Goal: Information Seeking & Learning: Learn about a topic

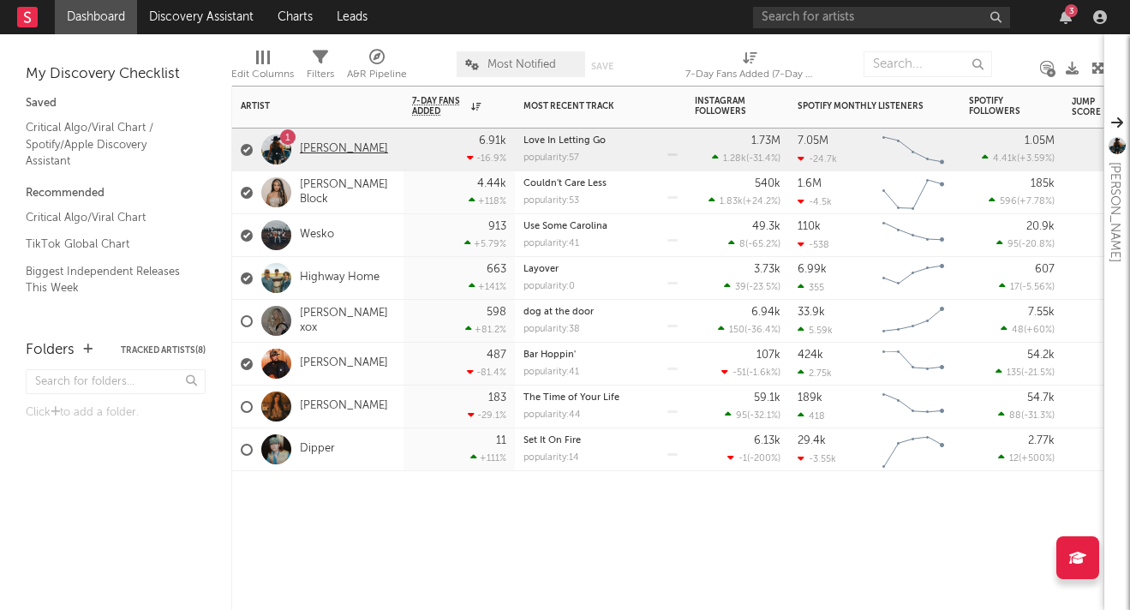
click at [352, 152] on link "[PERSON_NAME]" at bounding box center [344, 149] width 88 height 15
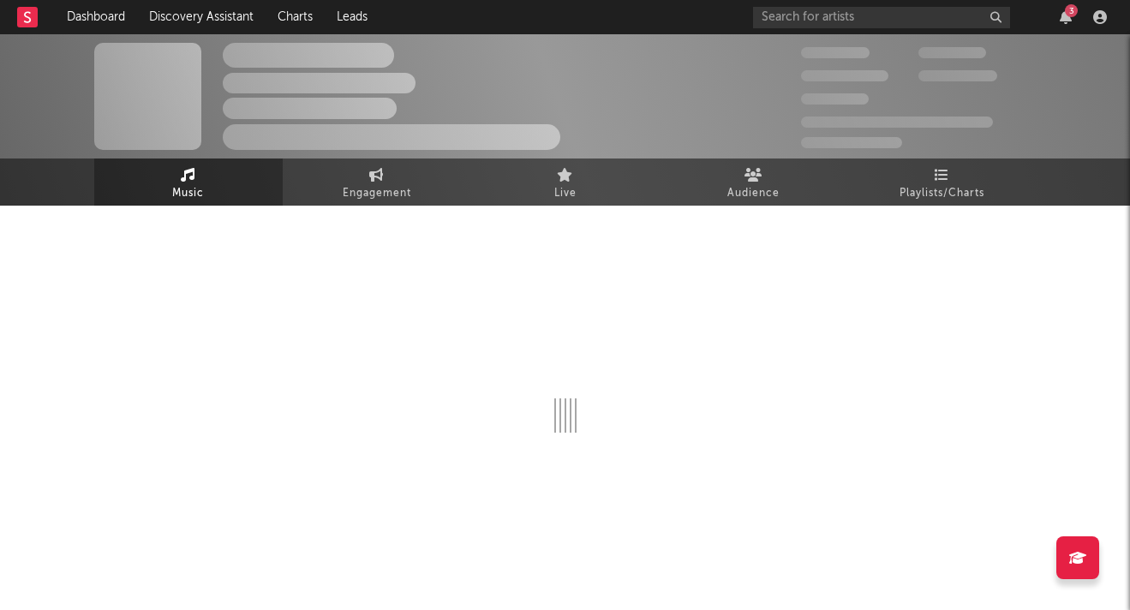
select select "6m"
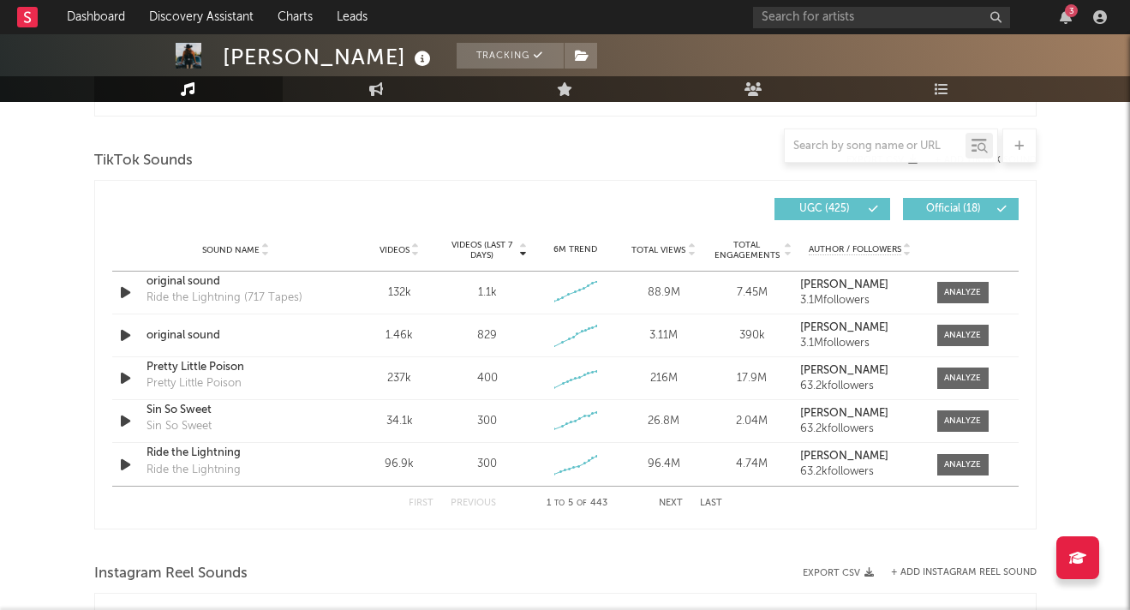
scroll to position [1095, 0]
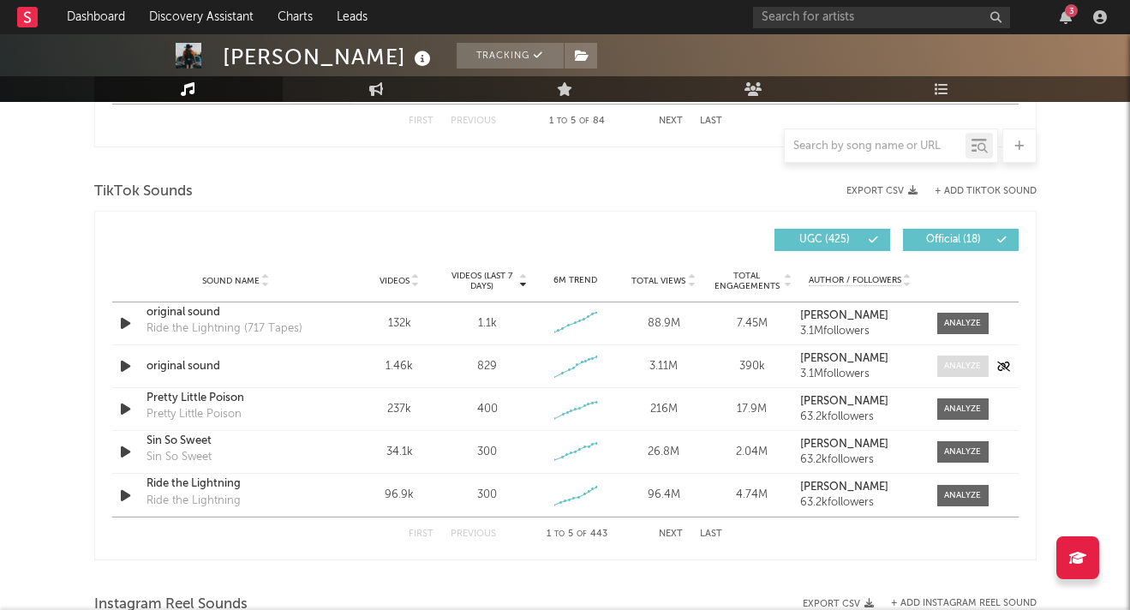
click at [953, 361] on div at bounding box center [962, 366] width 37 height 13
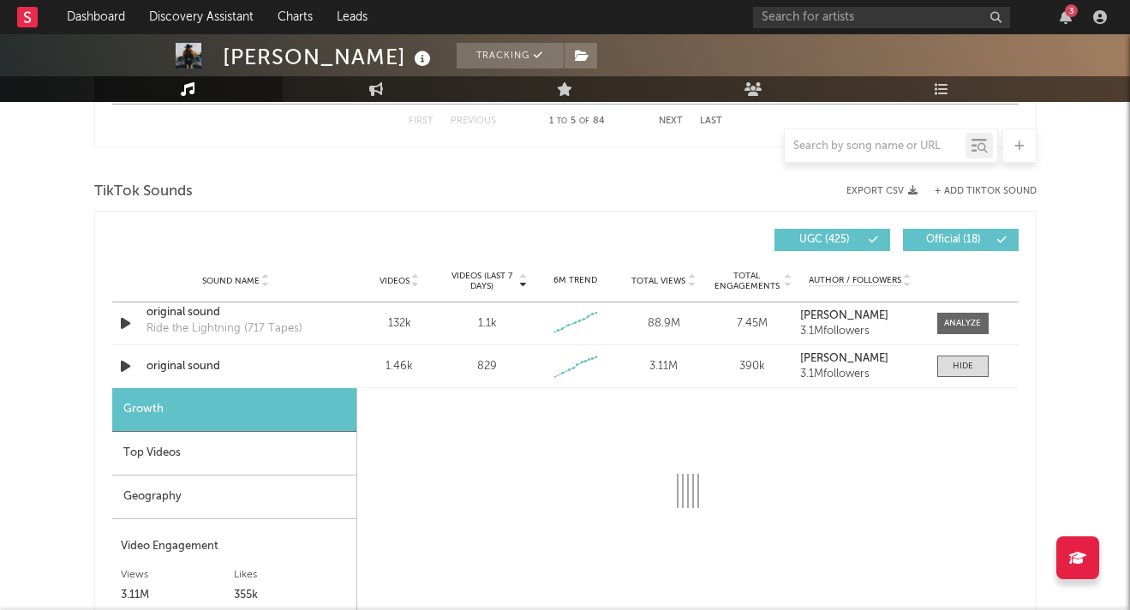
select select "1w"
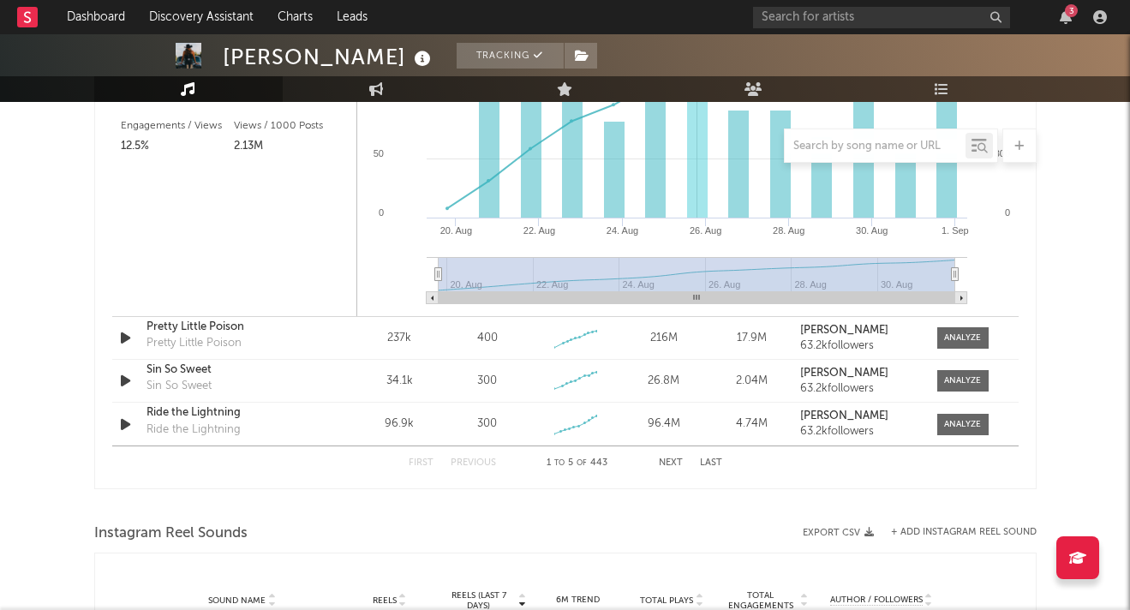
scroll to position [1676, 0]
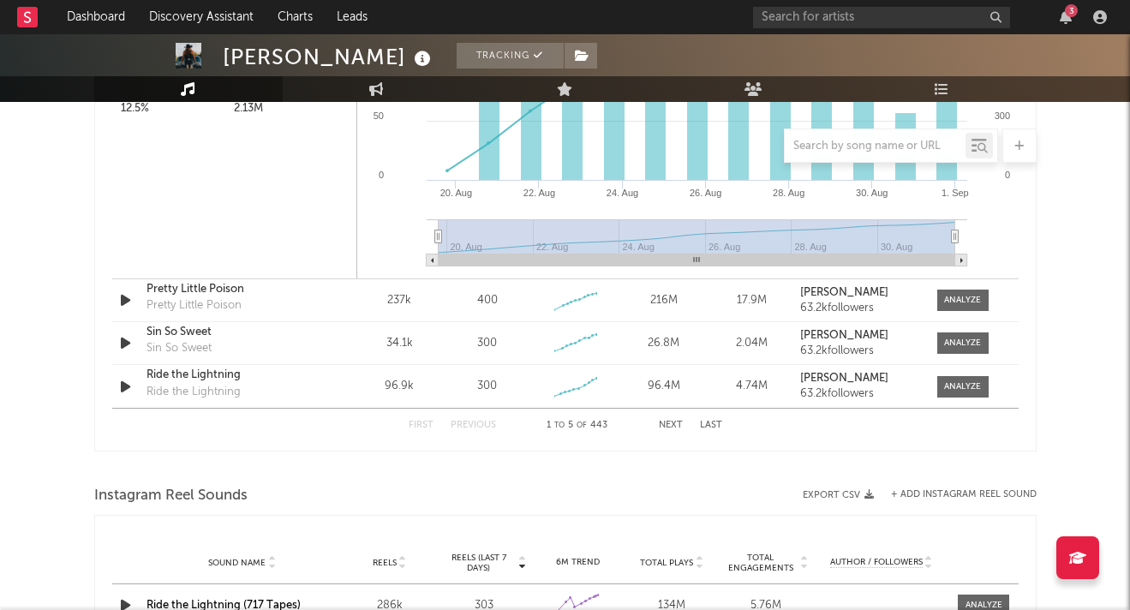
click at [668, 422] on button "Next" at bounding box center [671, 425] width 24 height 9
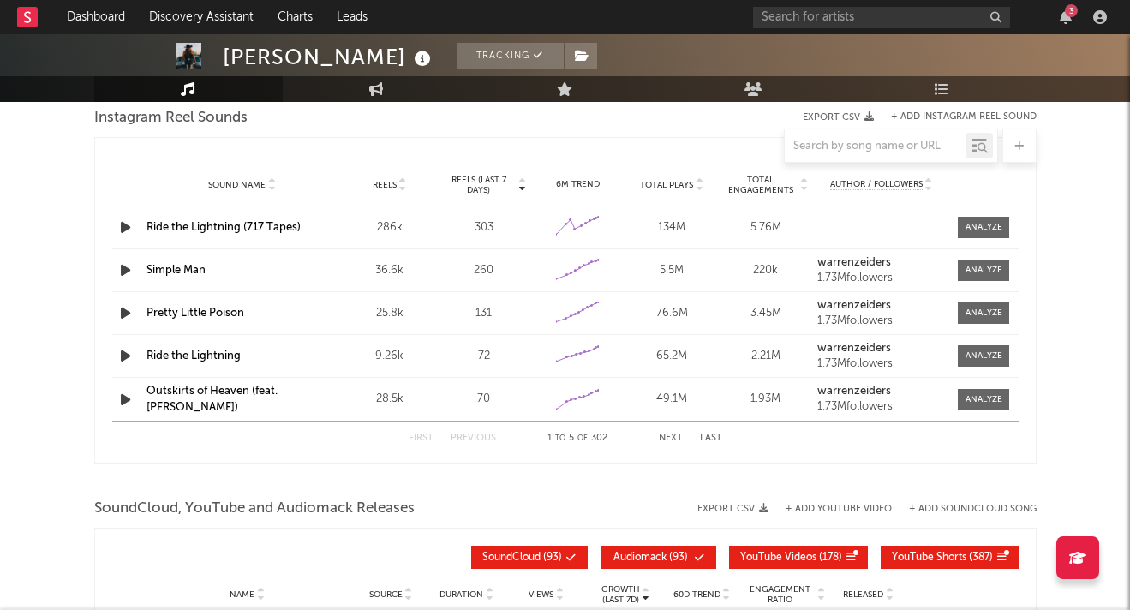
scroll to position [1571, 0]
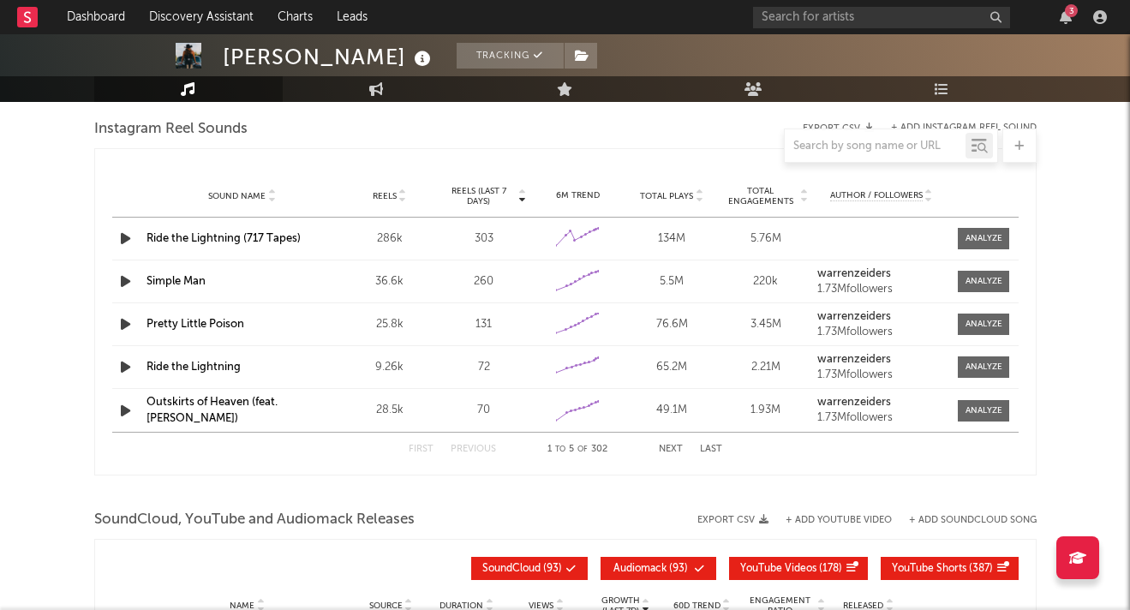
click at [673, 451] on button "Next" at bounding box center [671, 449] width 24 height 9
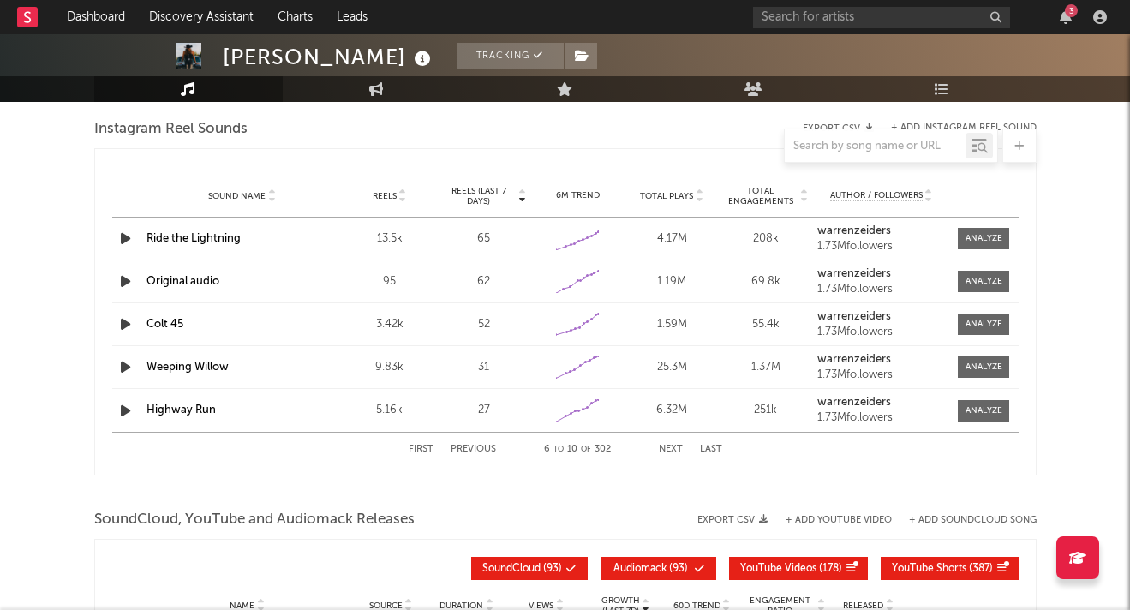
click at [673, 451] on button "Next" at bounding box center [671, 449] width 24 height 9
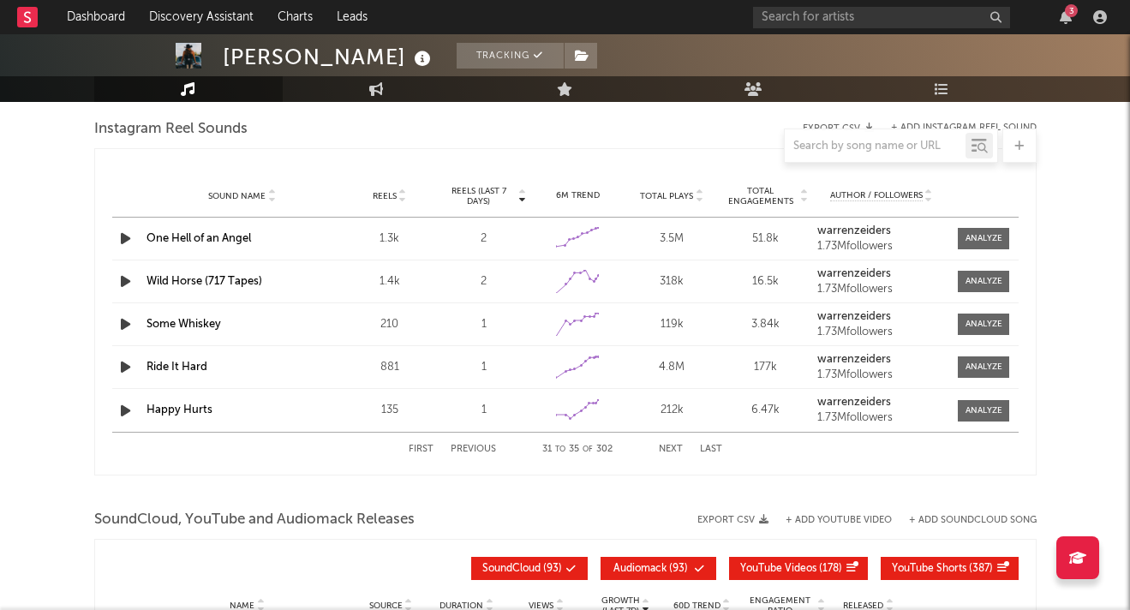
click at [673, 451] on button "Next" at bounding box center [671, 449] width 24 height 9
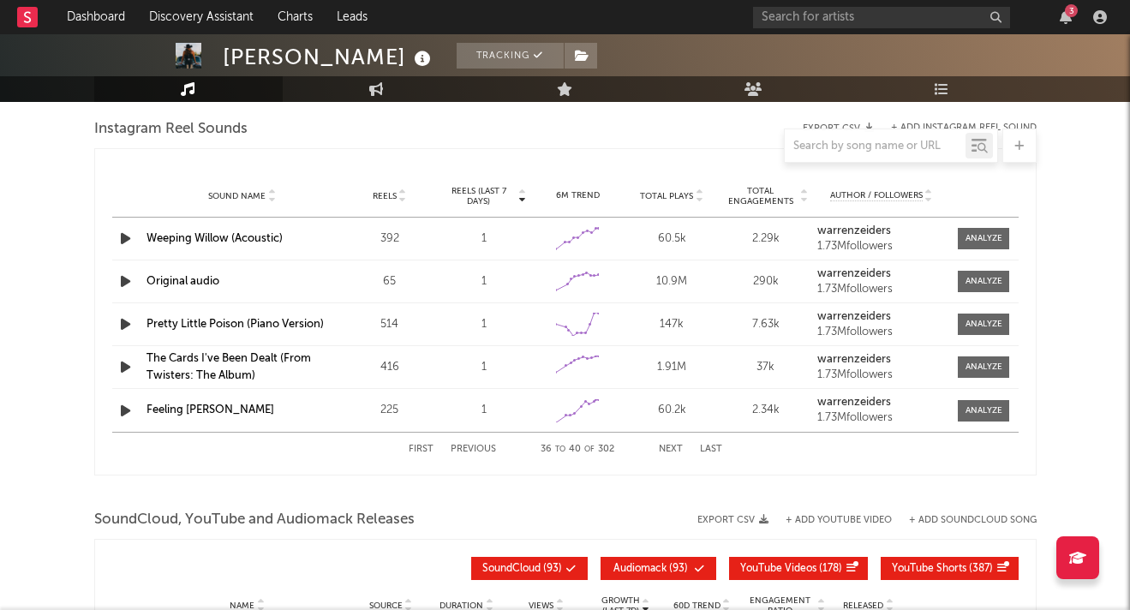
click at [673, 451] on button "Next" at bounding box center [671, 449] width 24 height 9
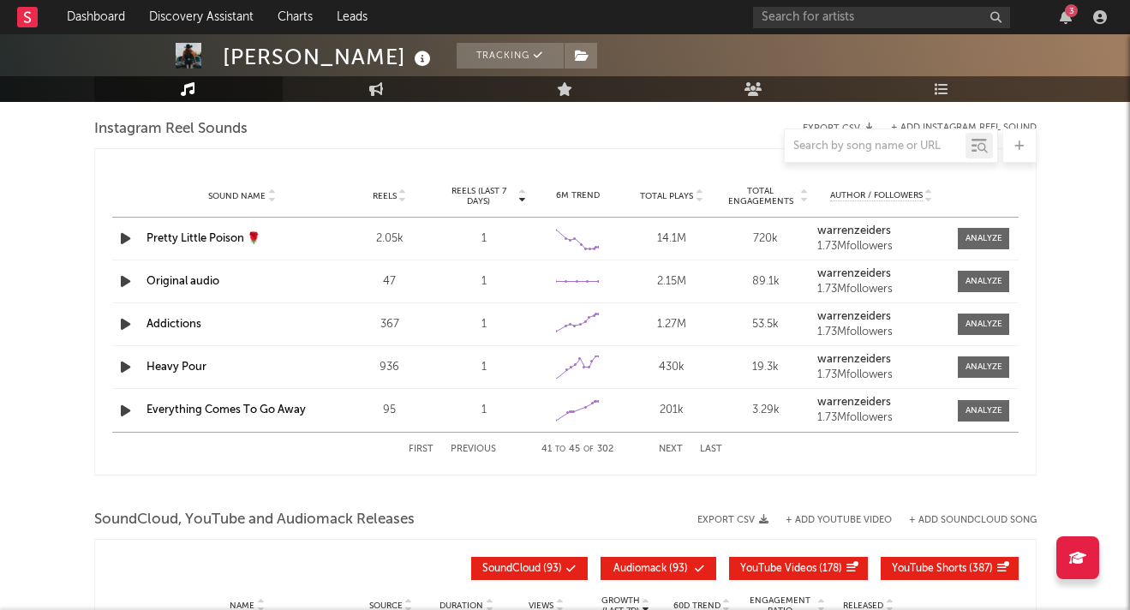
click at [673, 451] on button "Next" at bounding box center [671, 449] width 24 height 9
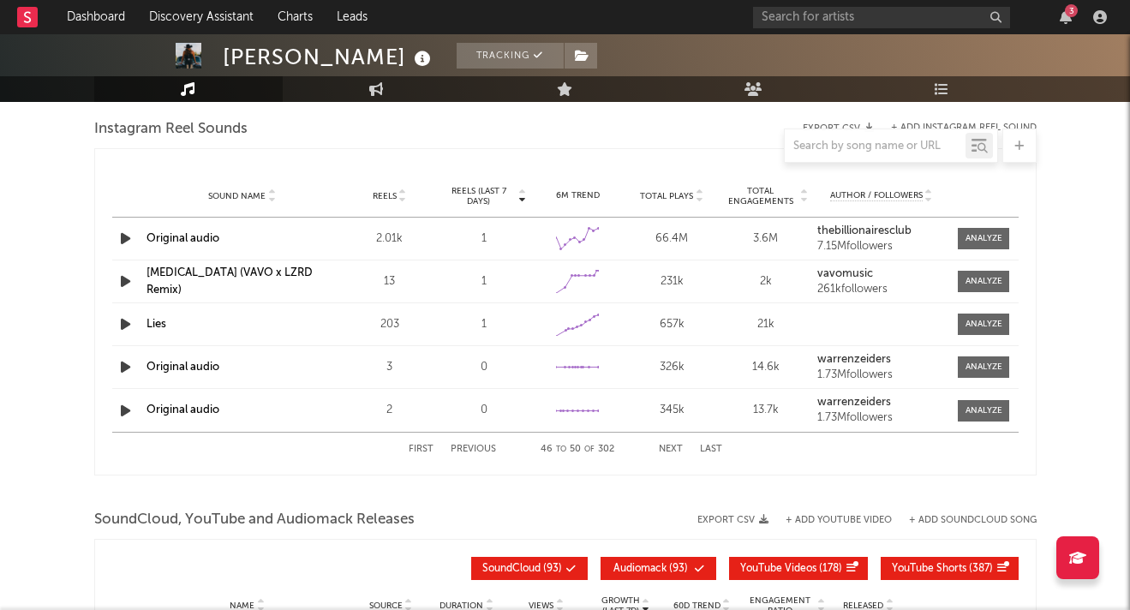
click at [673, 451] on button "Next" at bounding box center [671, 449] width 24 height 9
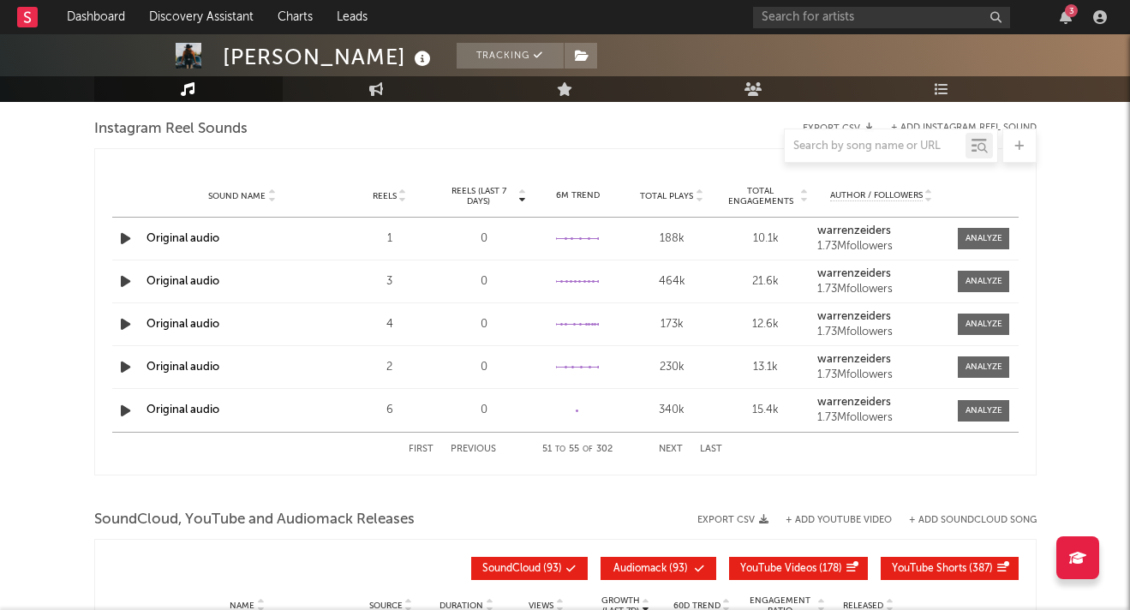
click at [673, 451] on button "Next" at bounding box center [671, 449] width 24 height 9
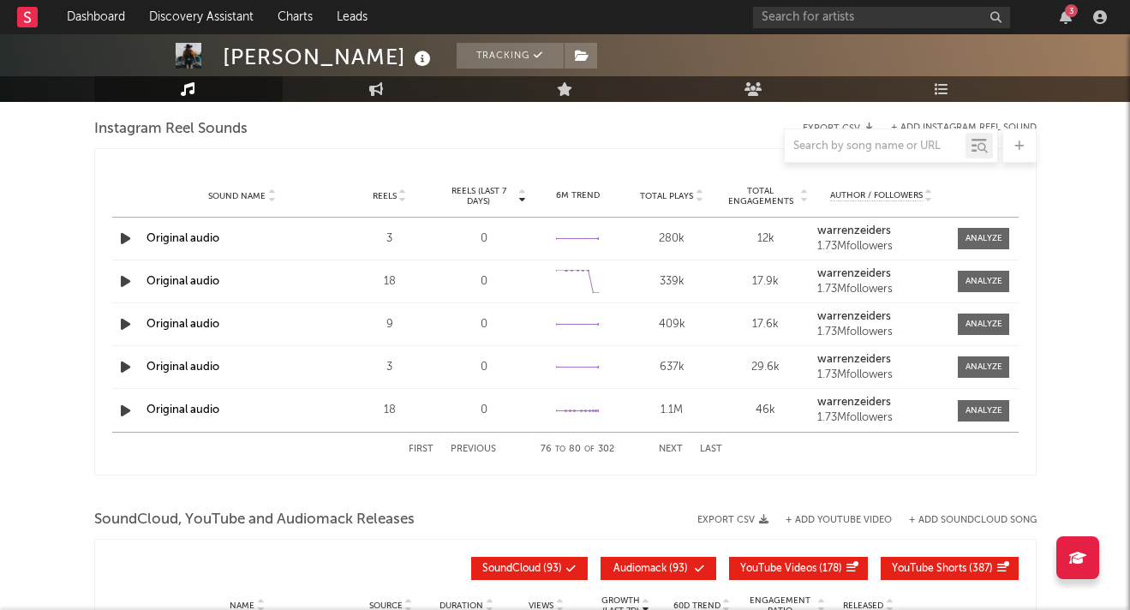
click at [673, 451] on button "Next" at bounding box center [671, 449] width 24 height 9
click at [708, 446] on button "Last" at bounding box center [711, 449] width 22 height 9
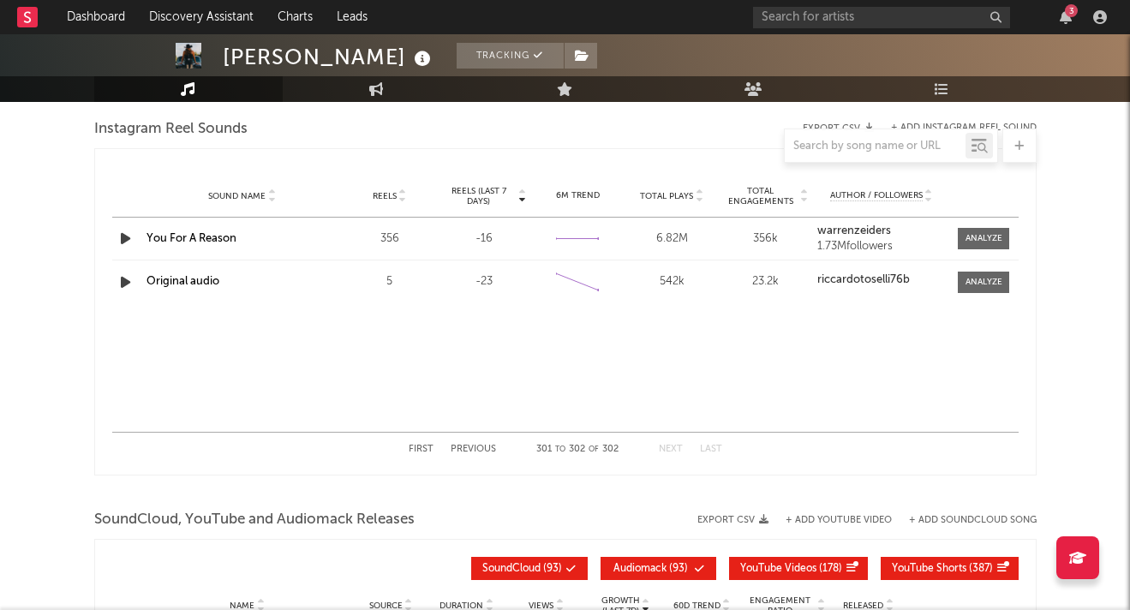
click at [482, 451] on button "Previous" at bounding box center [473, 449] width 45 height 9
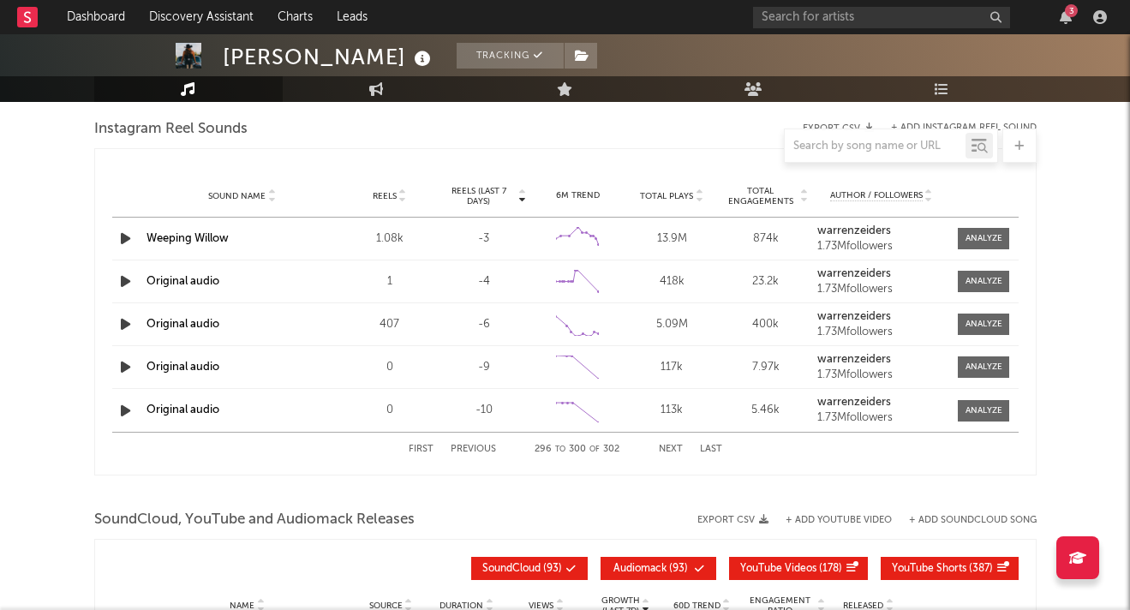
click at [482, 451] on button "Previous" at bounding box center [473, 449] width 45 height 9
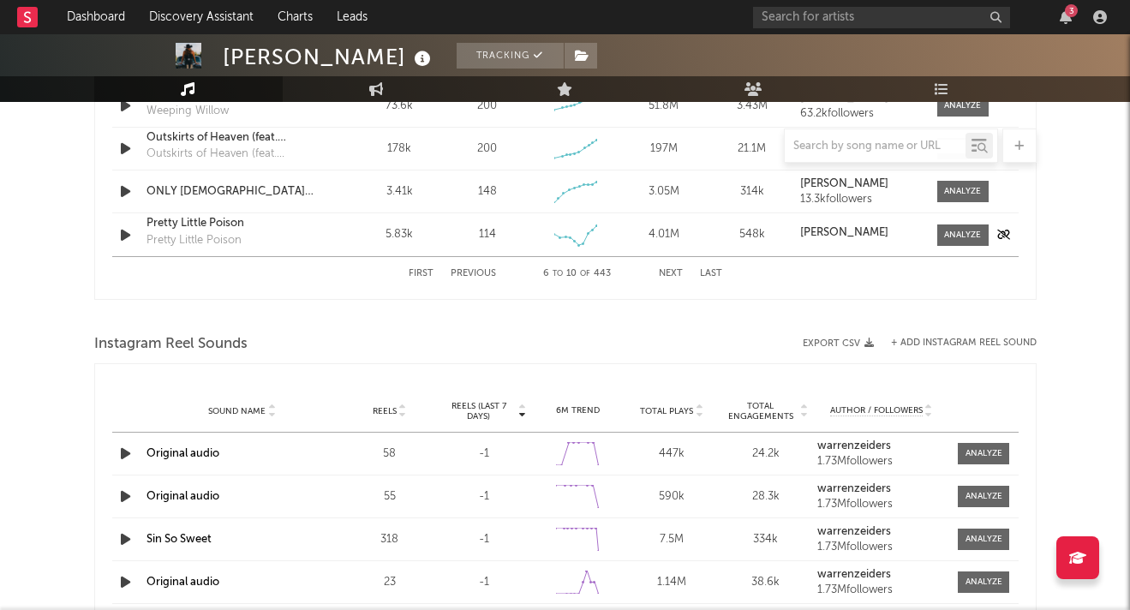
scroll to position [1540, 0]
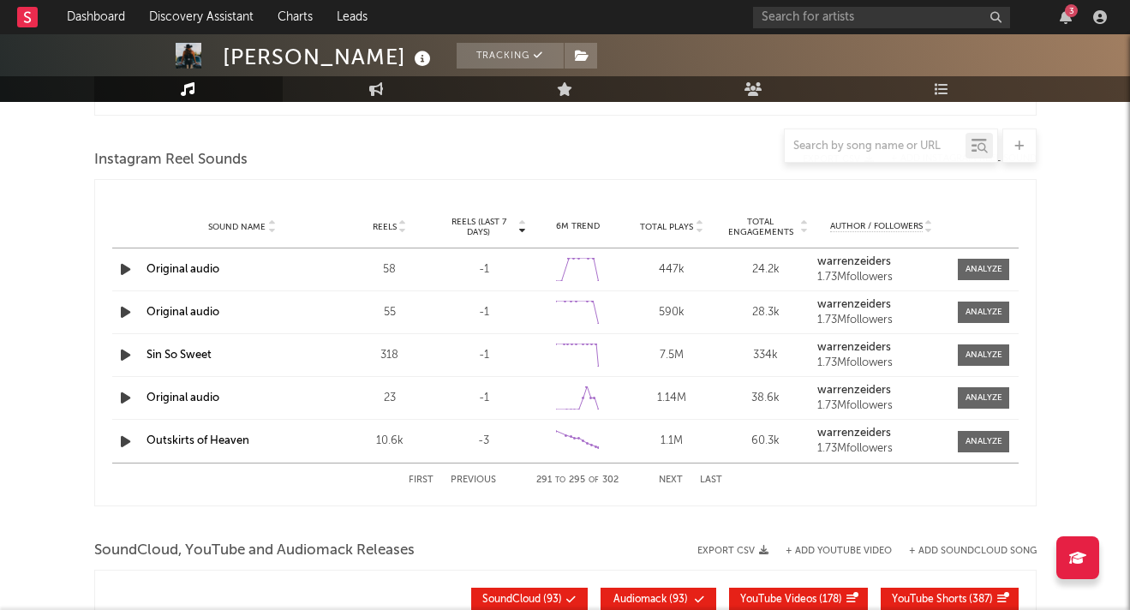
click at [418, 482] on button "First" at bounding box center [421, 480] width 25 height 9
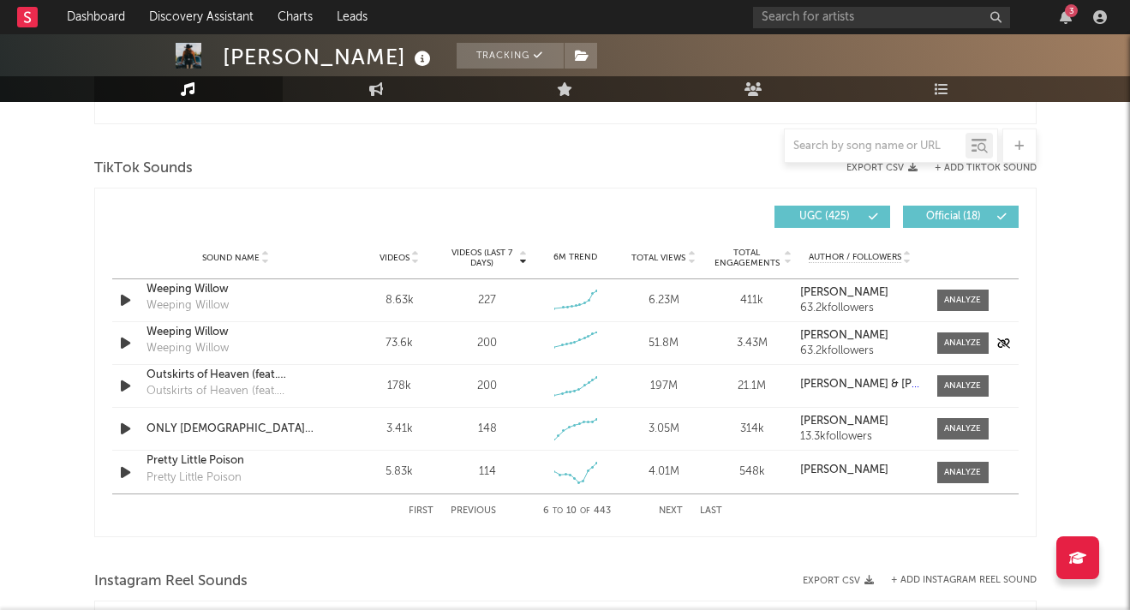
scroll to position [1122, 0]
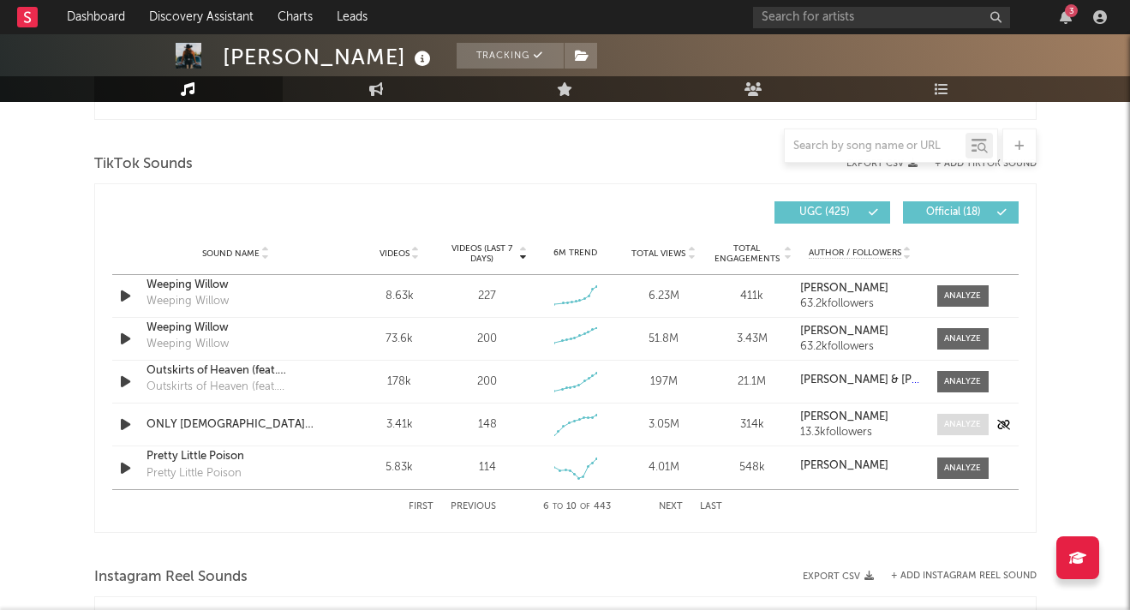
click at [961, 416] on span at bounding box center [962, 424] width 51 height 21
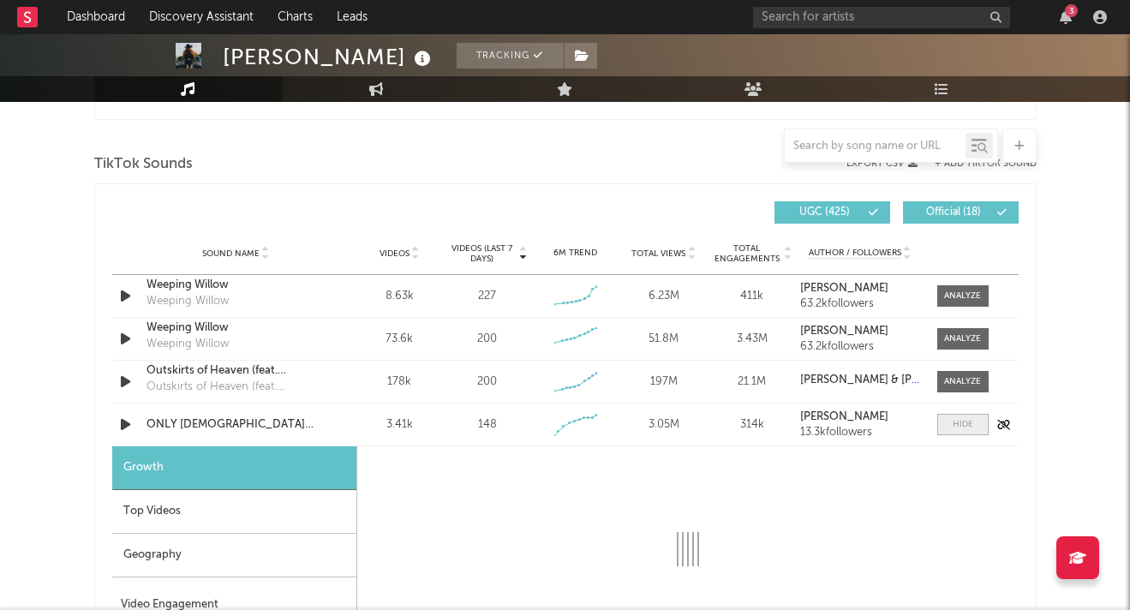
select select "1w"
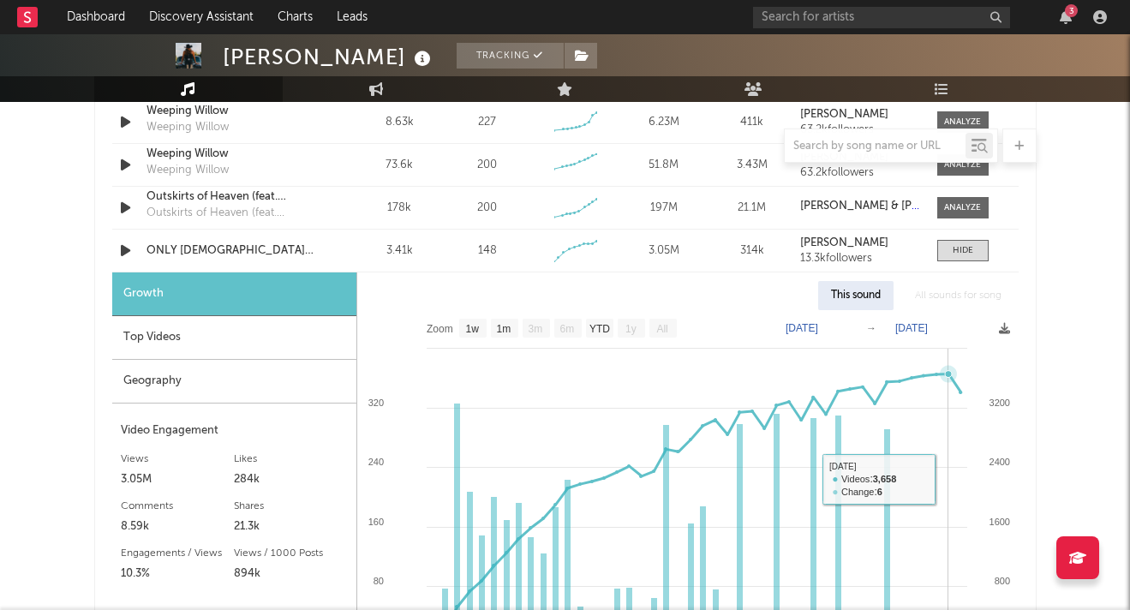
scroll to position [1260, 0]
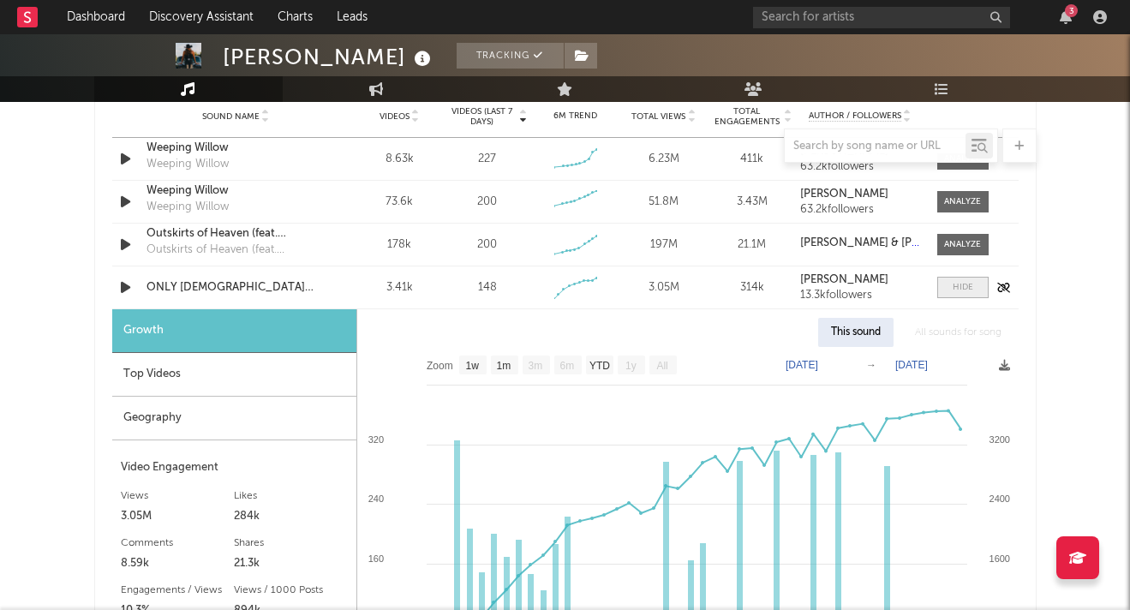
click at [966, 288] on div at bounding box center [963, 287] width 21 height 13
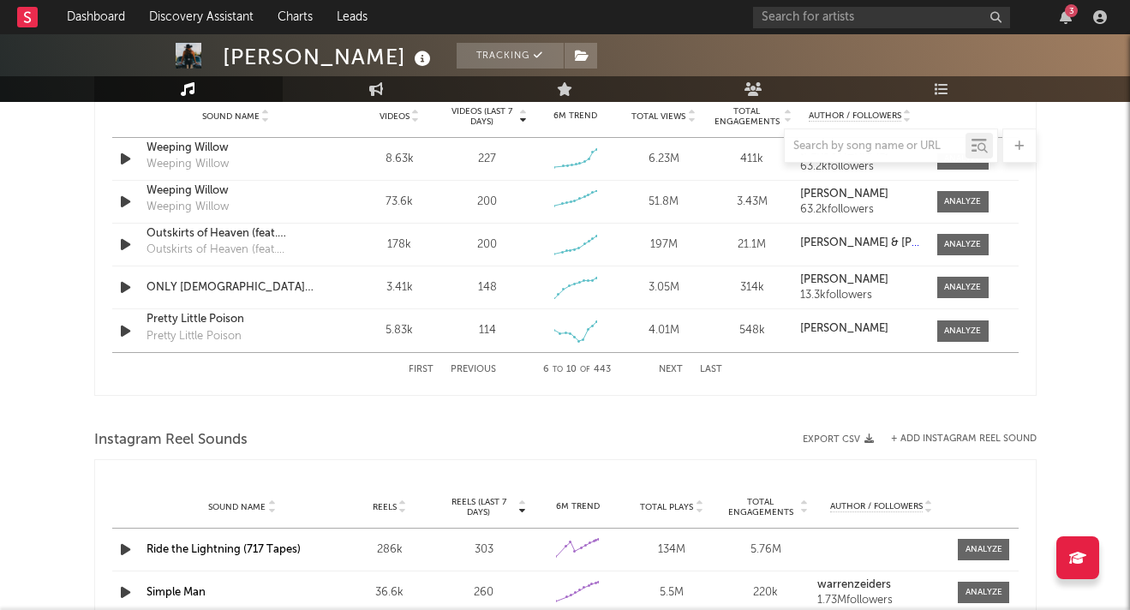
click at [422, 373] on button "First" at bounding box center [421, 369] width 25 height 9
select select "1w"
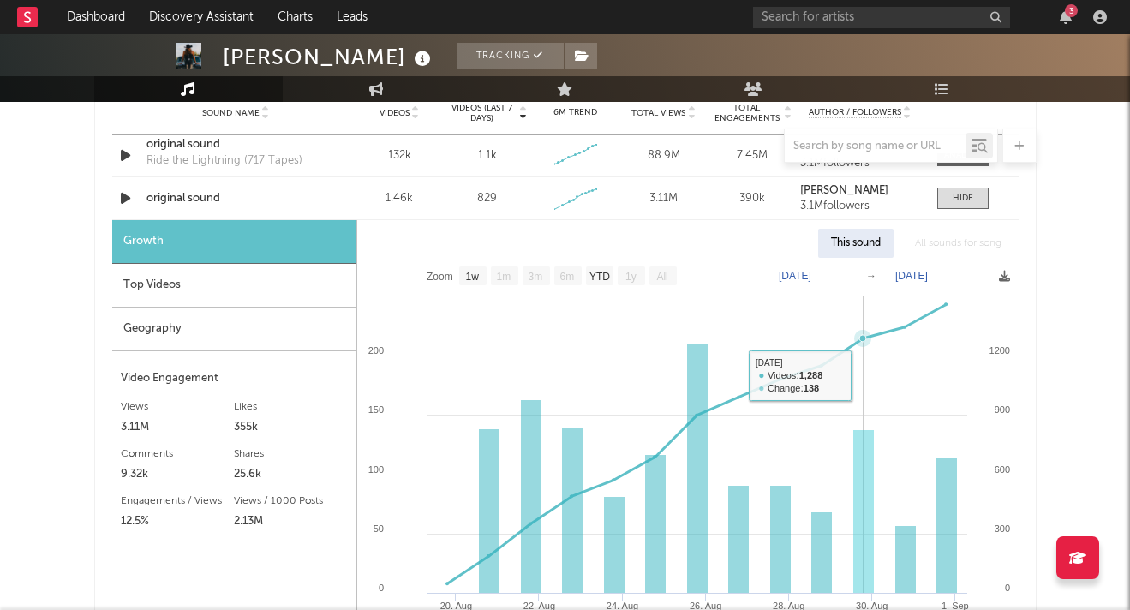
scroll to position [1194, 0]
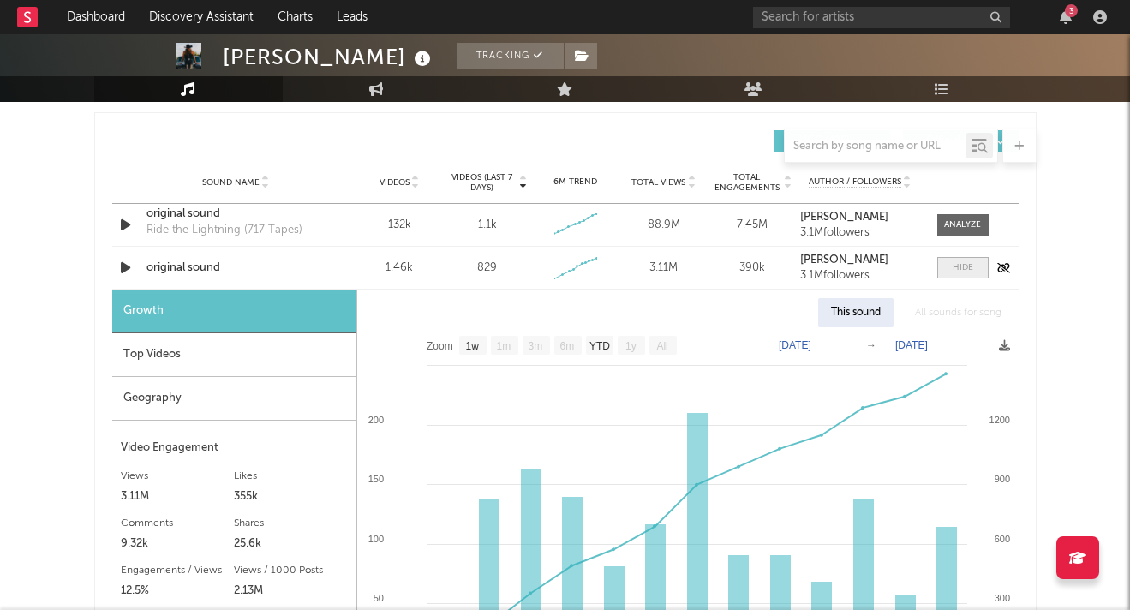
click at [949, 262] on span at bounding box center [962, 267] width 51 height 21
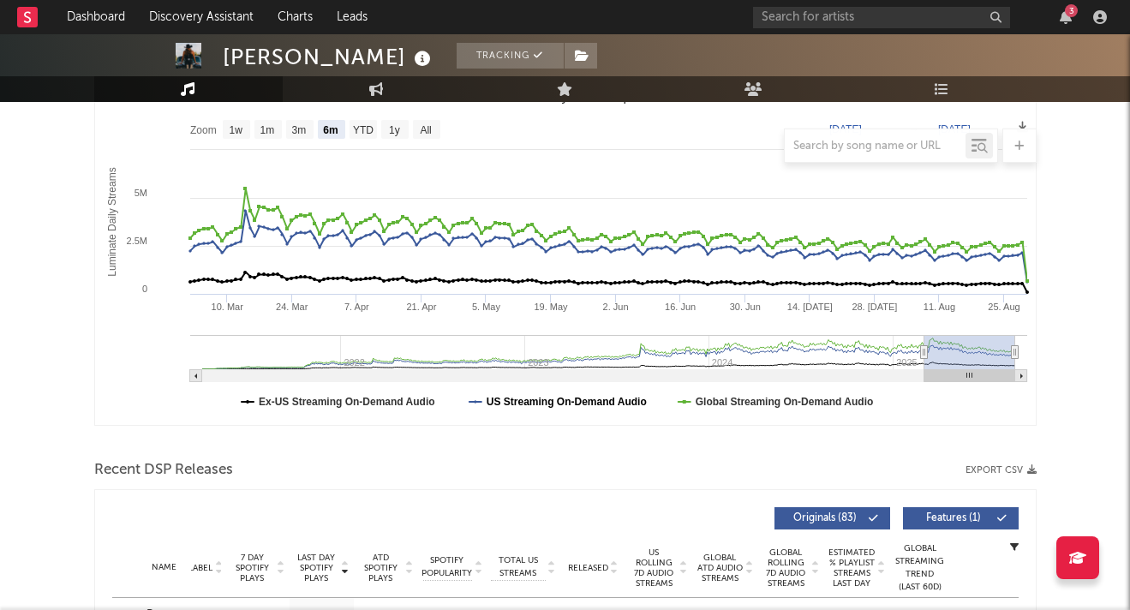
scroll to position [158, 0]
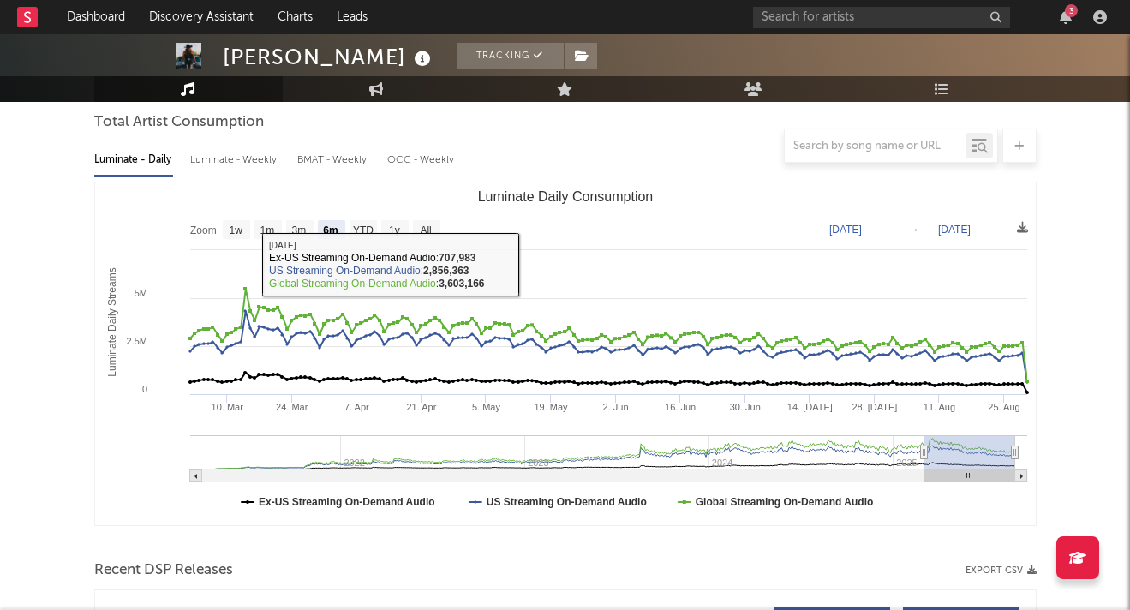
click at [227, 160] on div at bounding box center [565, 146] width 943 height 34
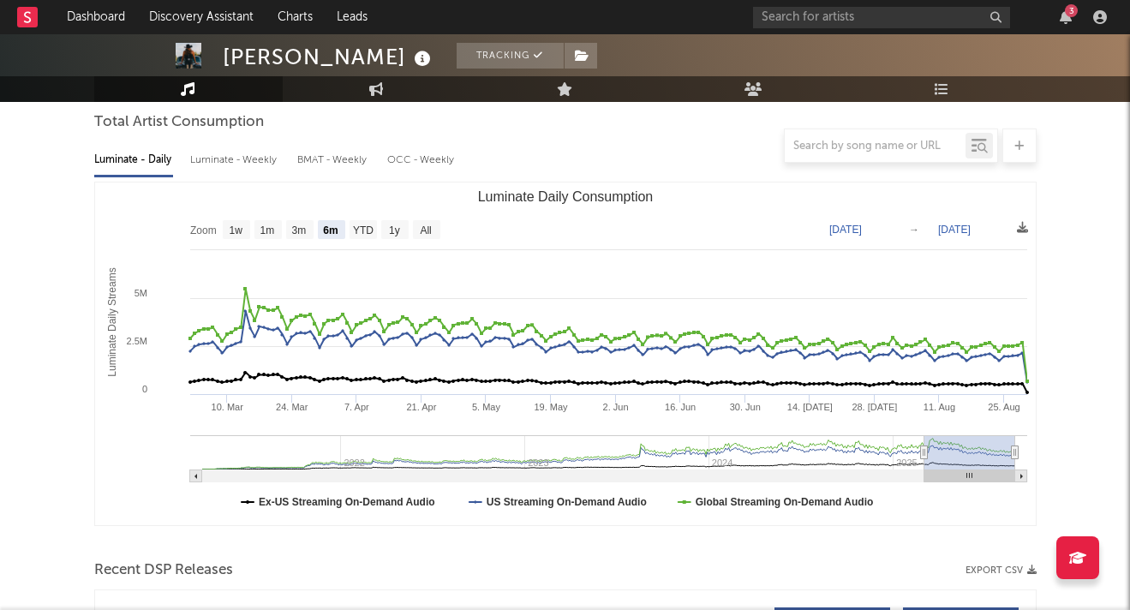
click at [259, 162] on div at bounding box center [565, 146] width 943 height 34
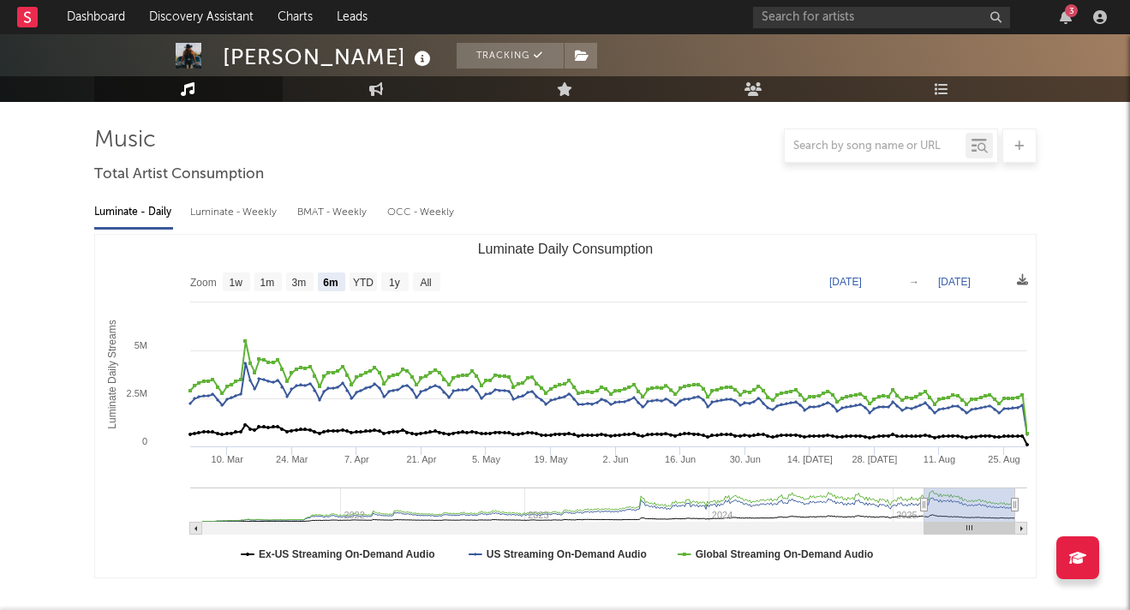
scroll to position [105, 0]
click at [236, 213] on div "Luminate - Weekly" at bounding box center [235, 213] width 90 height 29
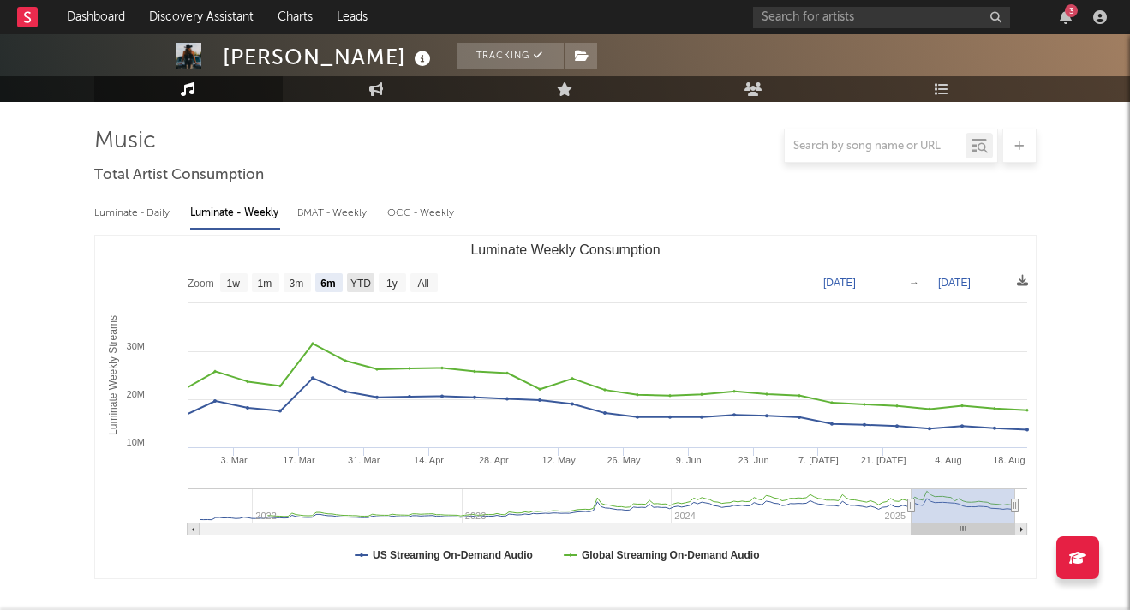
click at [362, 279] on text "YTD" at bounding box center [360, 284] width 21 height 12
select select "YTD"
type input "2025-01-01"
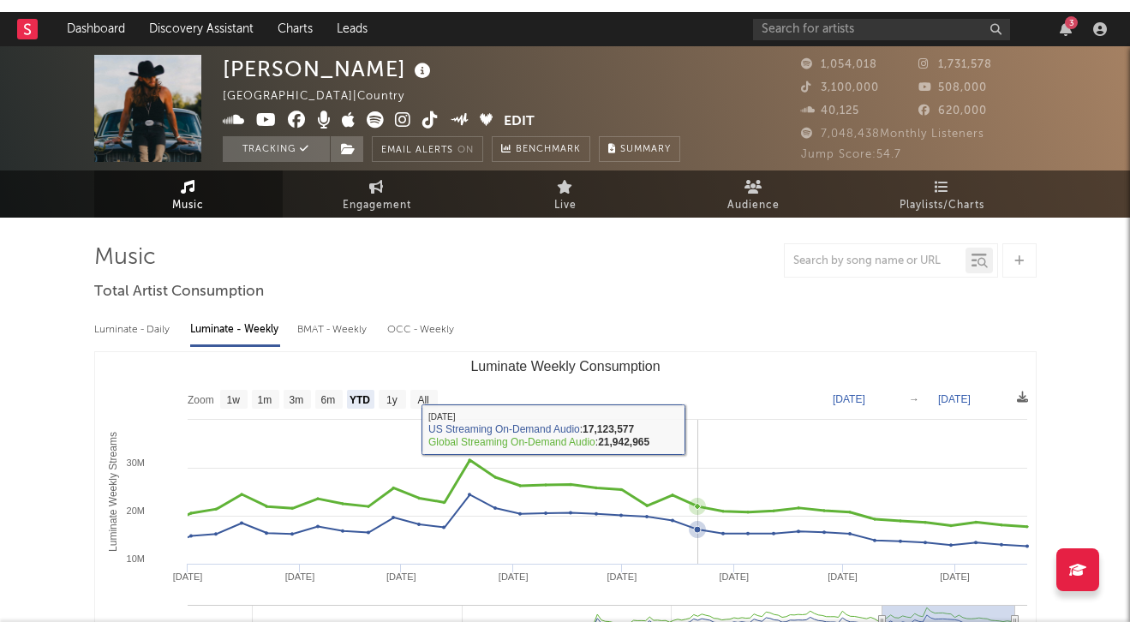
scroll to position [0, 0]
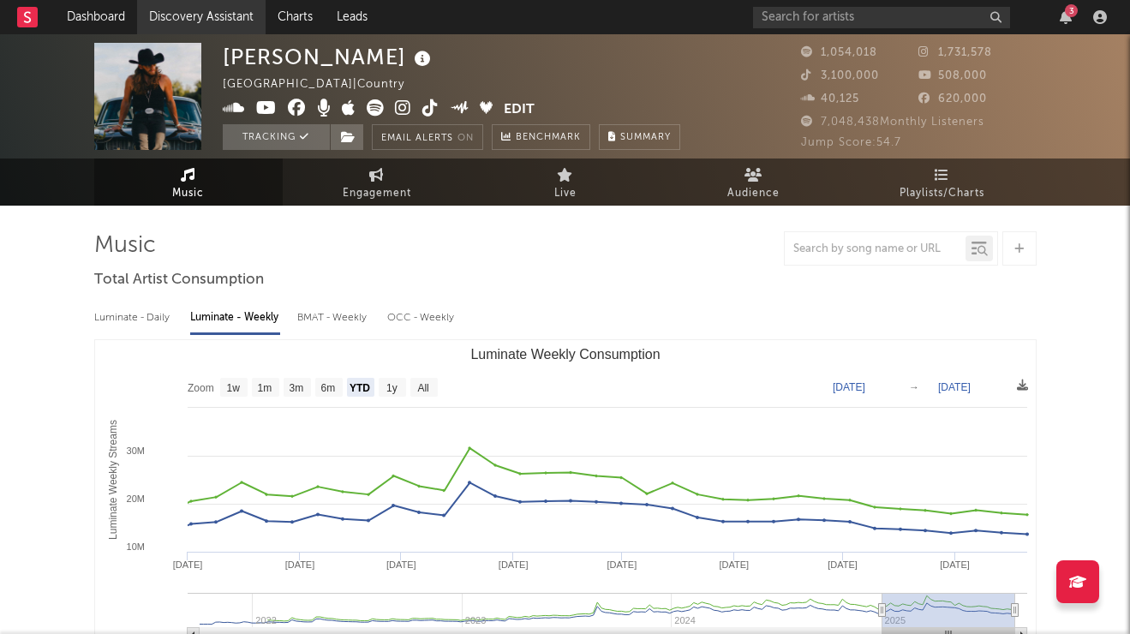
click at [221, 8] on link "Discovery Assistant" at bounding box center [201, 17] width 129 height 34
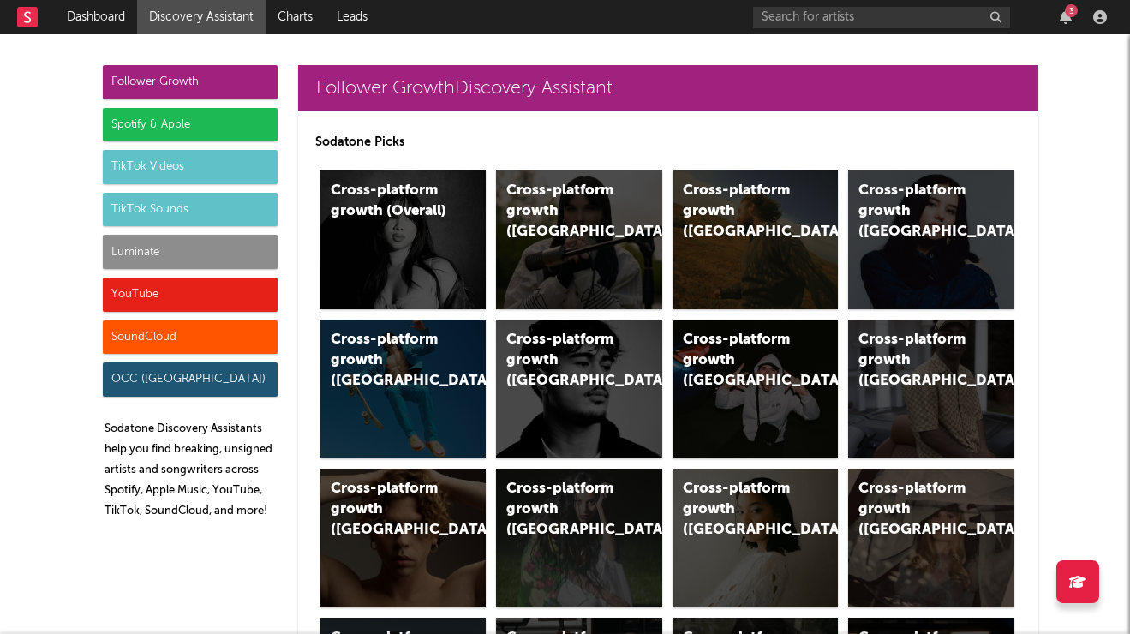
click at [183, 164] on div "TikTok Videos" at bounding box center [190, 167] width 175 height 34
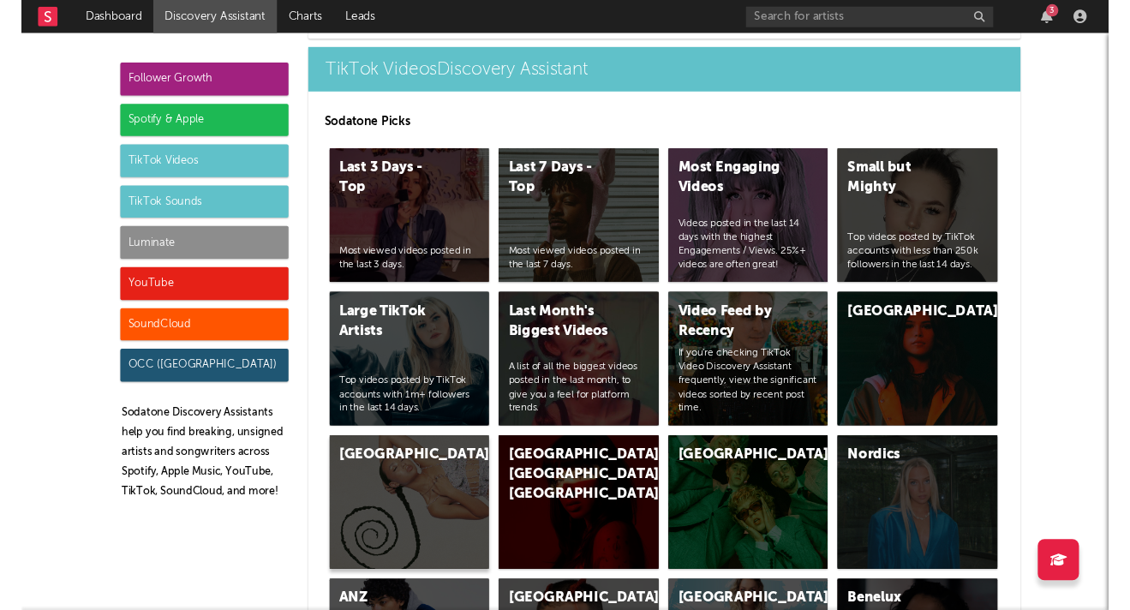
scroll to position [4123, 0]
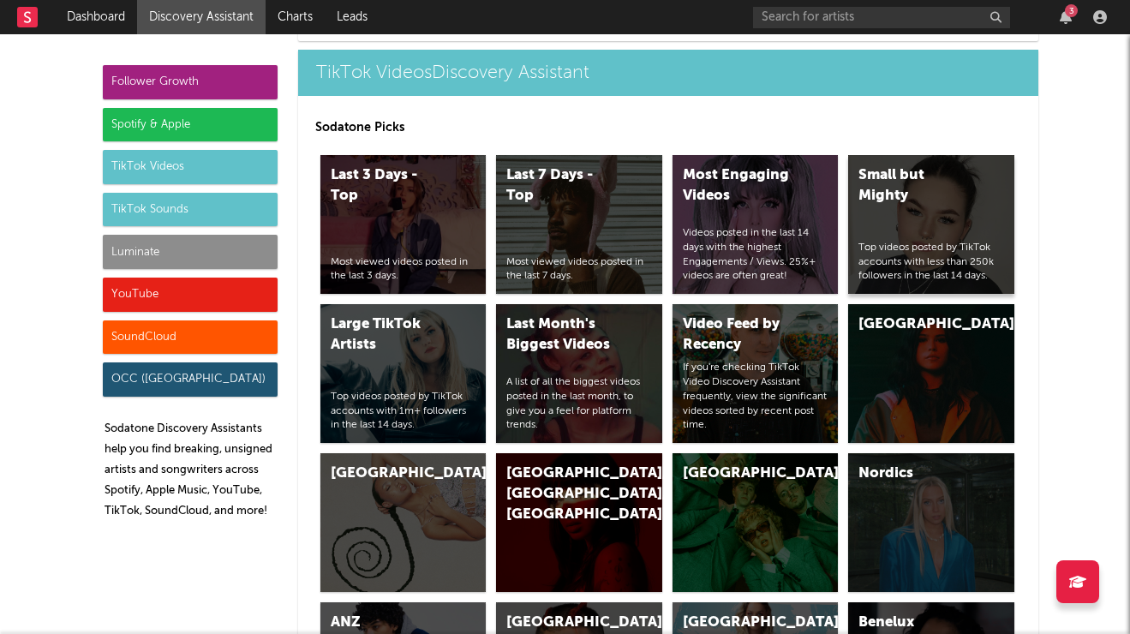
click at [910, 165] on div "Small but Mighty Top videos posted by TikTok accounts with less than 250k follo…" at bounding box center [931, 224] width 166 height 139
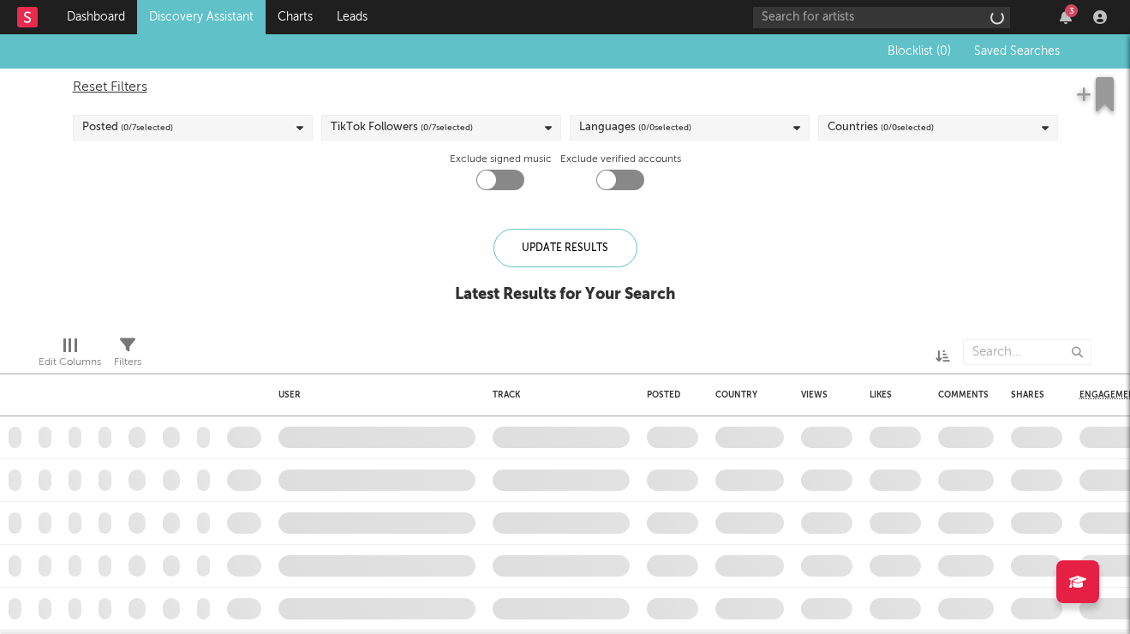
checkbox input "true"
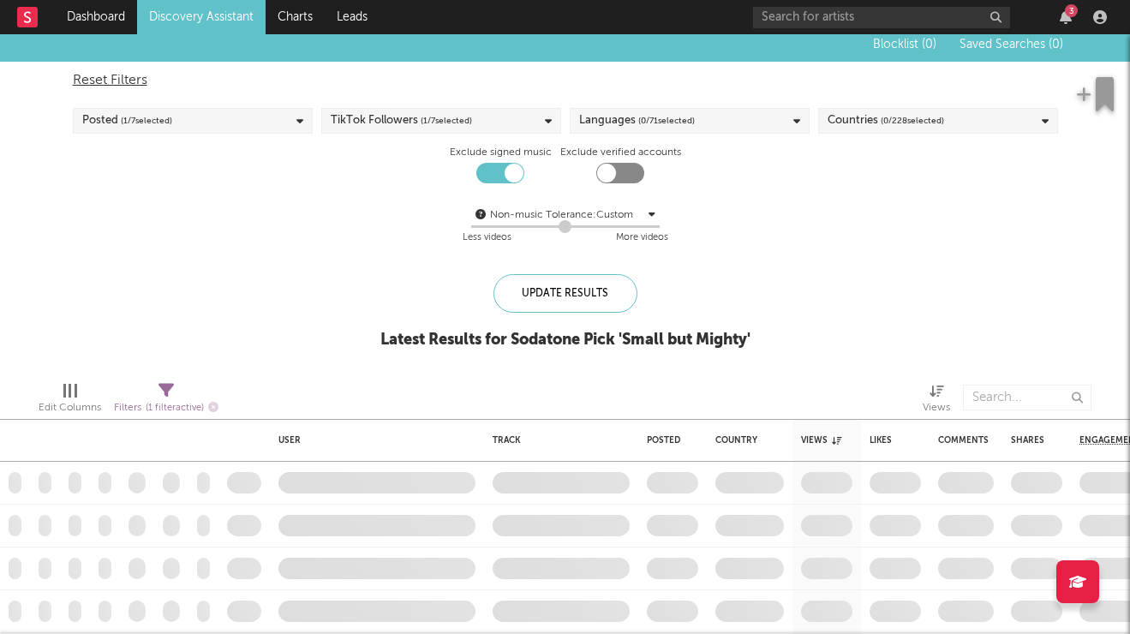
click at [1040, 117] on div "Countries ( 0 / 228 selected)" at bounding box center [938, 121] width 240 height 26
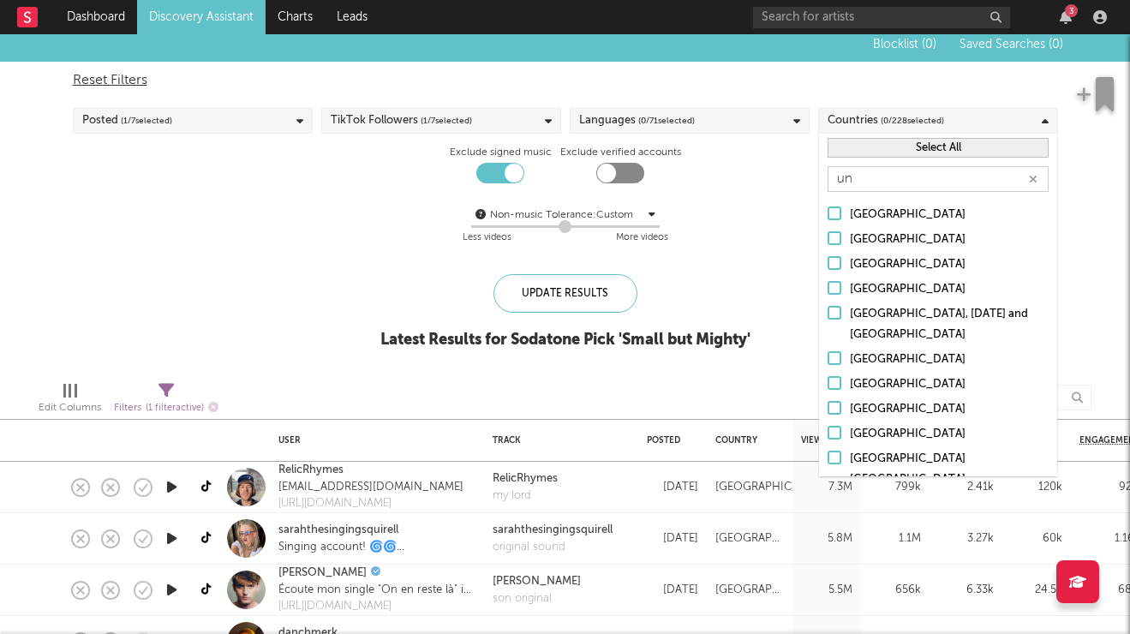
type input "un"
click at [835, 430] on div at bounding box center [835, 433] width 14 height 14
click at [828, 430] on input "[GEOGRAPHIC_DATA]" at bounding box center [828, 434] width 0 height 21
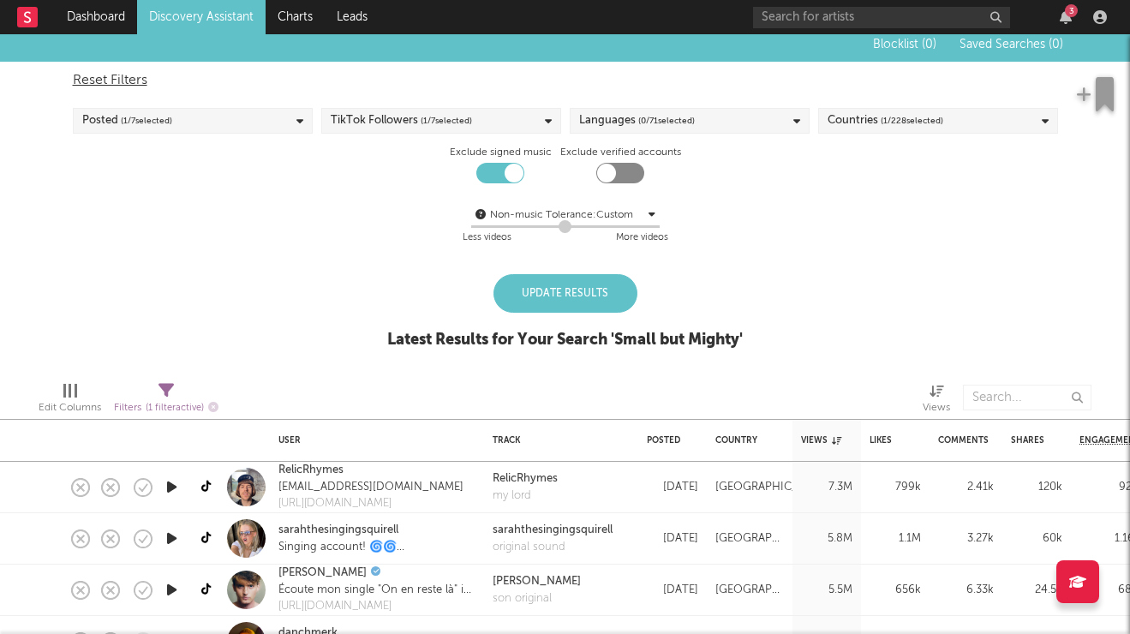
click at [613, 292] on div "Update Results" at bounding box center [566, 293] width 144 height 39
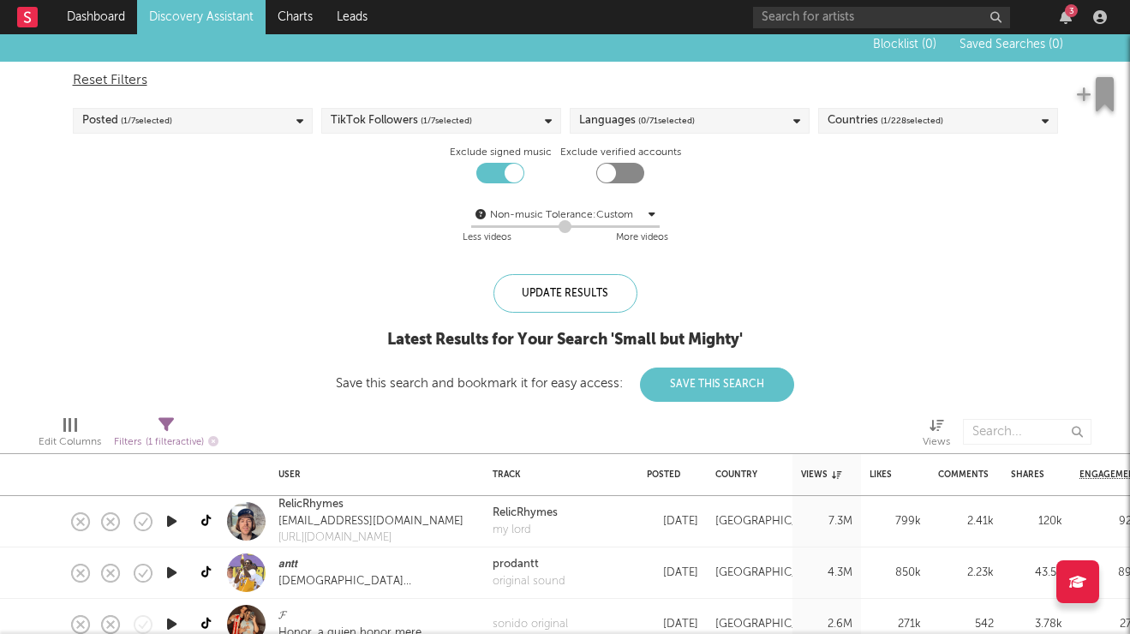
click at [548, 119] on icon at bounding box center [548, 121] width 7 height 11
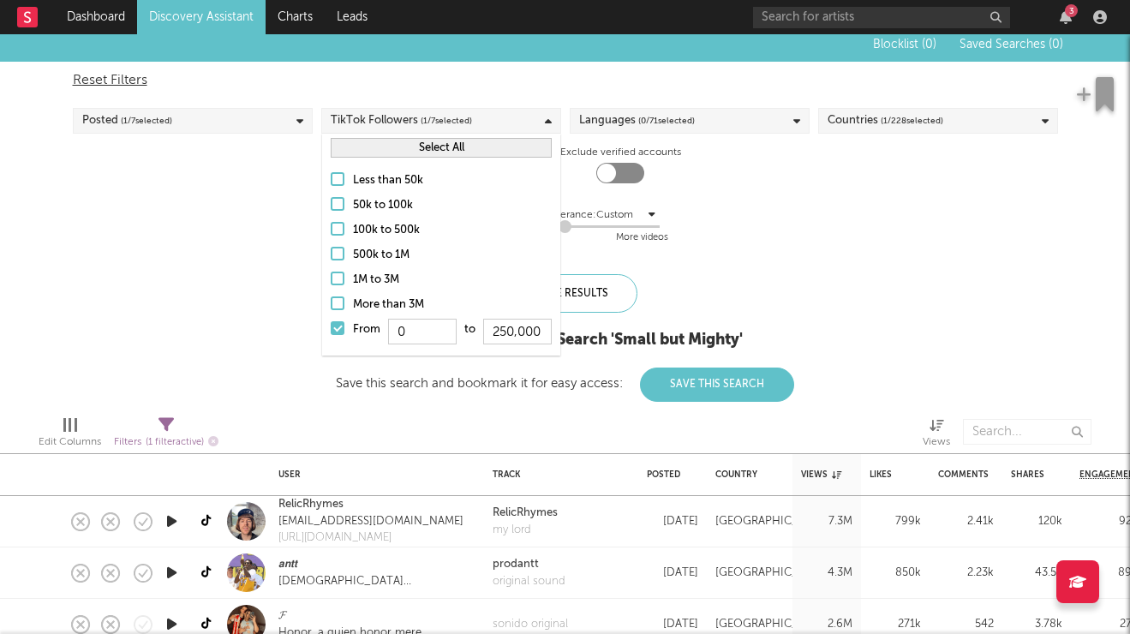
click at [340, 181] on div at bounding box center [338, 179] width 14 height 14
click at [331, 181] on input "Less than 50k" at bounding box center [331, 181] width 0 height 21
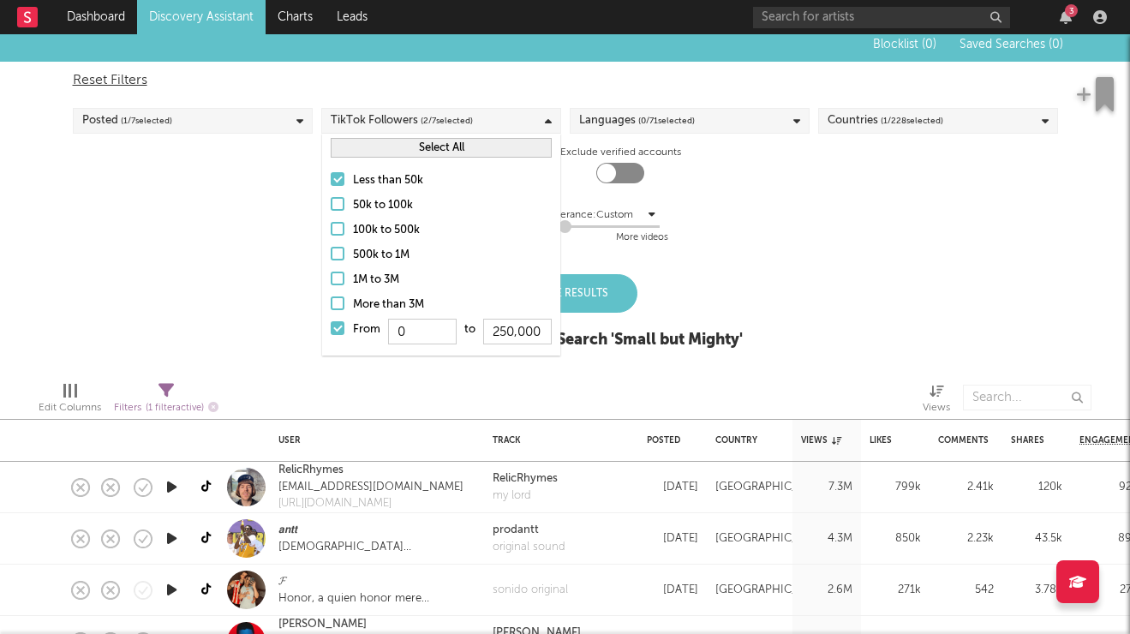
click at [339, 206] on div at bounding box center [338, 204] width 14 height 14
click at [331, 206] on input "50k to 100k" at bounding box center [331, 205] width 0 height 21
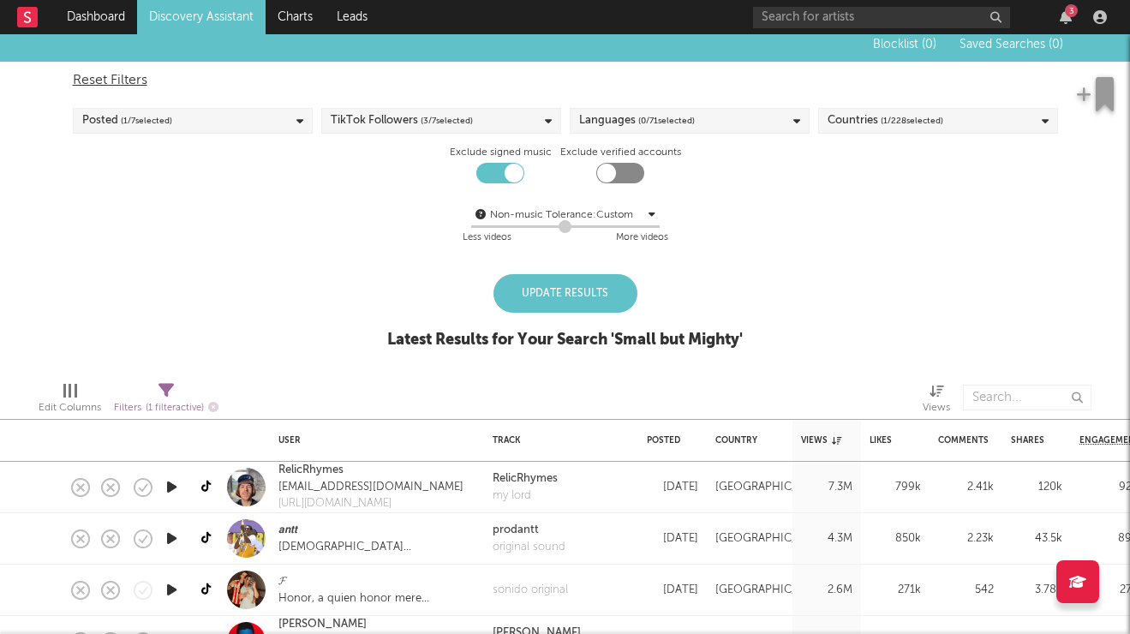
click at [574, 288] on div "Update Results" at bounding box center [566, 293] width 144 height 39
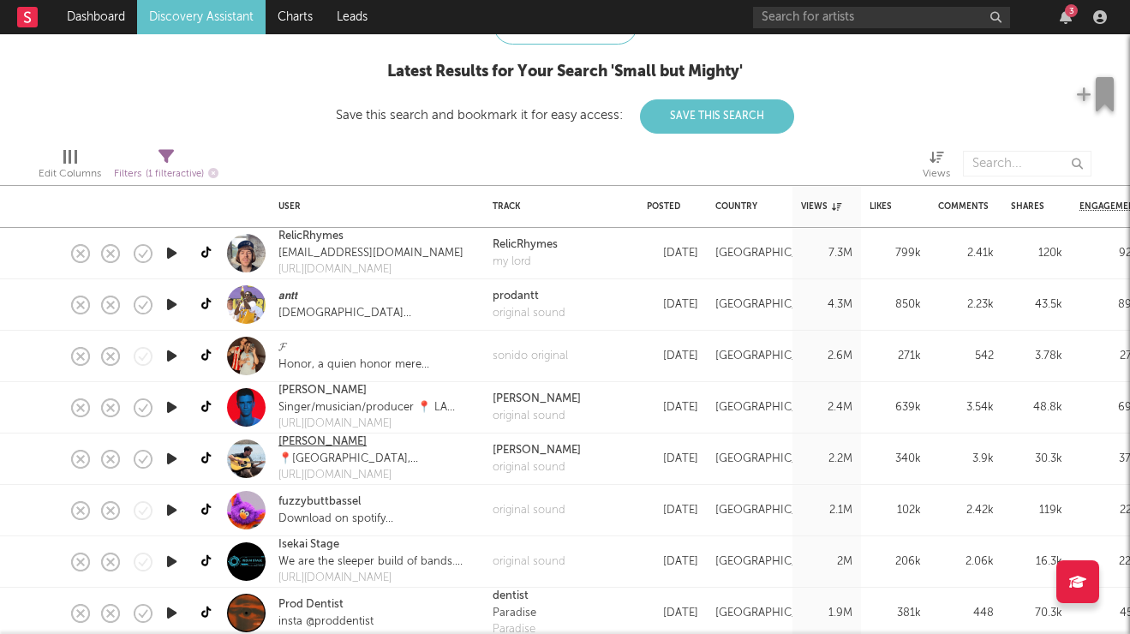
click at [324, 442] on link "Nathan Cox" at bounding box center [322, 442] width 88 height 17
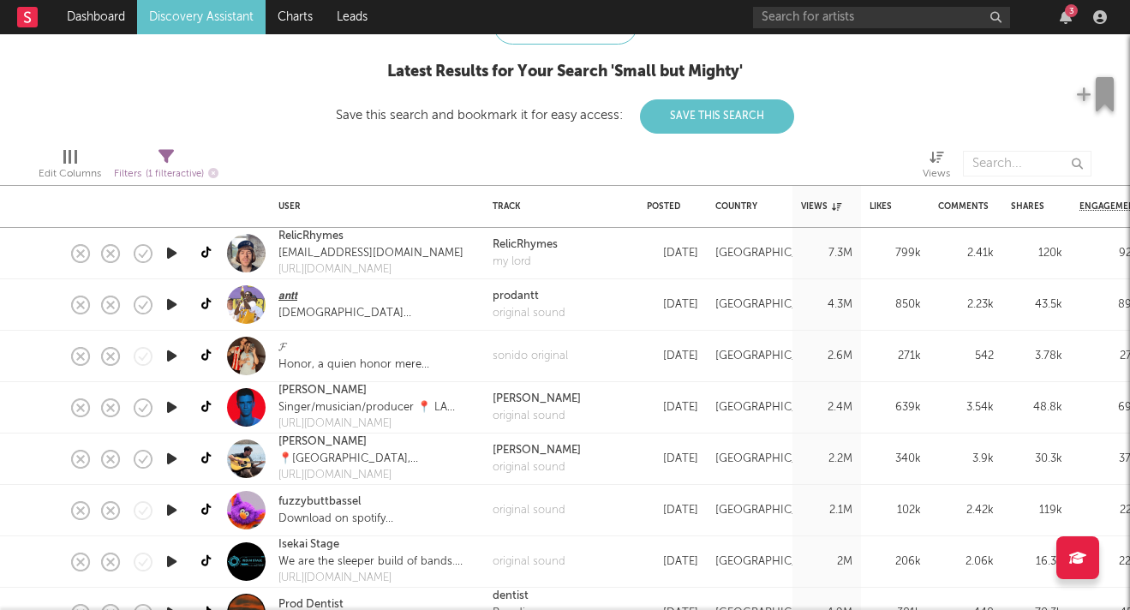
click at [288, 296] on link "𝙖𝙣𝙩𝙩" at bounding box center [287, 296] width 19 height 17
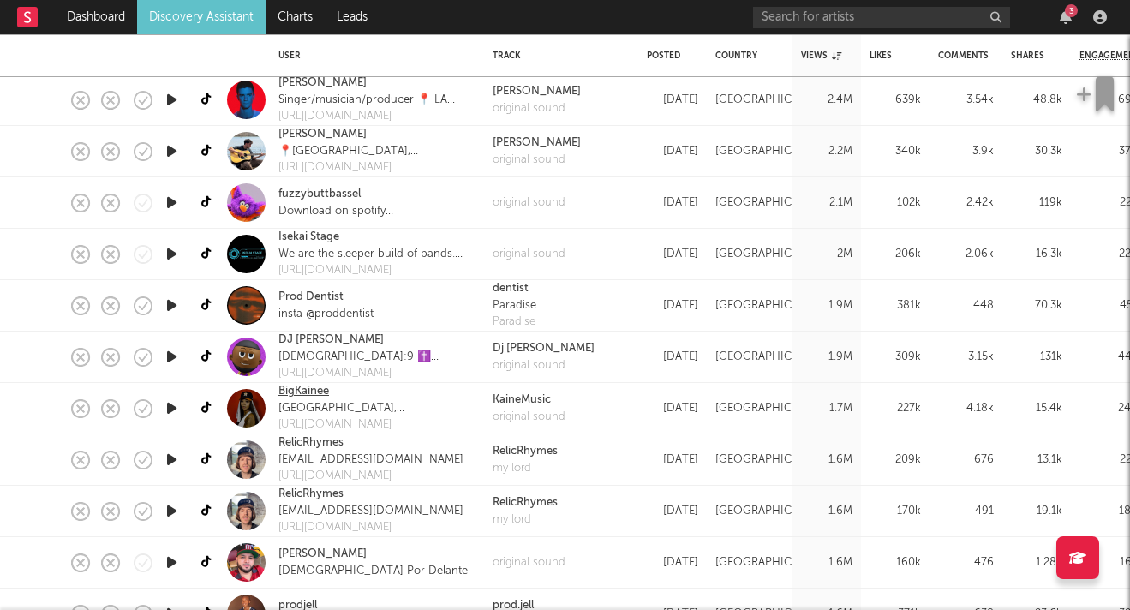
click at [301, 391] on link "BigKainee" at bounding box center [303, 391] width 51 height 17
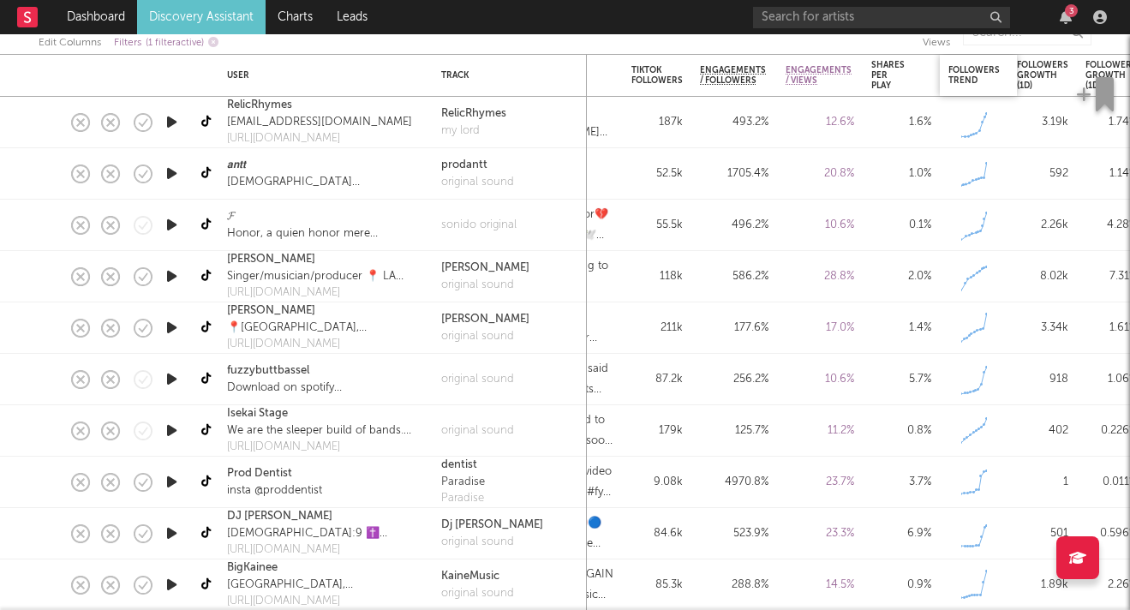
click at [967, 78] on div "Followers Trend" at bounding box center [974, 75] width 51 height 21
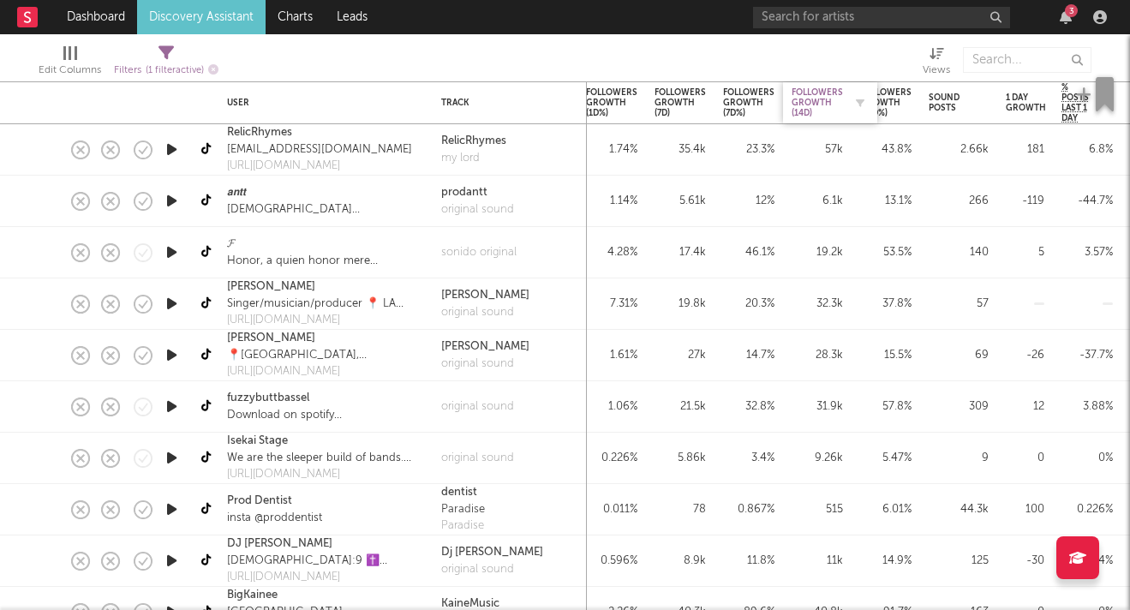
click at [812, 88] on div "Followers Growth (14d)" at bounding box center [817, 102] width 51 height 31
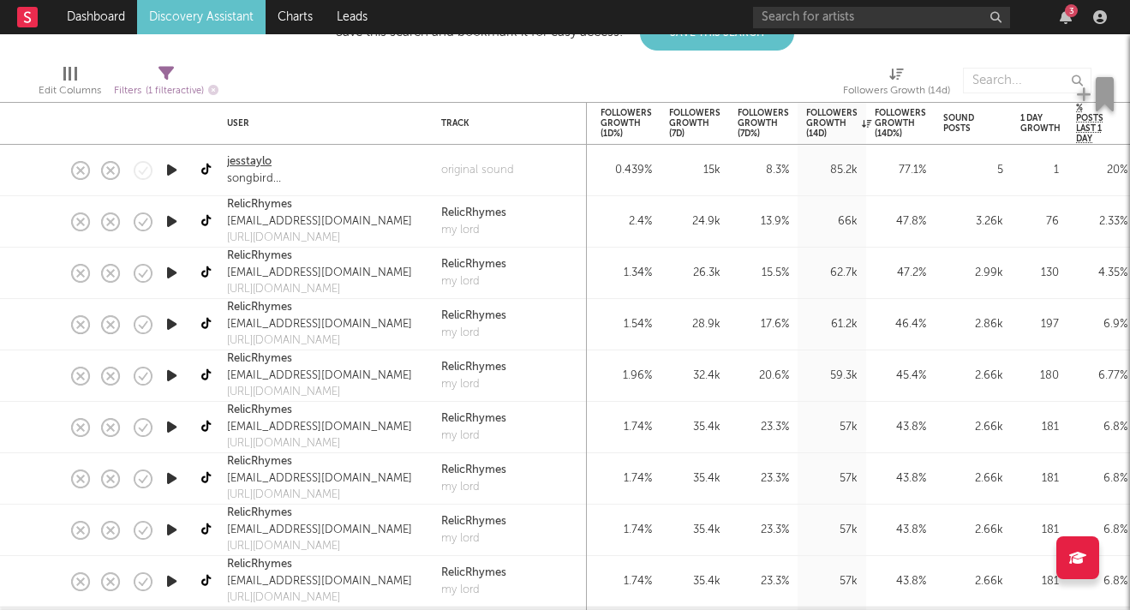
click at [262, 156] on link "jesstaylo" at bounding box center [249, 161] width 45 height 17
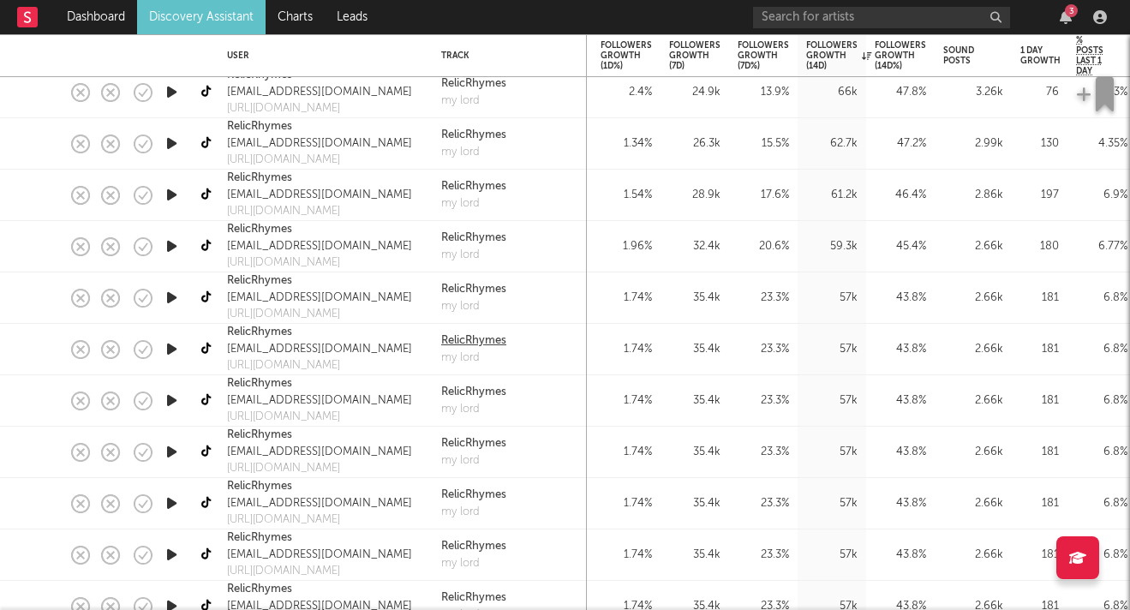
click at [481, 338] on div "RelicRhymes" at bounding box center [473, 340] width 65 height 17
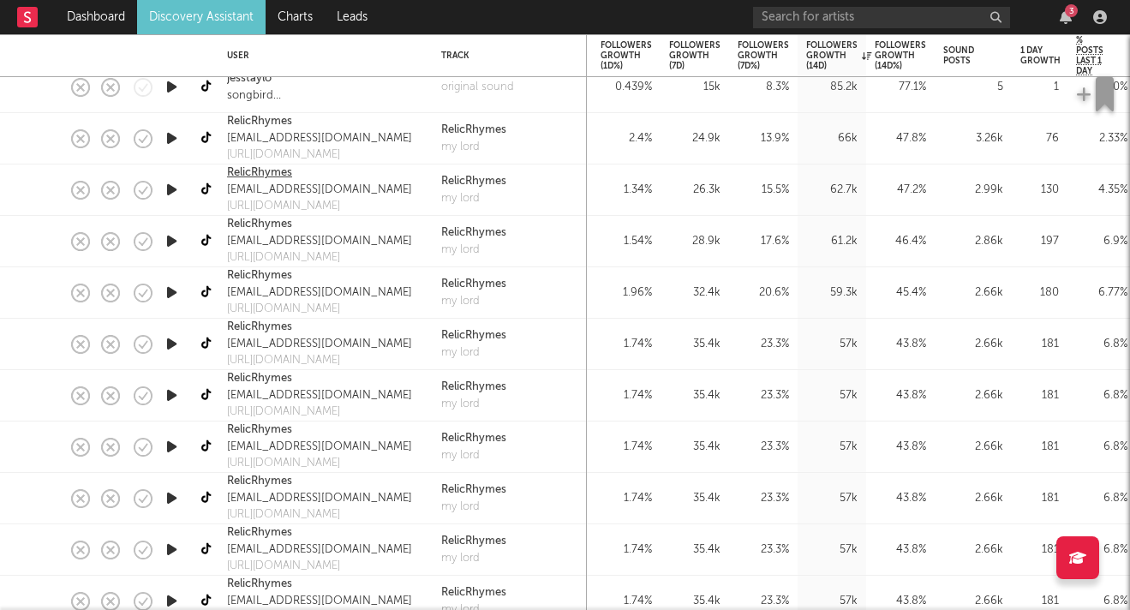
click at [248, 168] on link "RelicRhymes" at bounding box center [259, 173] width 65 height 17
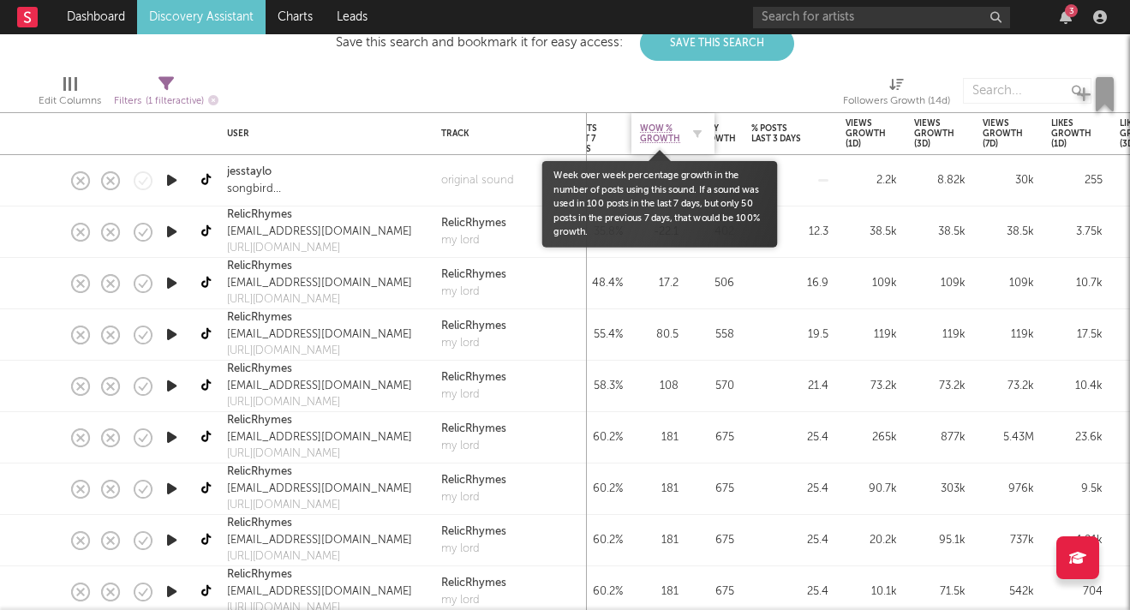
click at [670, 133] on span "WoW % Growth" at bounding box center [660, 133] width 40 height 21
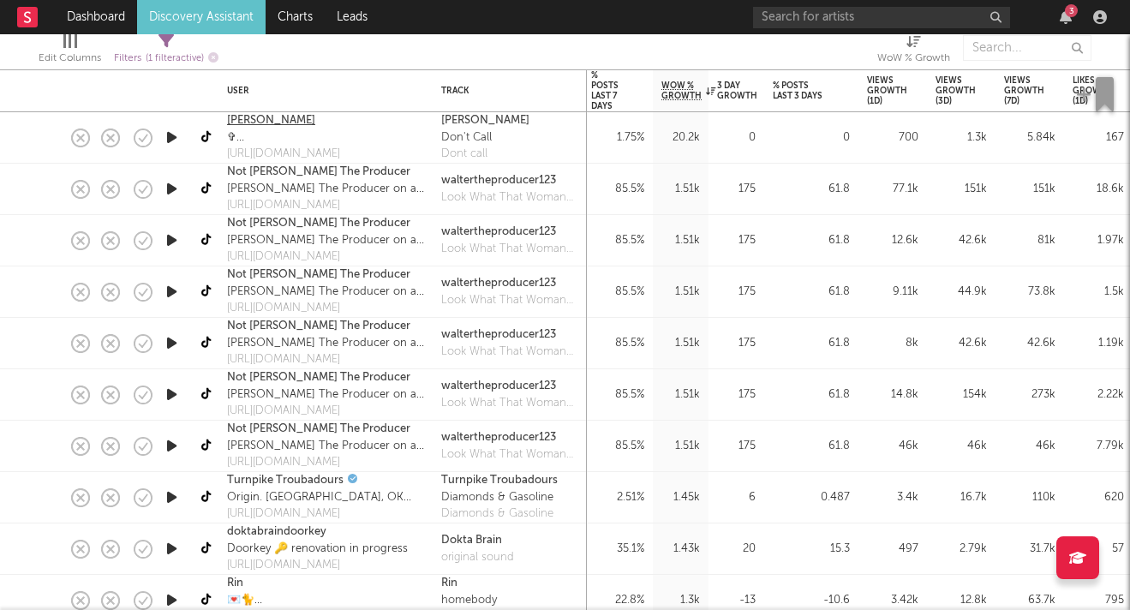
click at [278, 121] on link "Caiden Wallace" at bounding box center [271, 120] width 88 height 17
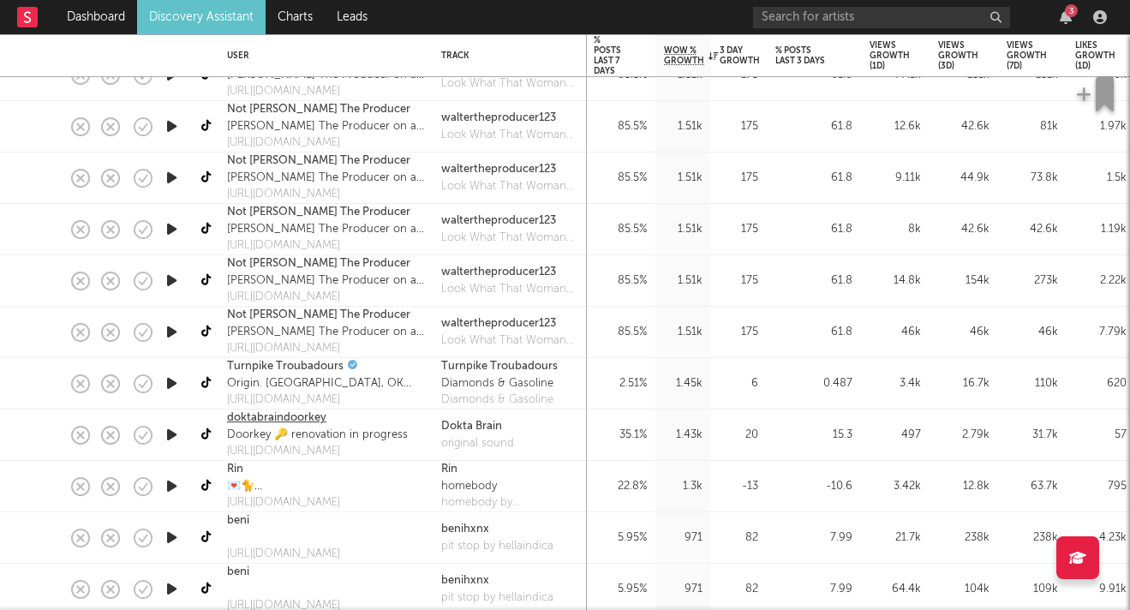
click at [293, 416] on link "doktabraindoorkey" at bounding box center [276, 418] width 99 height 17
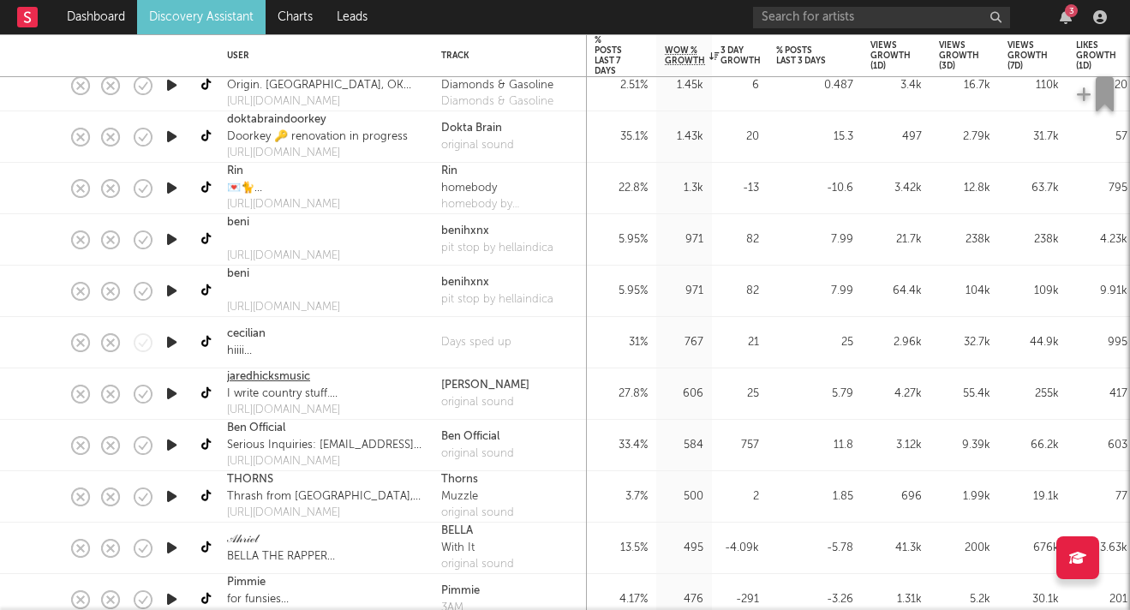
click at [279, 374] on link "jaredhicksmusic" at bounding box center [268, 376] width 83 height 17
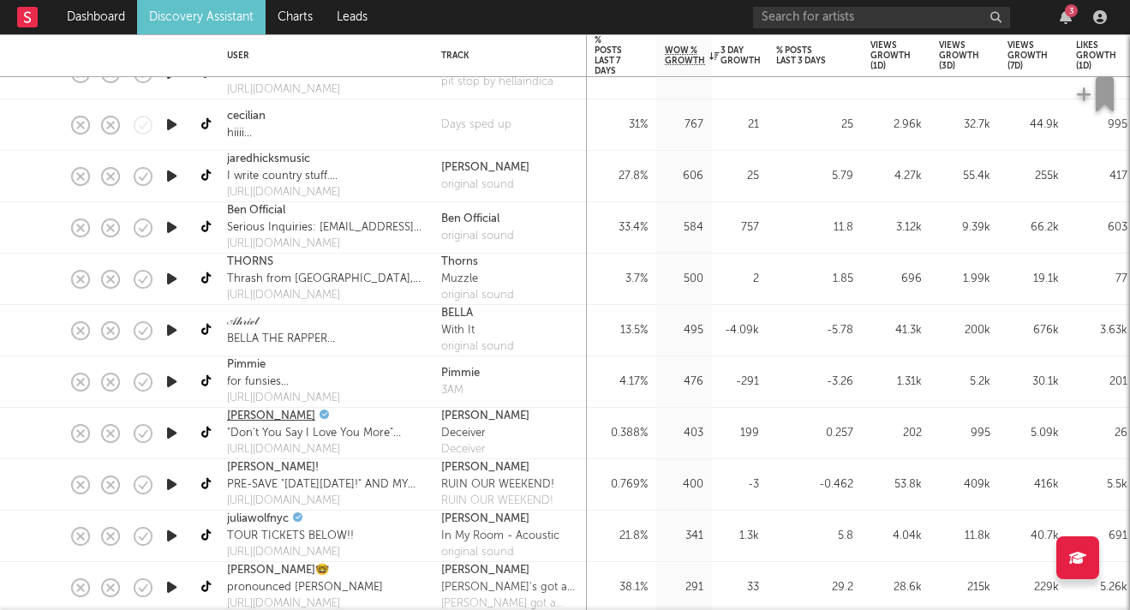
click at [267, 416] on link "Tyler Rayn" at bounding box center [271, 416] width 88 height 17
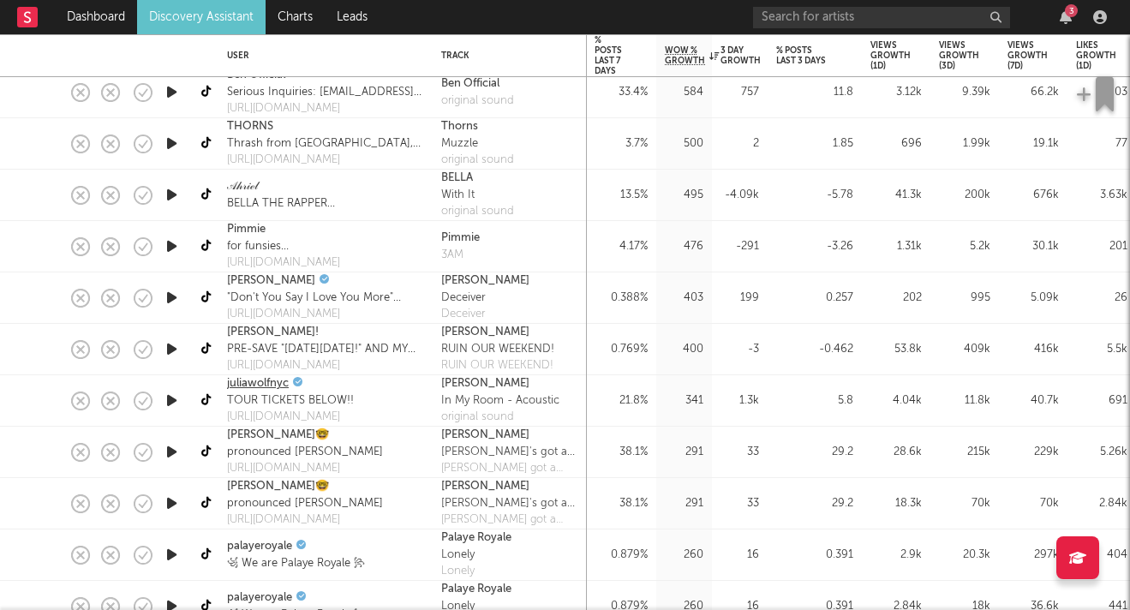
click at [256, 387] on link "juliawolfnyc" at bounding box center [258, 383] width 62 height 17
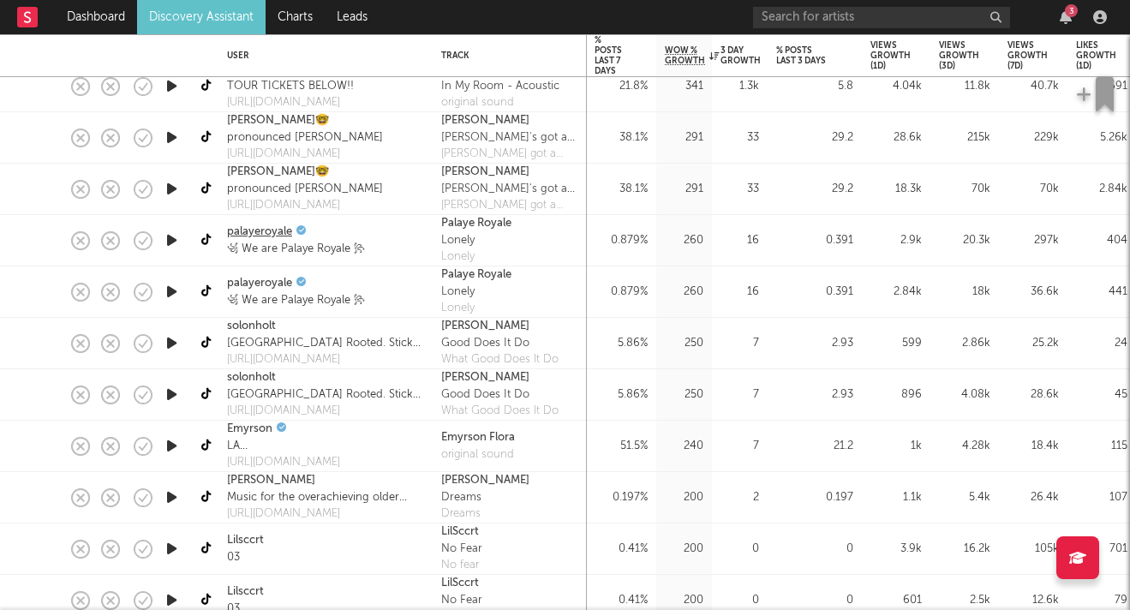
click at [264, 227] on link "palayeroyale" at bounding box center [259, 232] width 65 height 17
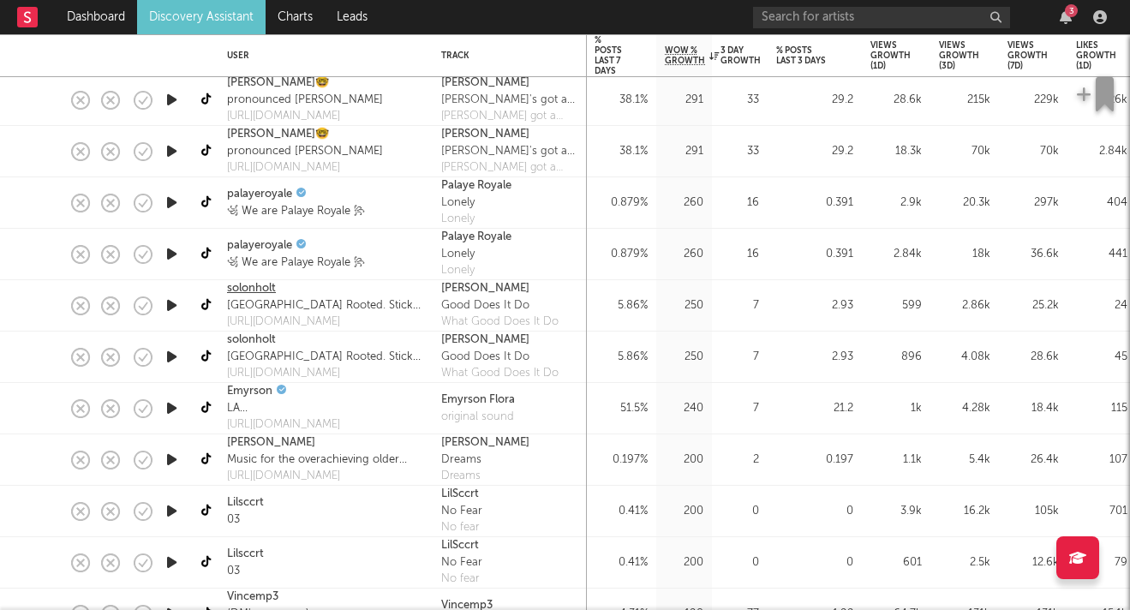
click at [249, 290] on link "solonholt" at bounding box center [251, 288] width 49 height 17
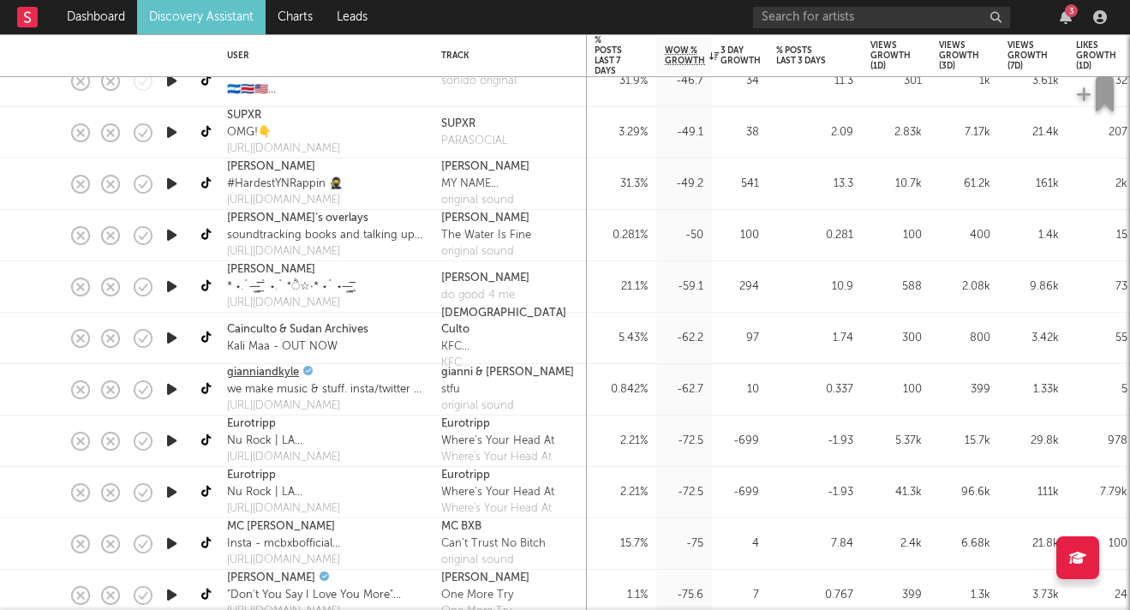
click at [275, 368] on link "gianniandkyle" at bounding box center [263, 372] width 72 height 17
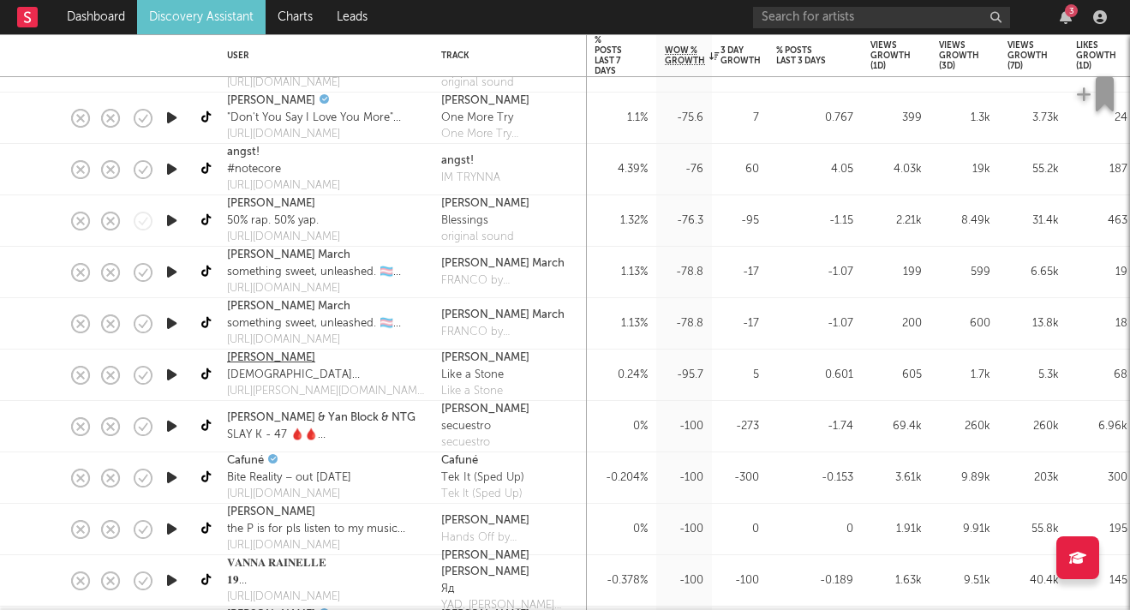
click at [289, 354] on link "Micah Fletcher" at bounding box center [271, 358] width 88 height 17
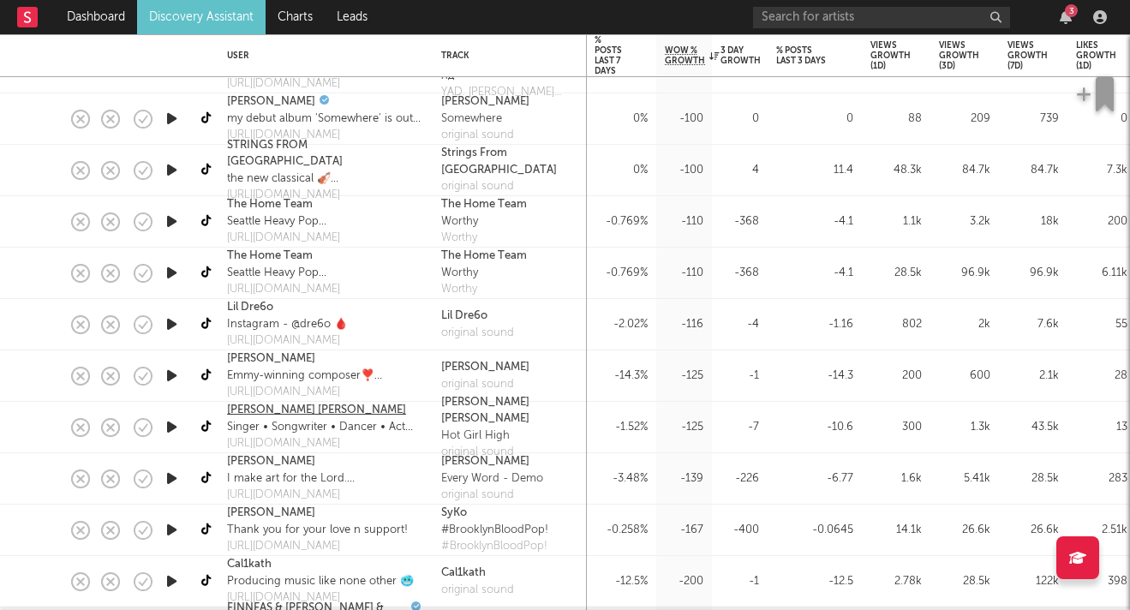
click at [291, 414] on link "Haley Faye Rosenthal" at bounding box center [316, 410] width 179 height 17
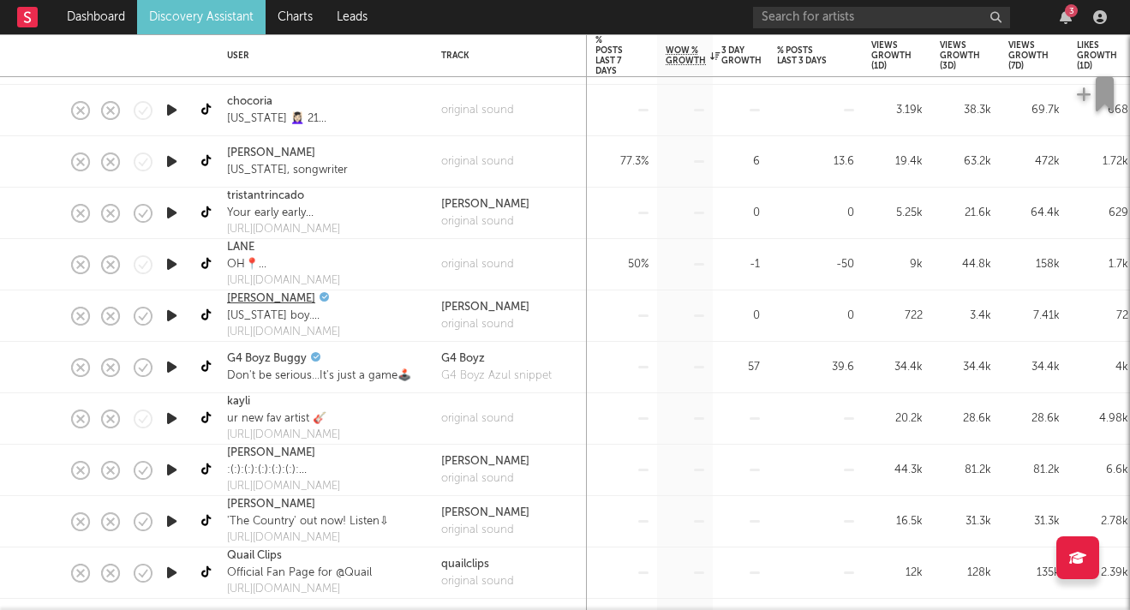
click at [283, 293] on link "[PERSON_NAME]" at bounding box center [271, 298] width 88 height 17
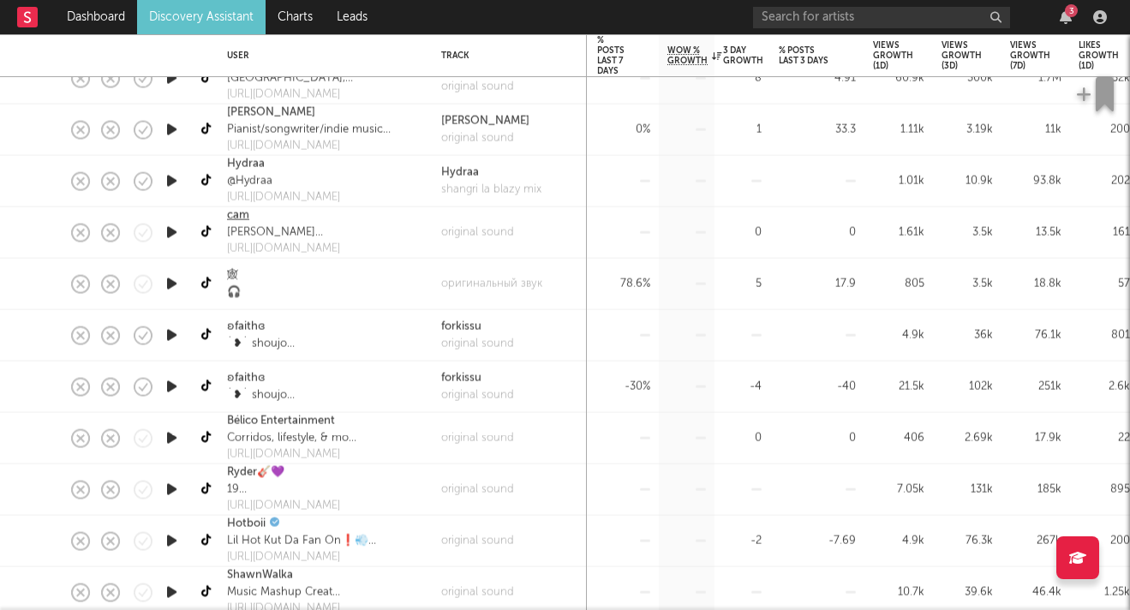
click at [248, 215] on link "cam" at bounding box center [238, 215] width 22 height 17
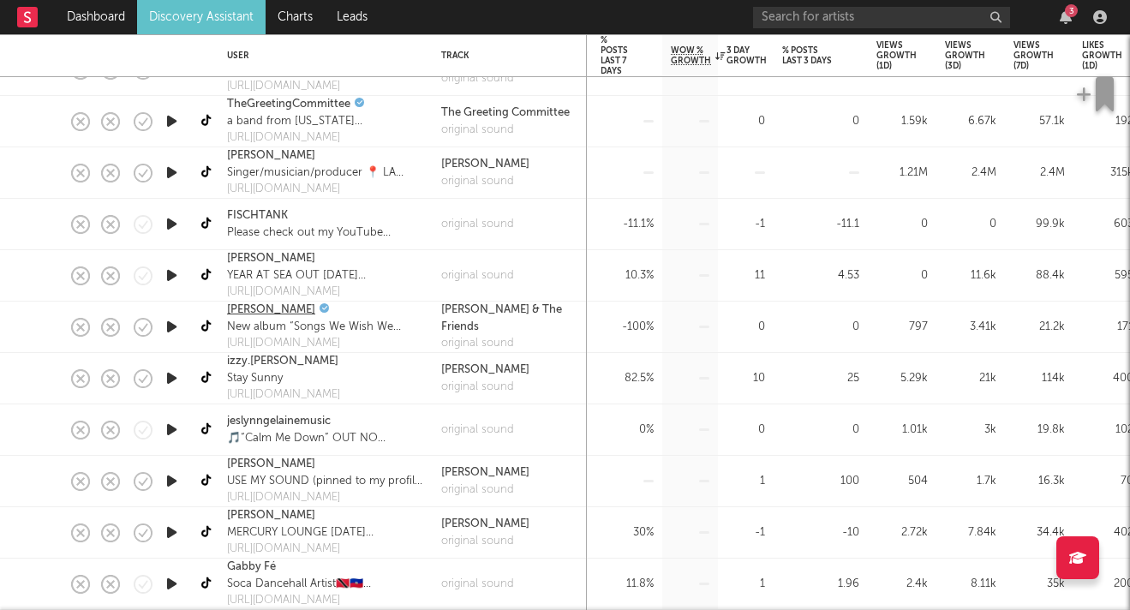
click at [270, 309] on link "Sammy Rae" at bounding box center [271, 310] width 88 height 17
click at [91, 23] on link "Dashboard" at bounding box center [96, 17] width 82 height 34
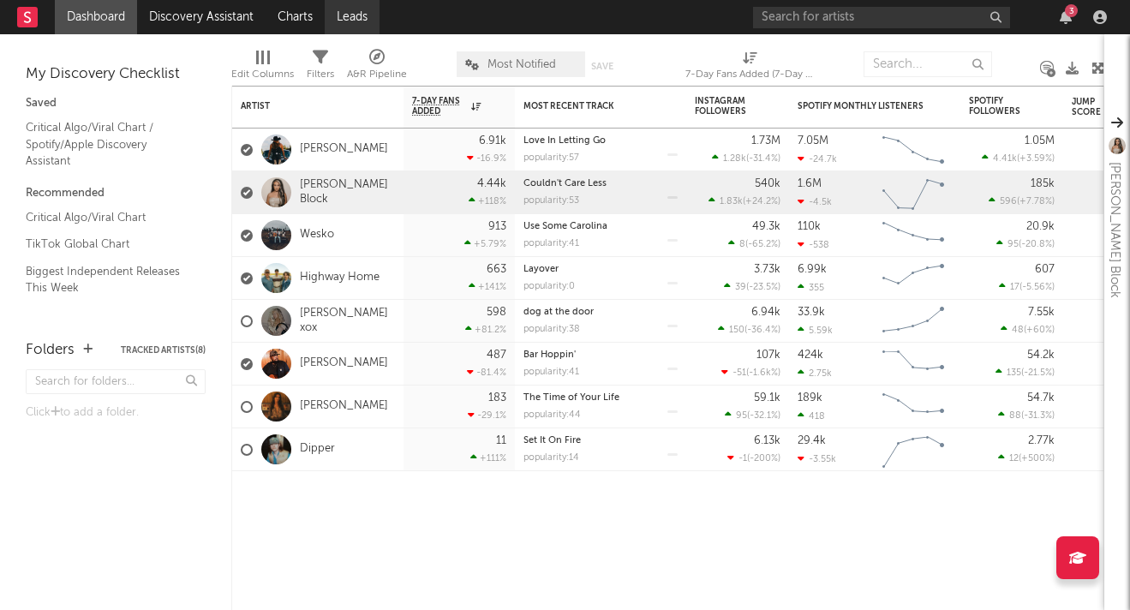
click at [359, 14] on link "Leads" at bounding box center [352, 17] width 55 height 34
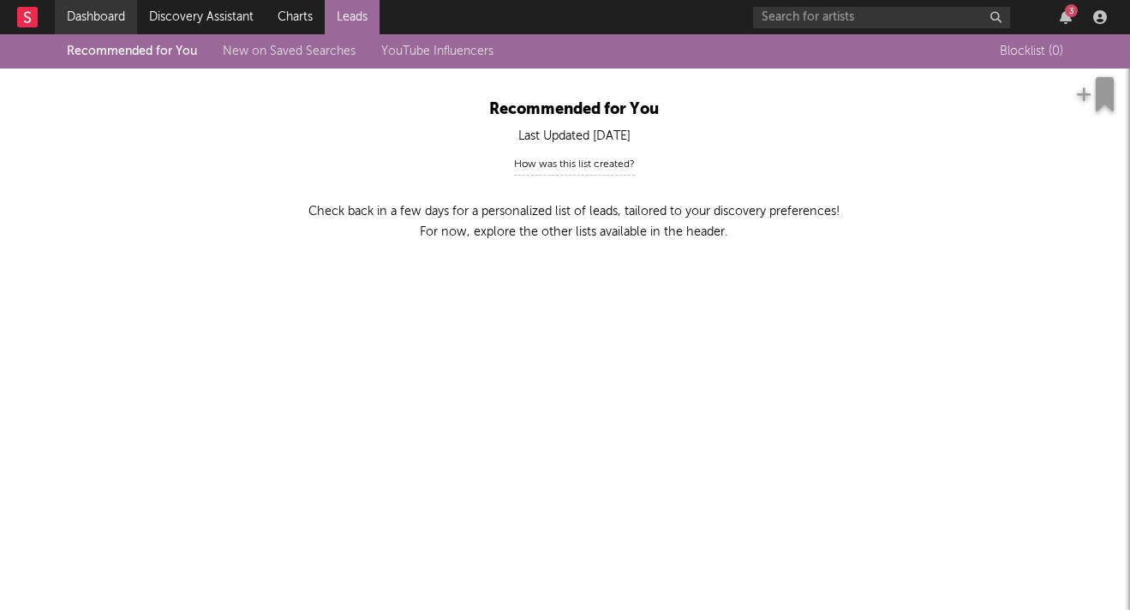
click at [111, 18] on link "Dashboard" at bounding box center [96, 17] width 82 height 34
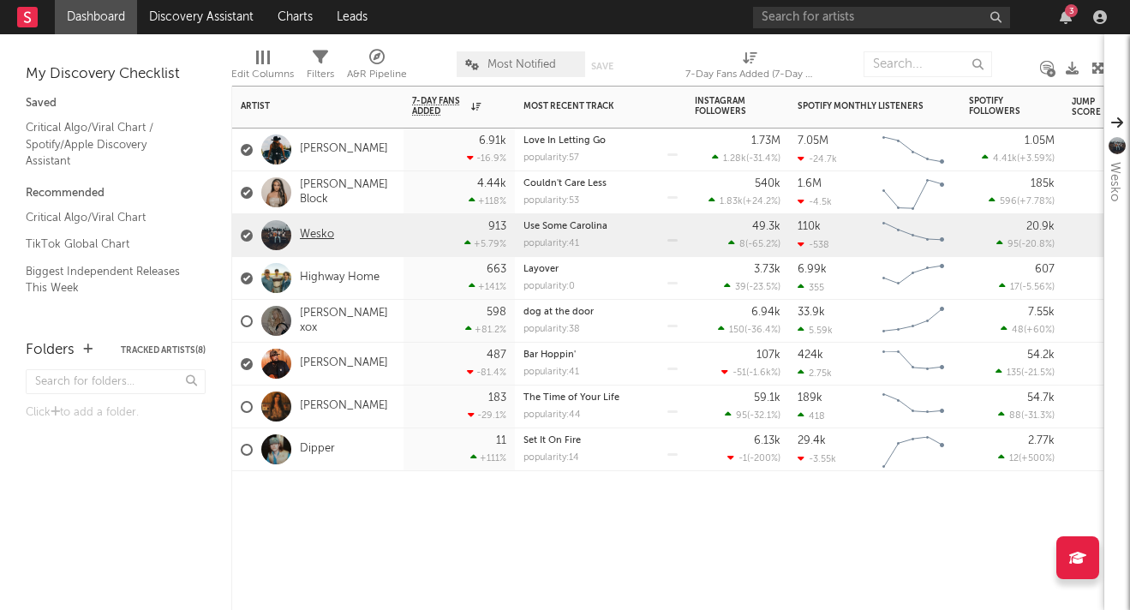
click at [320, 234] on link "Wesko" at bounding box center [317, 235] width 34 height 15
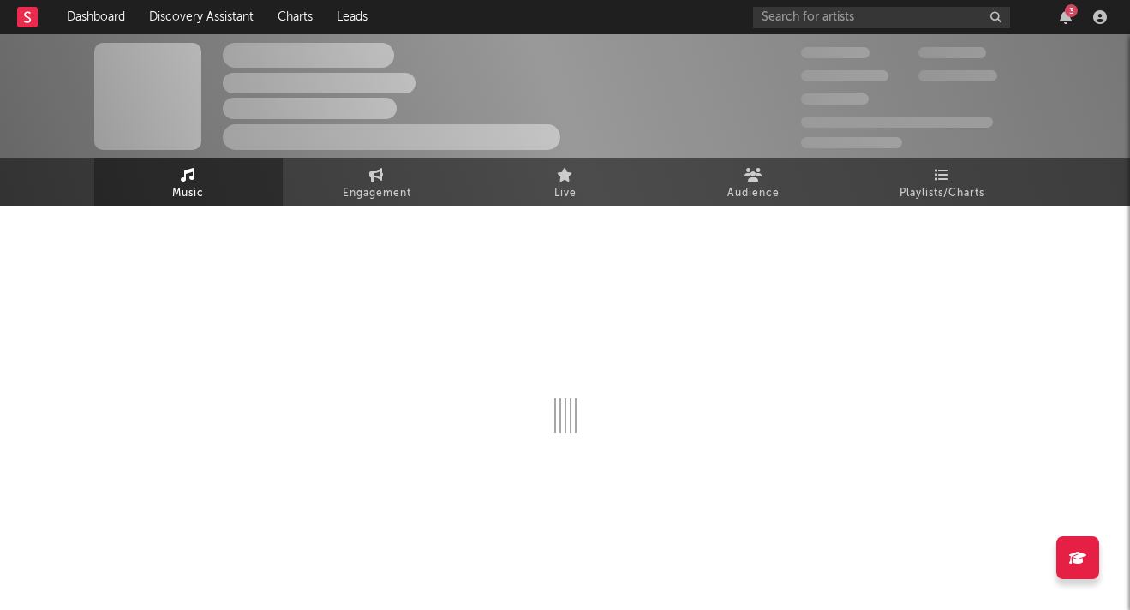
select select "6m"
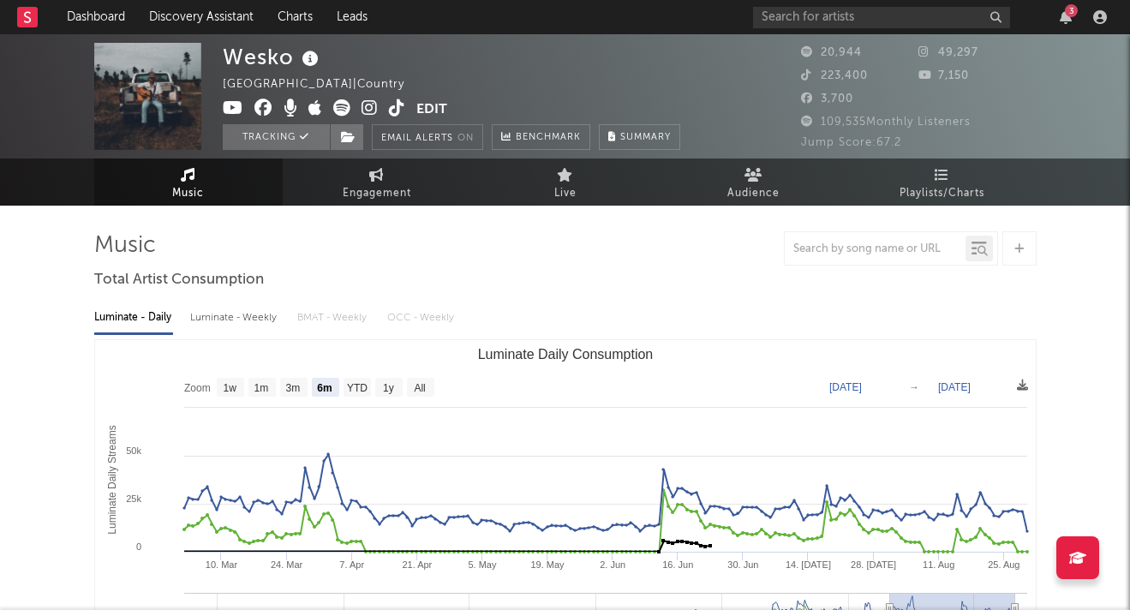
click at [231, 306] on div "Luminate - Weekly" at bounding box center [235, 317] width 90 height 29
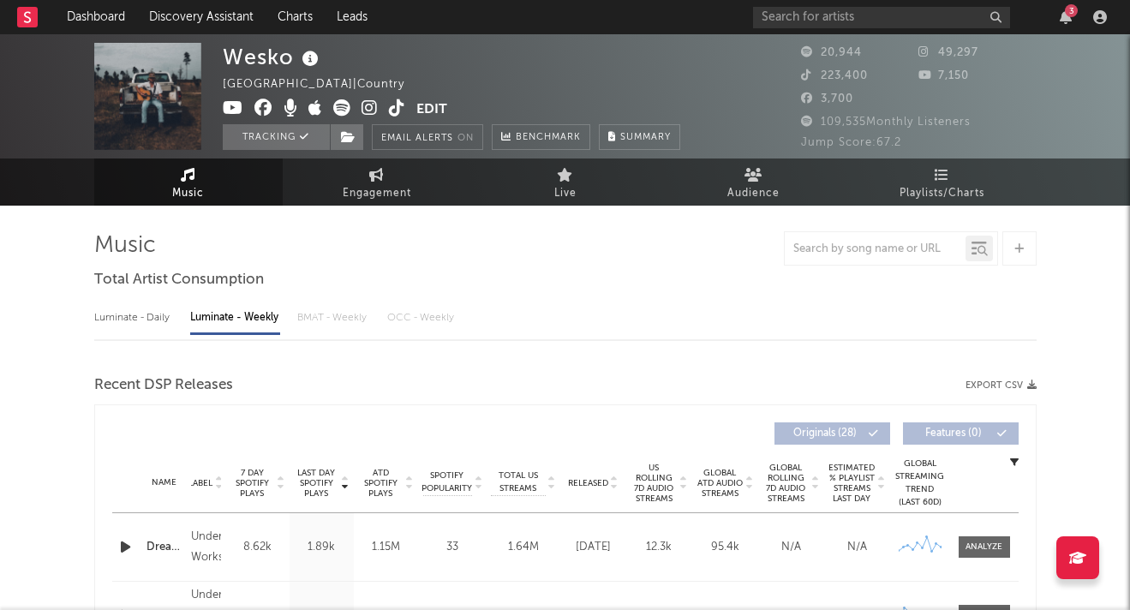
select select "6m"
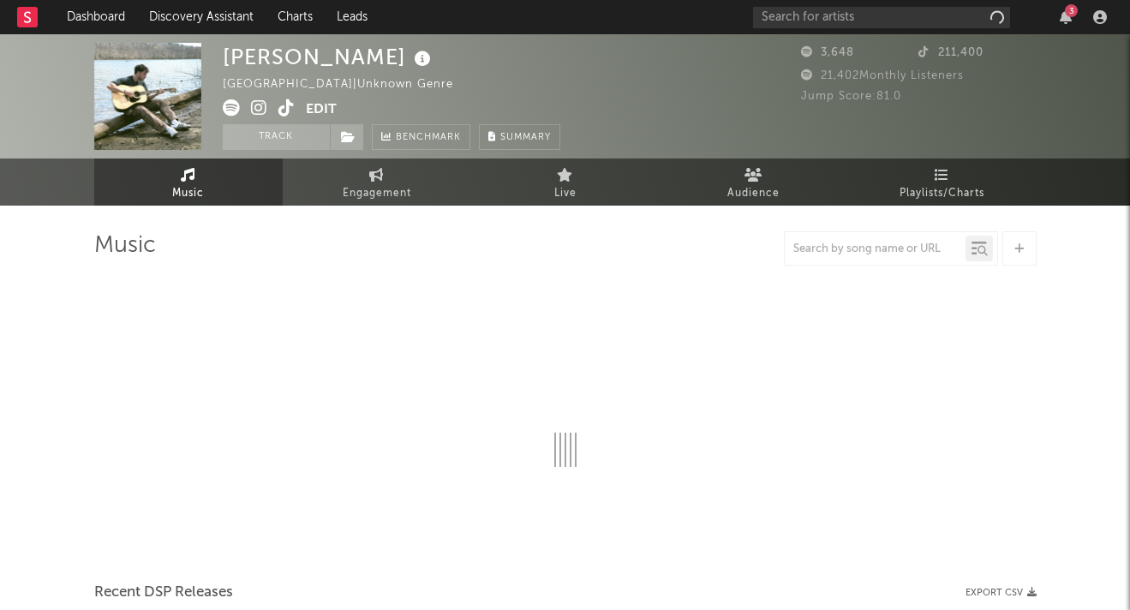
select select "1w"
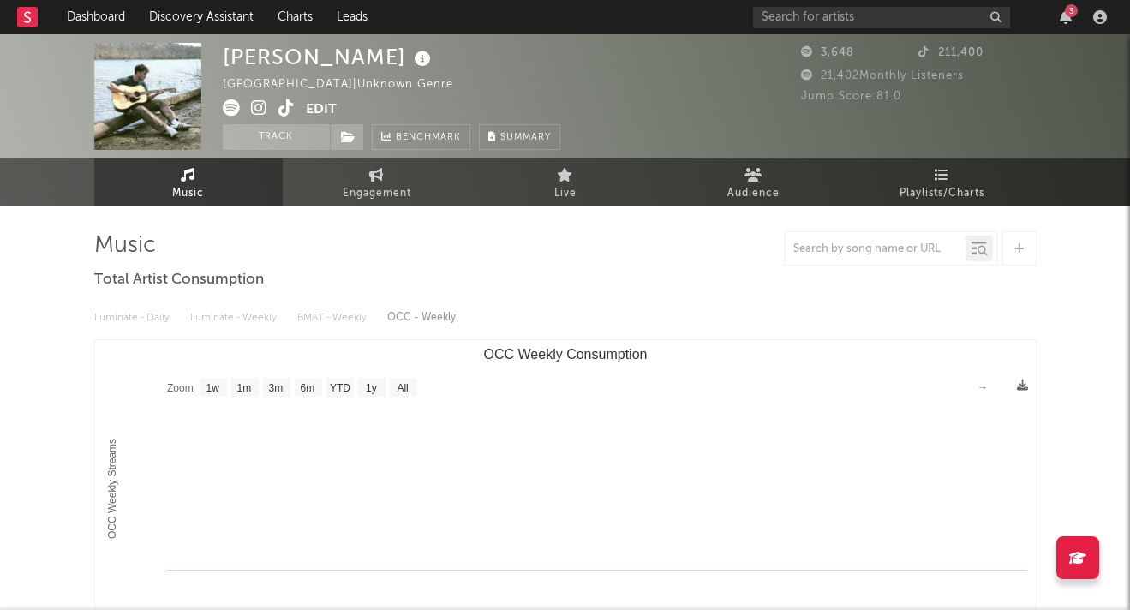
click at [257, 111] on icon at bounding box center [259, 107] width 16 height 17
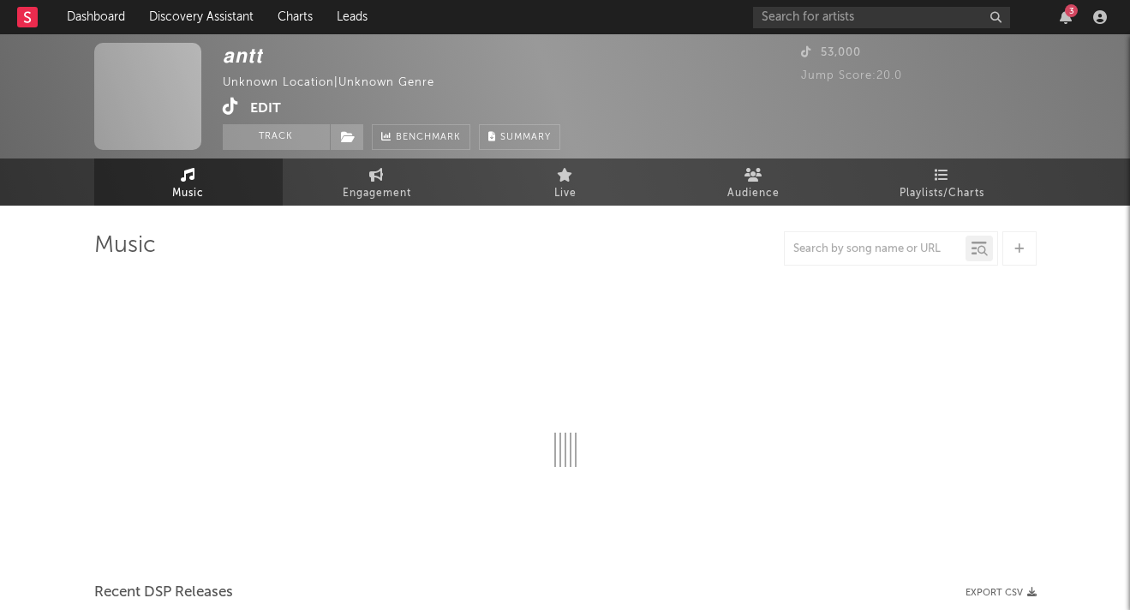
select select "1w"
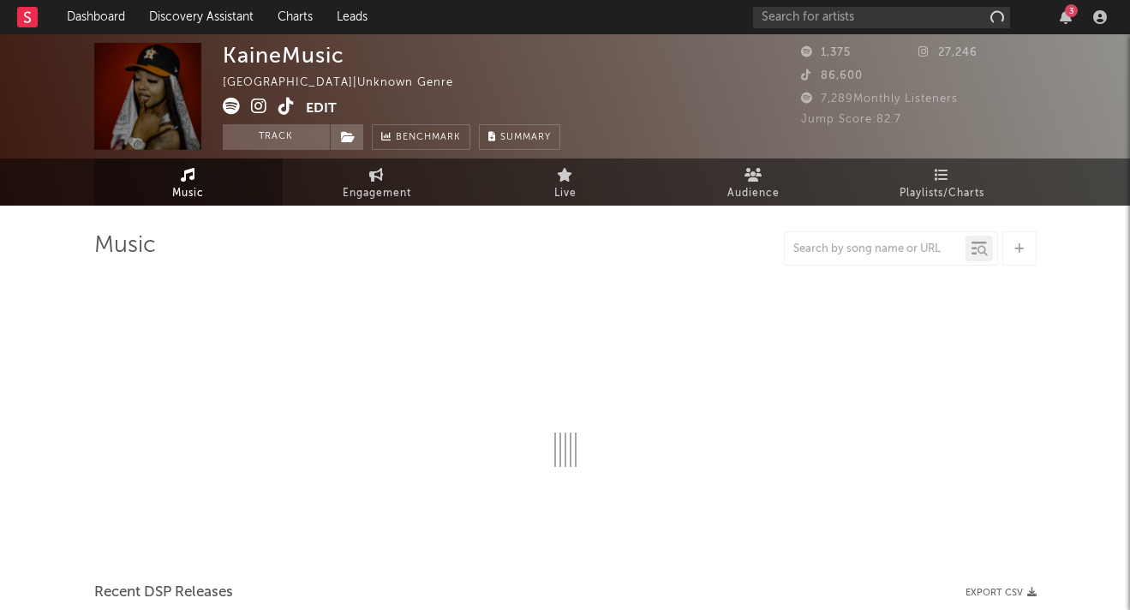
select select "1w"
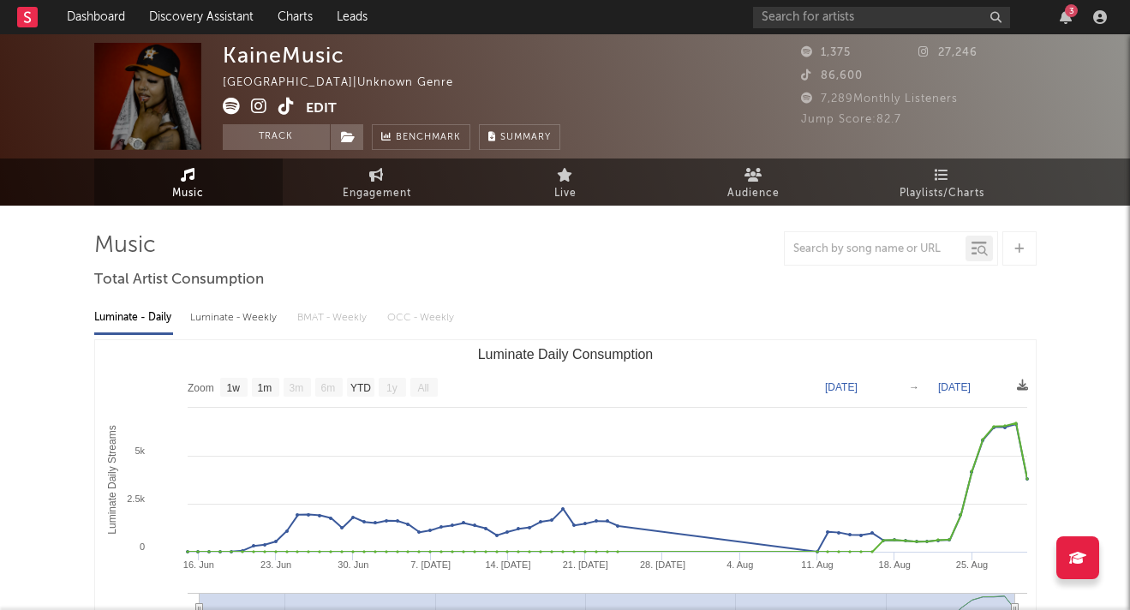
click at [254, 107] on icon at bounding box center [259, 106] width 16 height 17
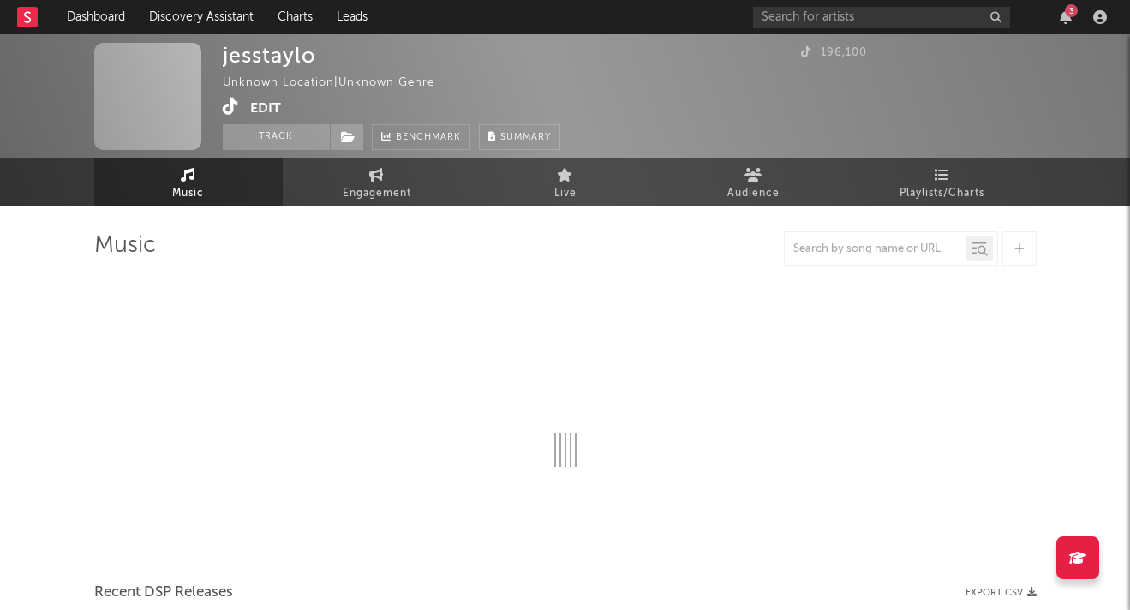
select select "1w"
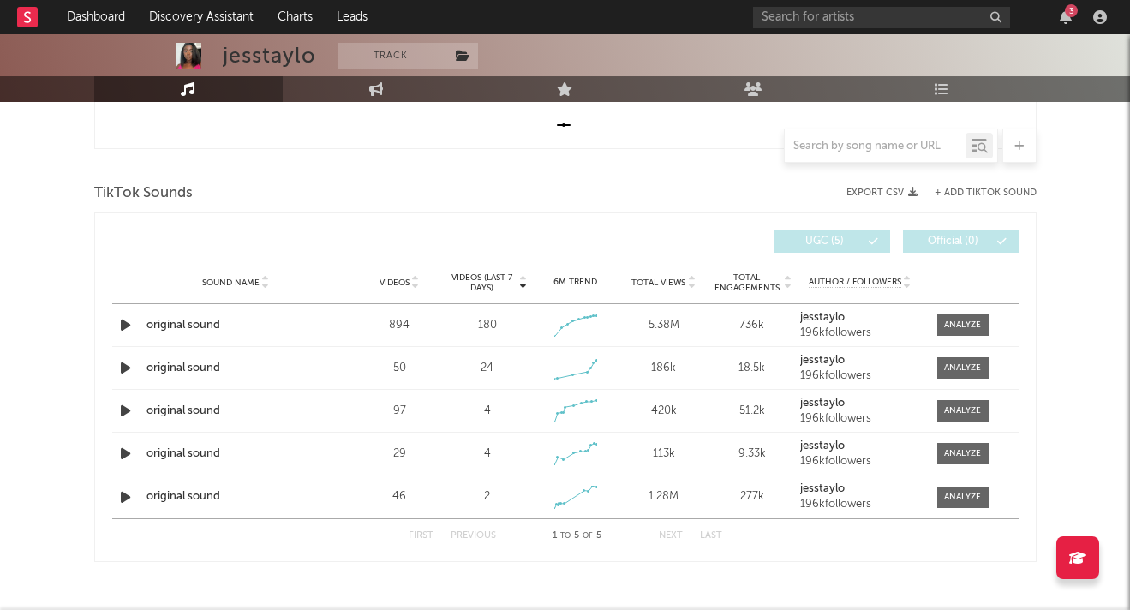
scroll to position [563, 0]
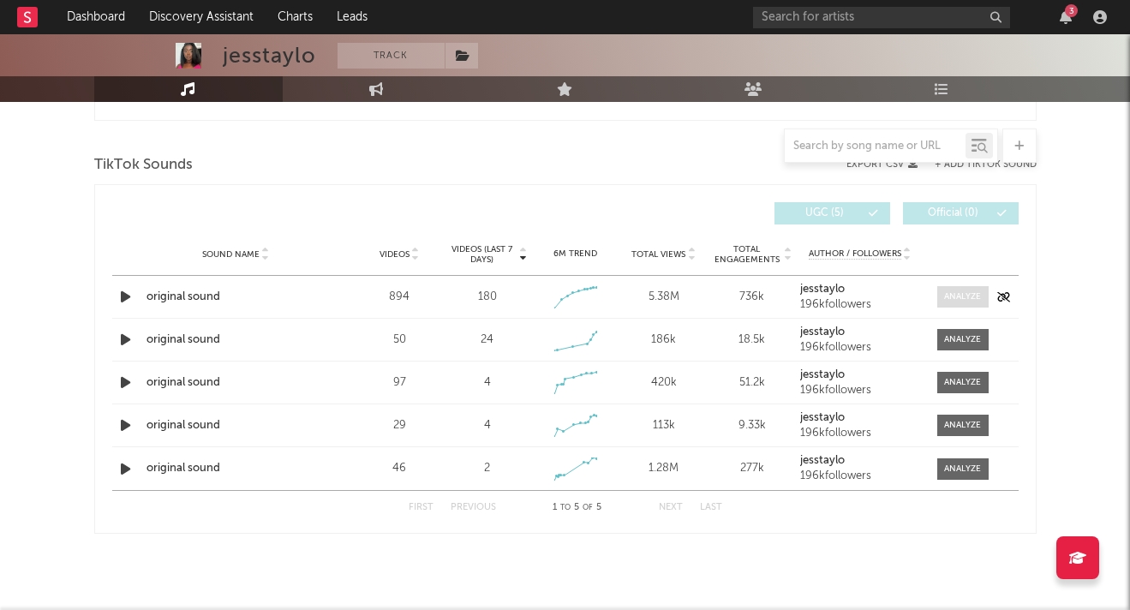
click at [981, 302] on div at bounding box center [962, 296] width 37 height 13
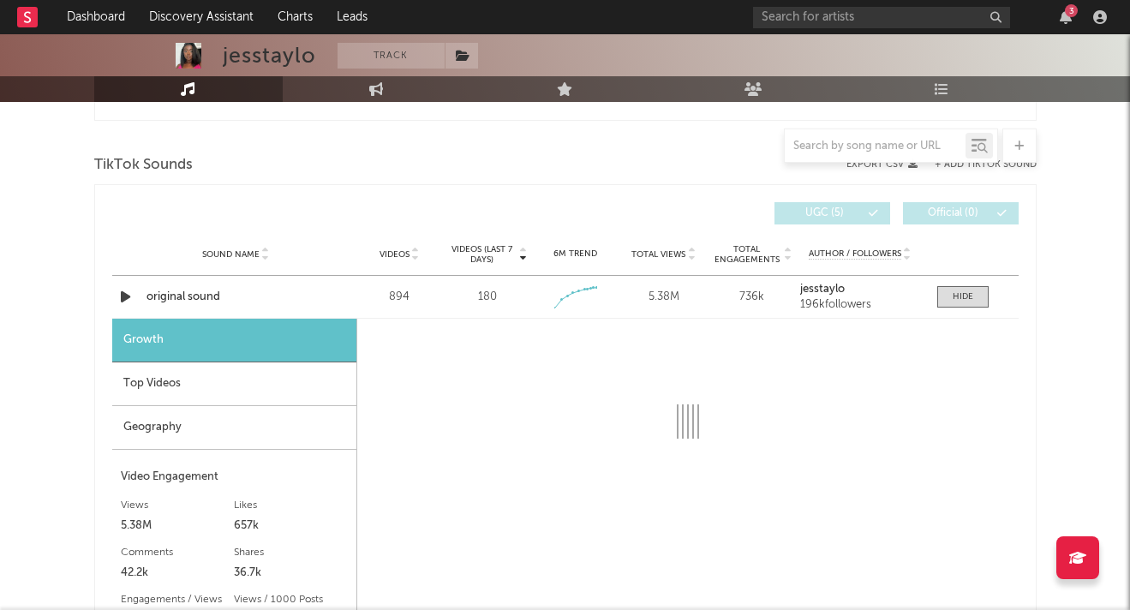
select select "1w"
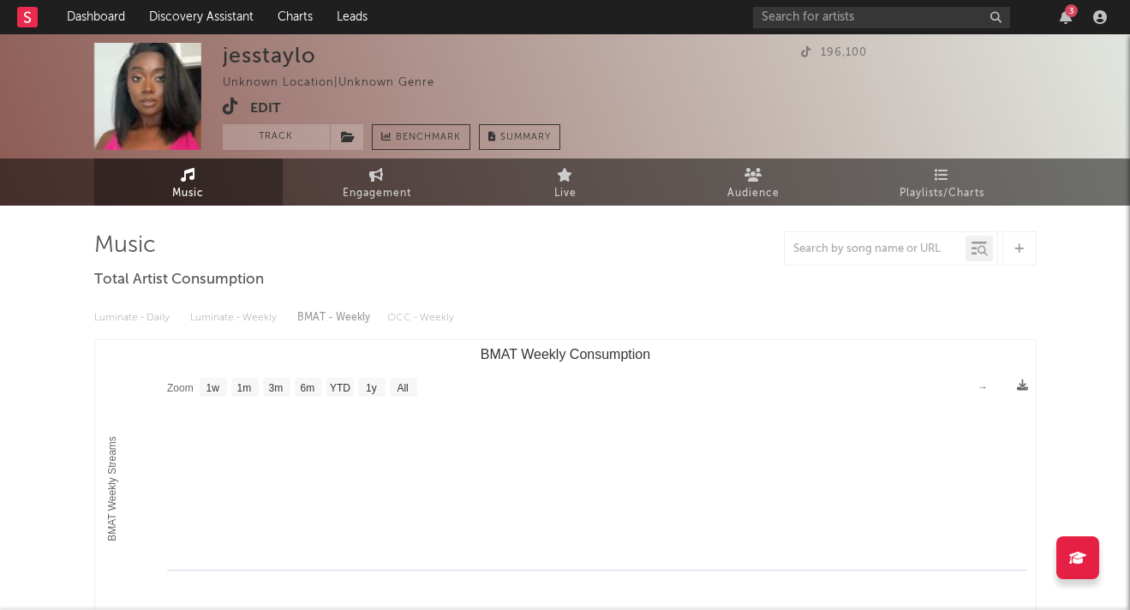
scroll to position [0, 0]
click at [226, 108] on icon at bounding box center [231, 106] width 16 height 17
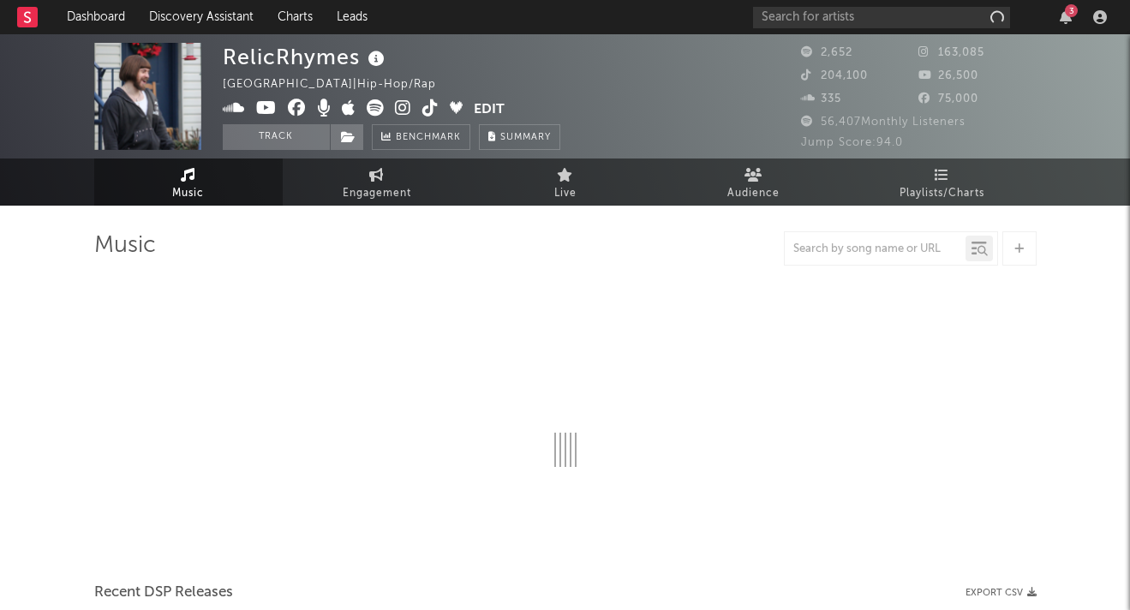
select select "6m"
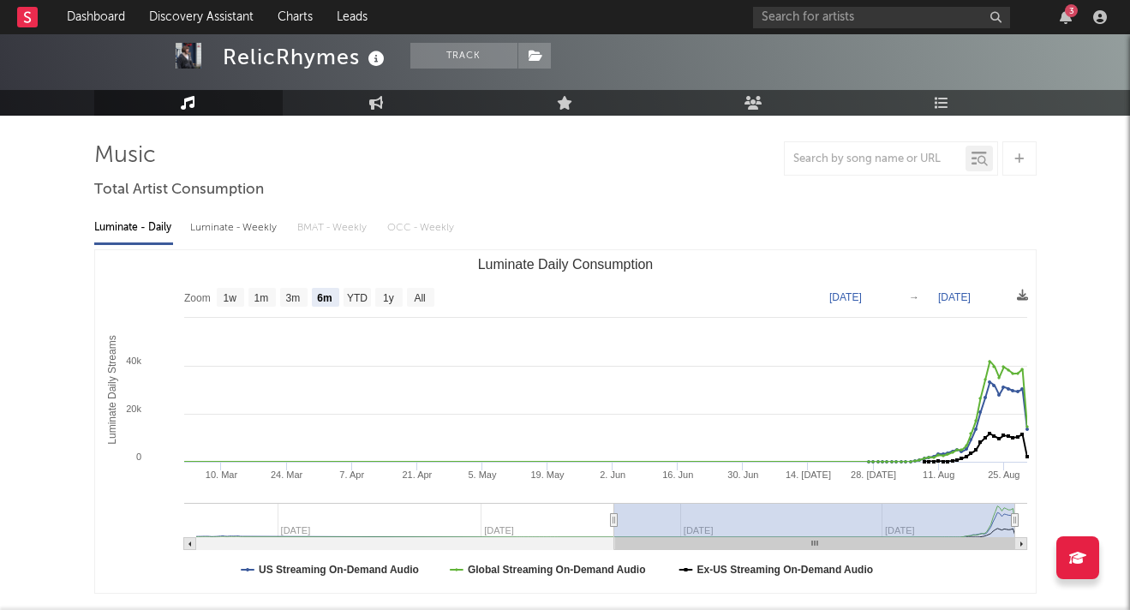
scroll to position [108, 0]
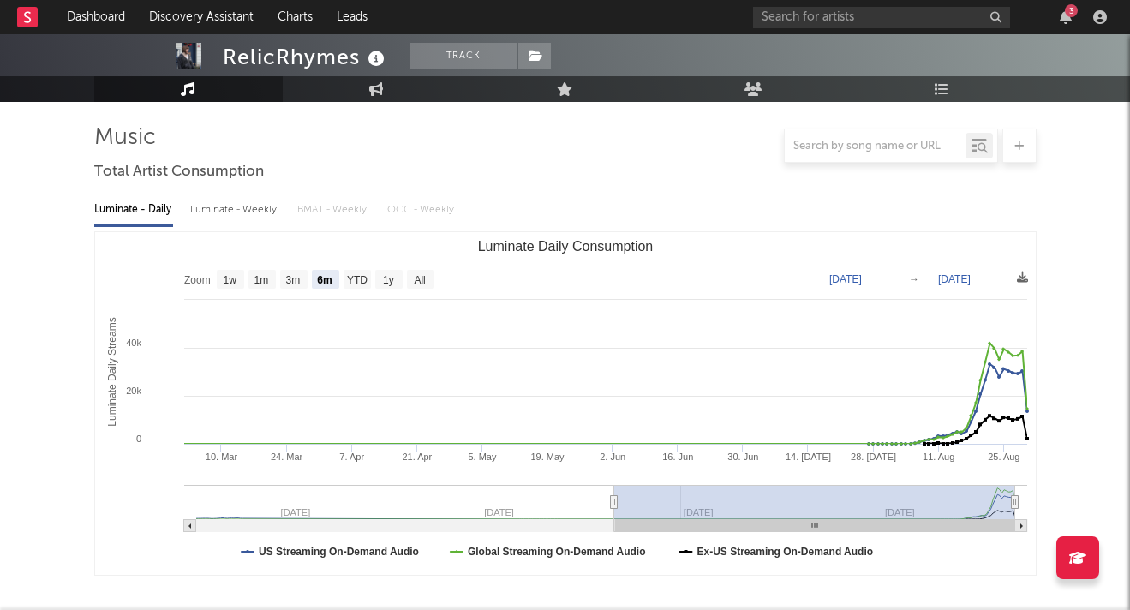
click at [254, 207] on div "Luminate - Weekly" at bounding box center [235, 209] width 90 height 29
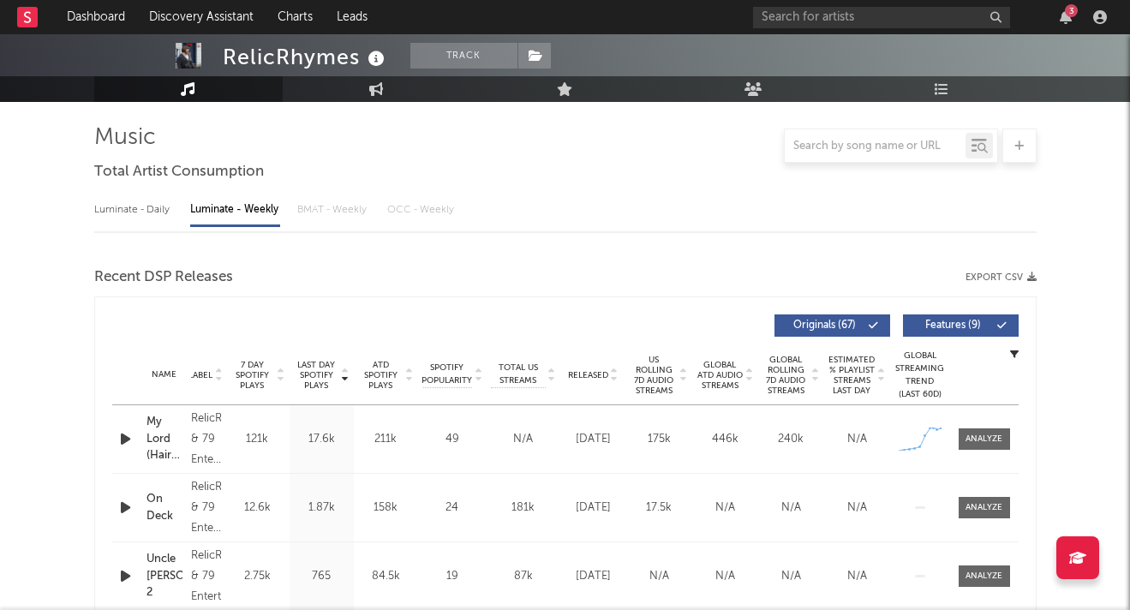
select select "6m"
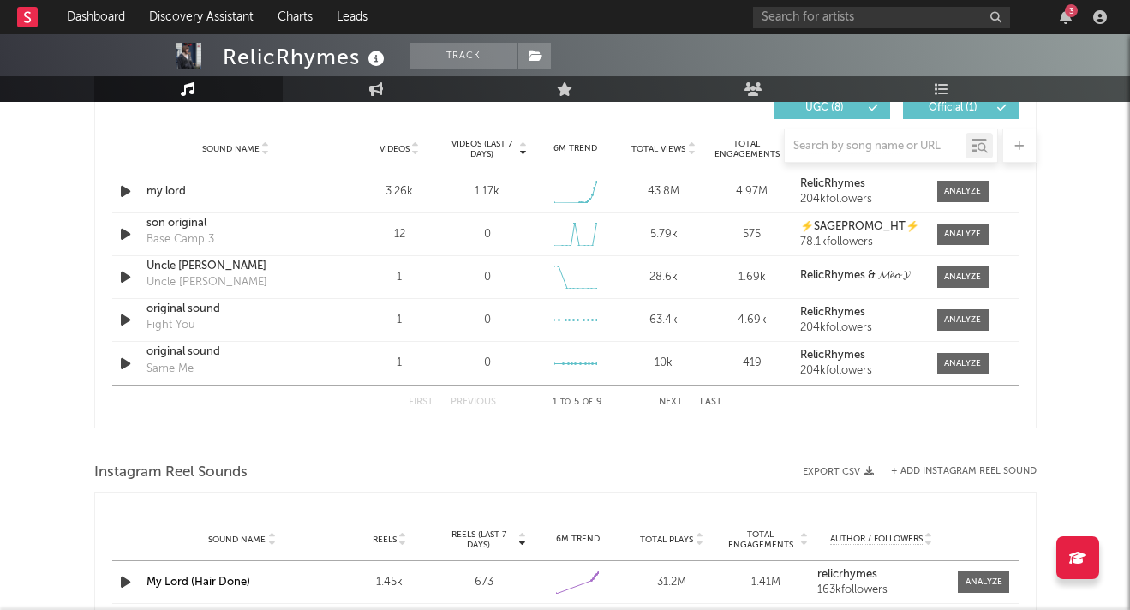
scroll to position [1148, 0]
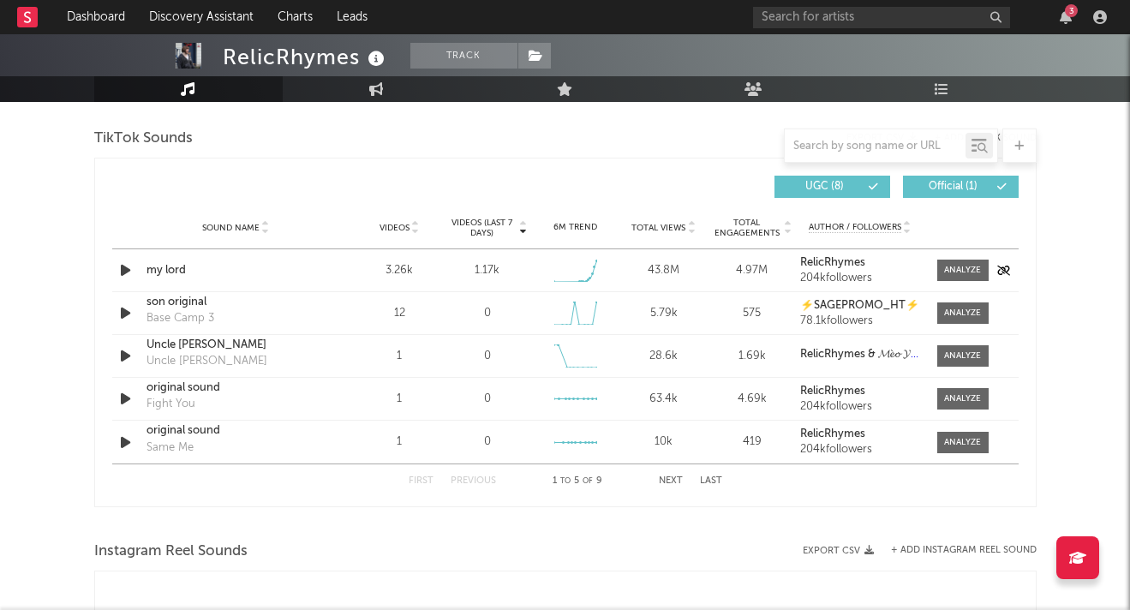
click at [125, 269] on icon "button" at bounding box center [126, 270] width 18 height 21
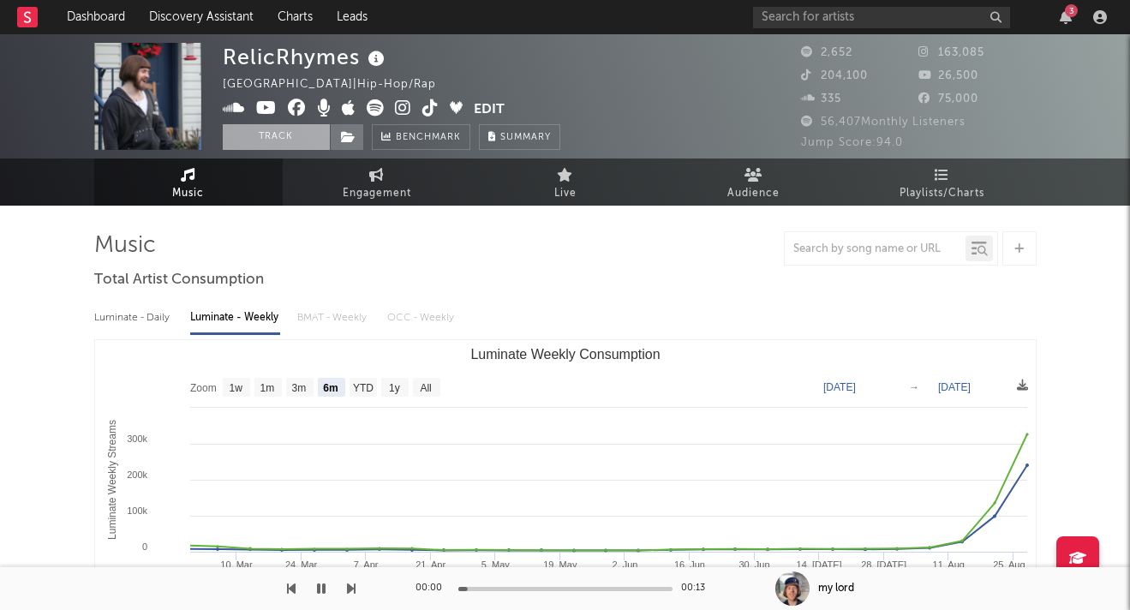
scroll to position [0, 0]
click at [401, 105] on icon at bounding box center [403, 107] width 16 height 17
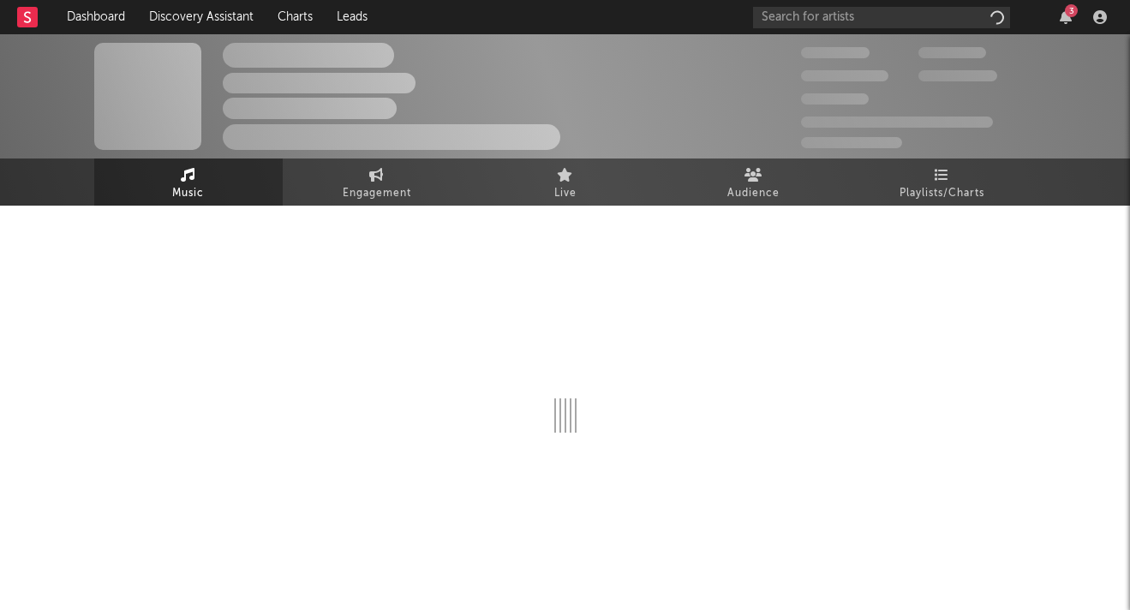
select select "6m"
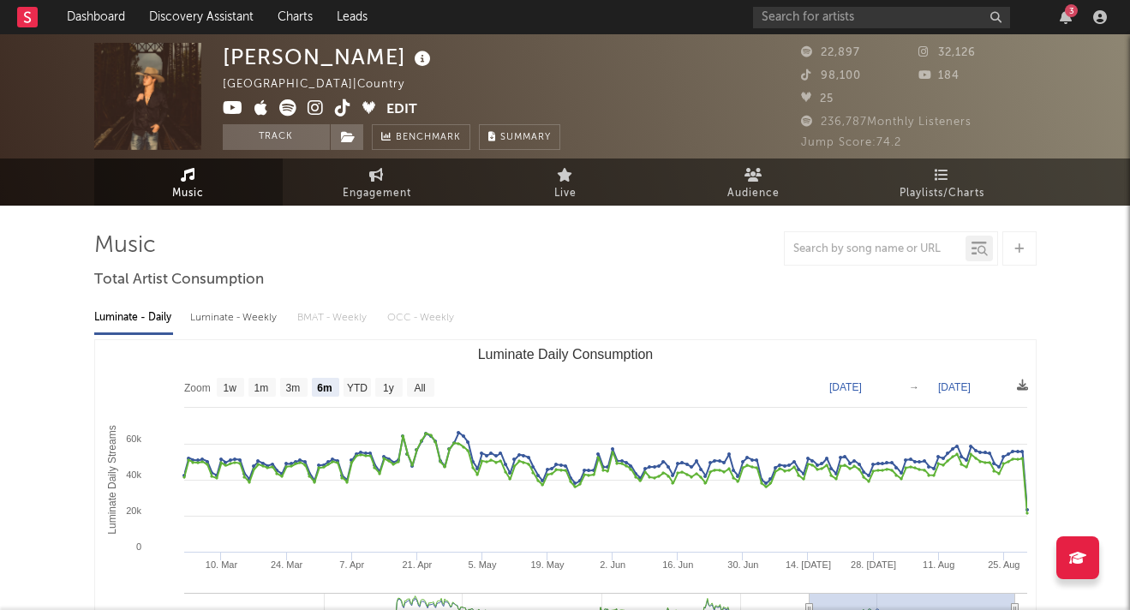
click at [219, 322] on div "Luminate - Weekly" at bounding box center [235, 317] width 90 height 29
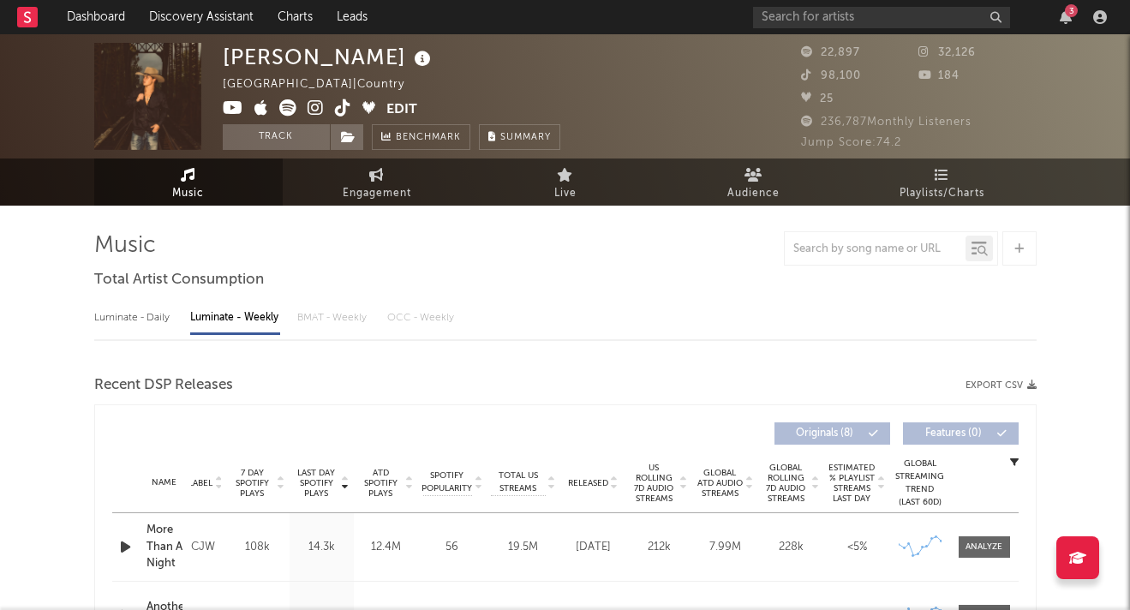
select select "6m"
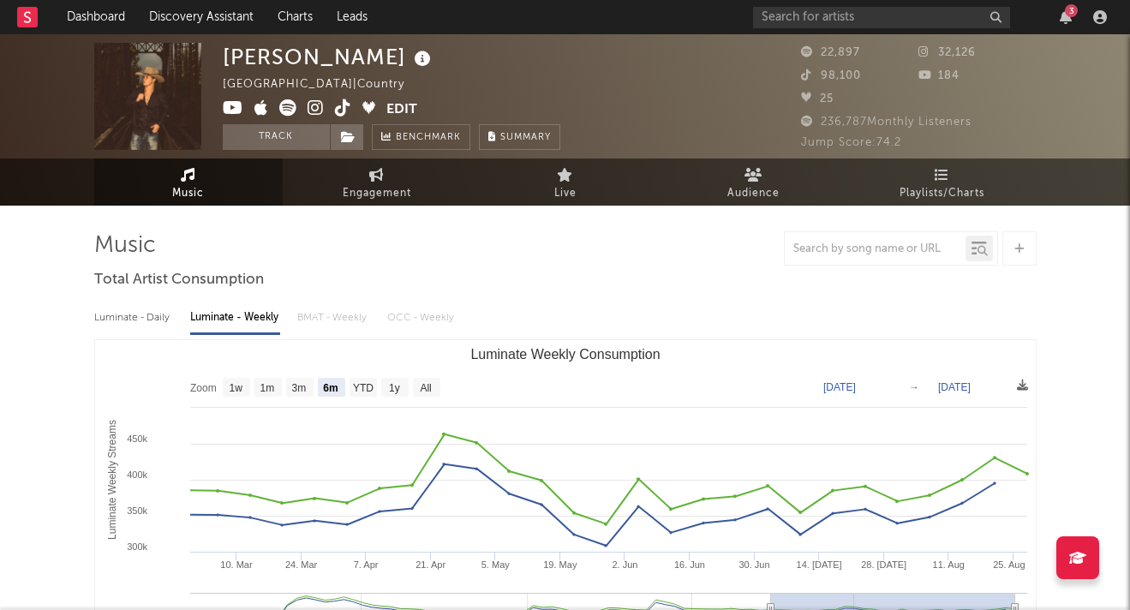
click at [311, 102] on icon at bounding box center [316, 107] width 16 height 17
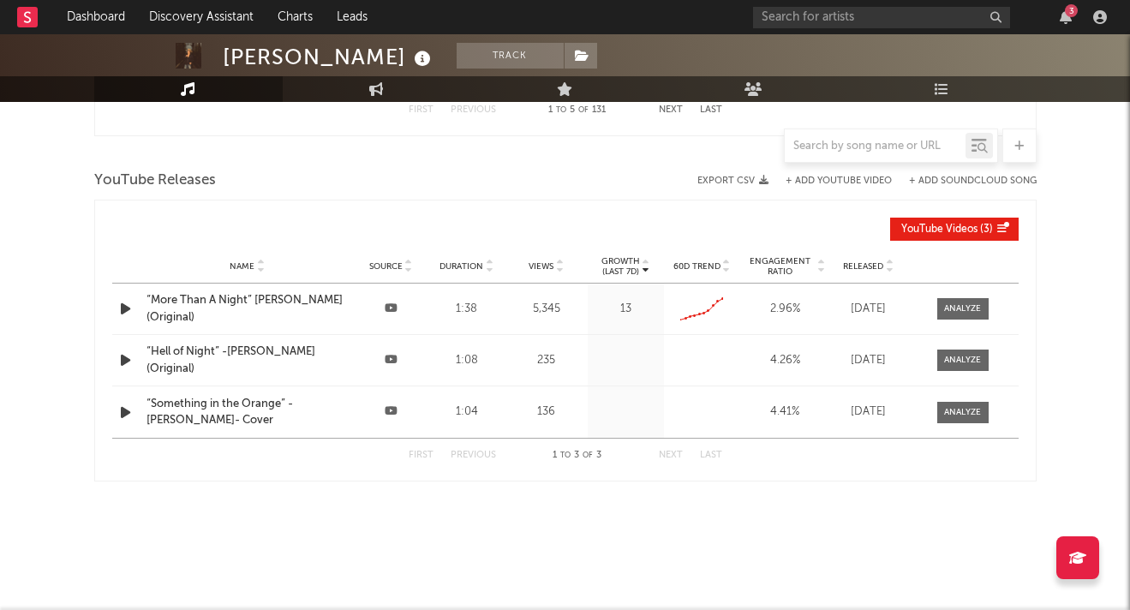
scroll to position [1910, 0]
click at [1064, 12] on icon "button" at bounding box center [1066, 17] width 12 height 14
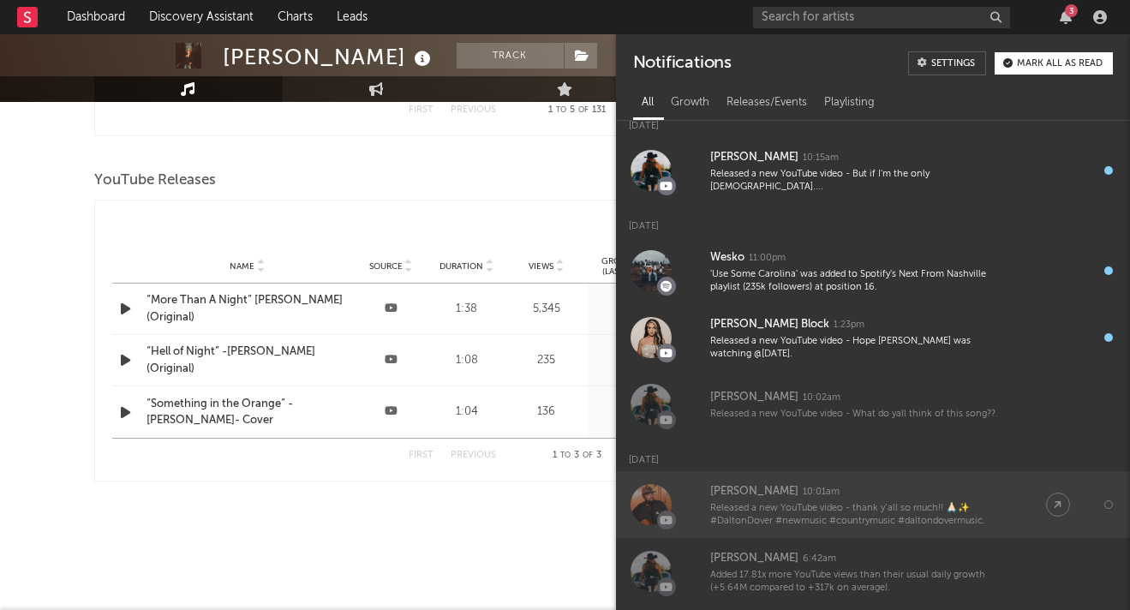
scroll to position [0, 0]
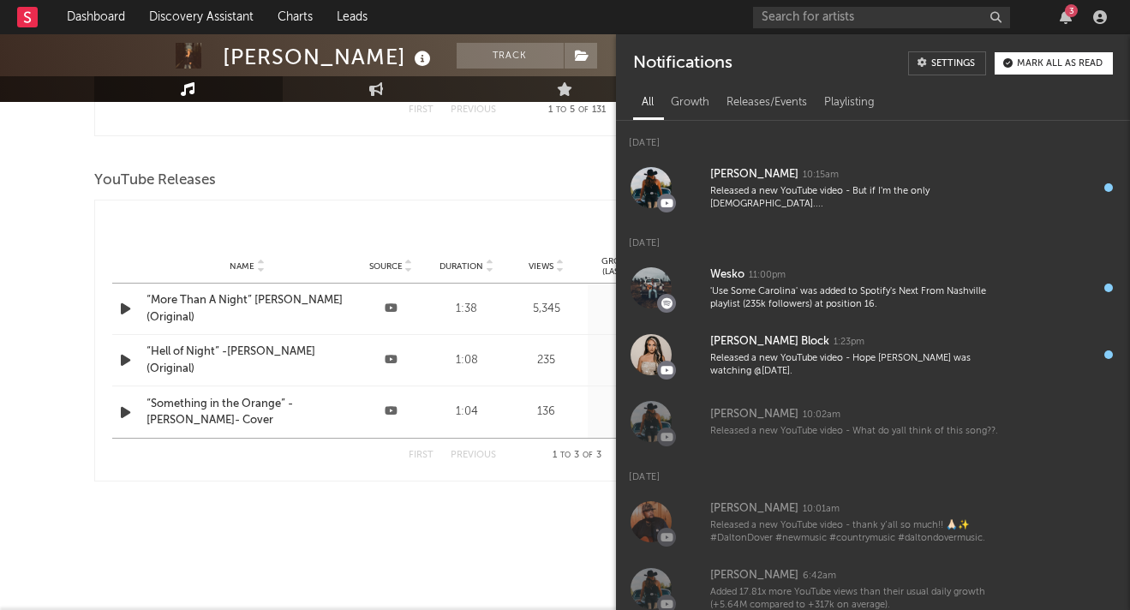
click at [1033, 64] on div "Mark all as read" at bounding box center [1060, 63] width 86 height 9
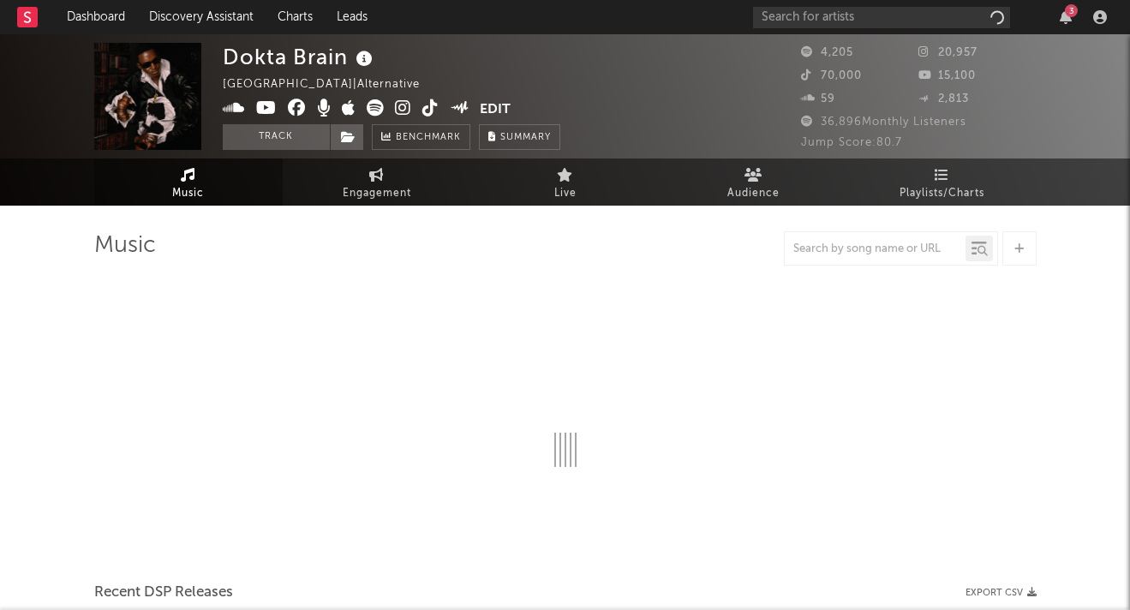
select select "6m"
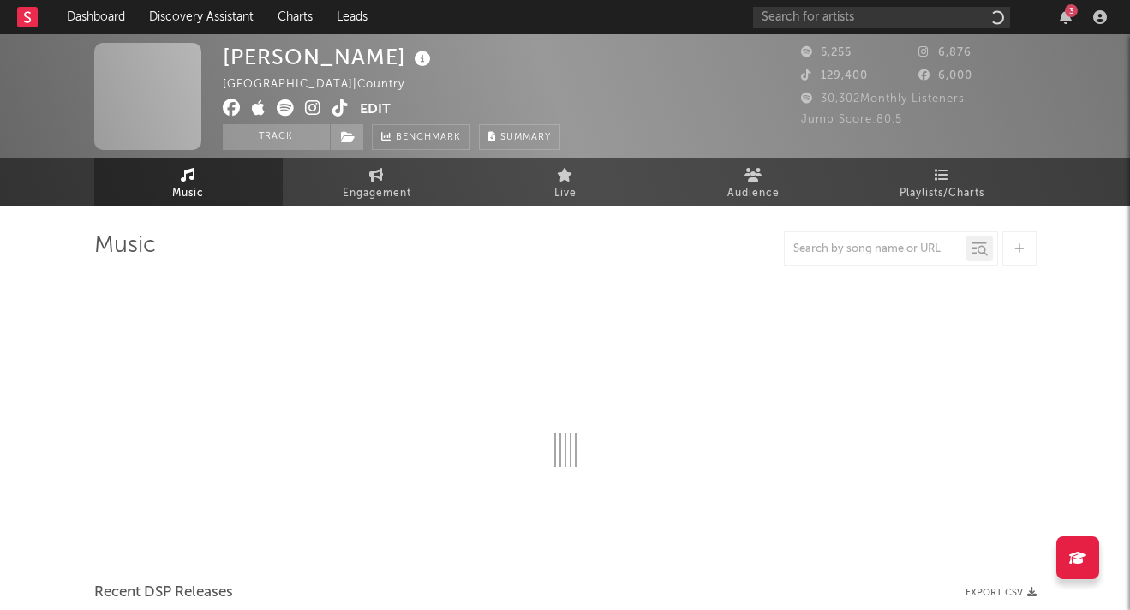
select select "6m"
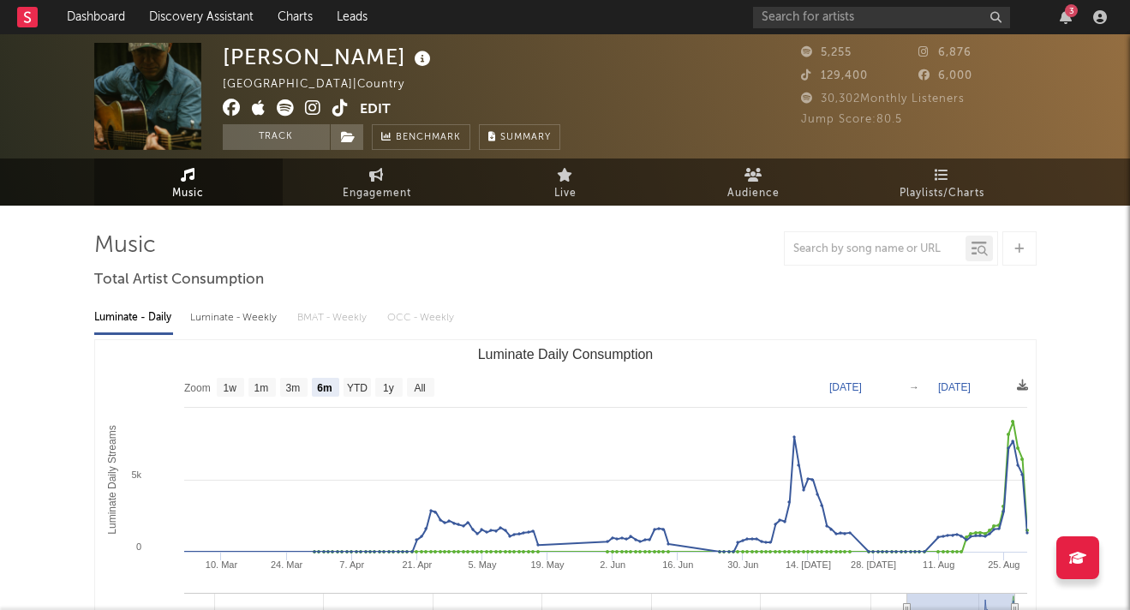
click at [244, 314] on div "Luminate - Weekly" at bounding box center [235, 317] width 90 height 29
select select "6m"
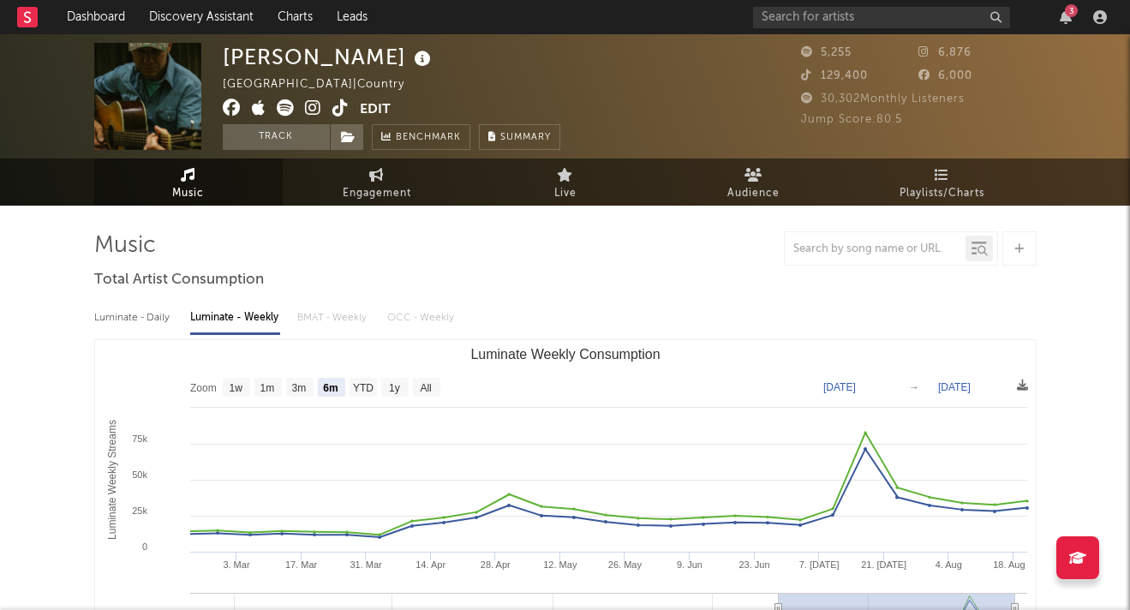
click at [308, 107] on icon at bounding box center [313, 107] width 16 height 17
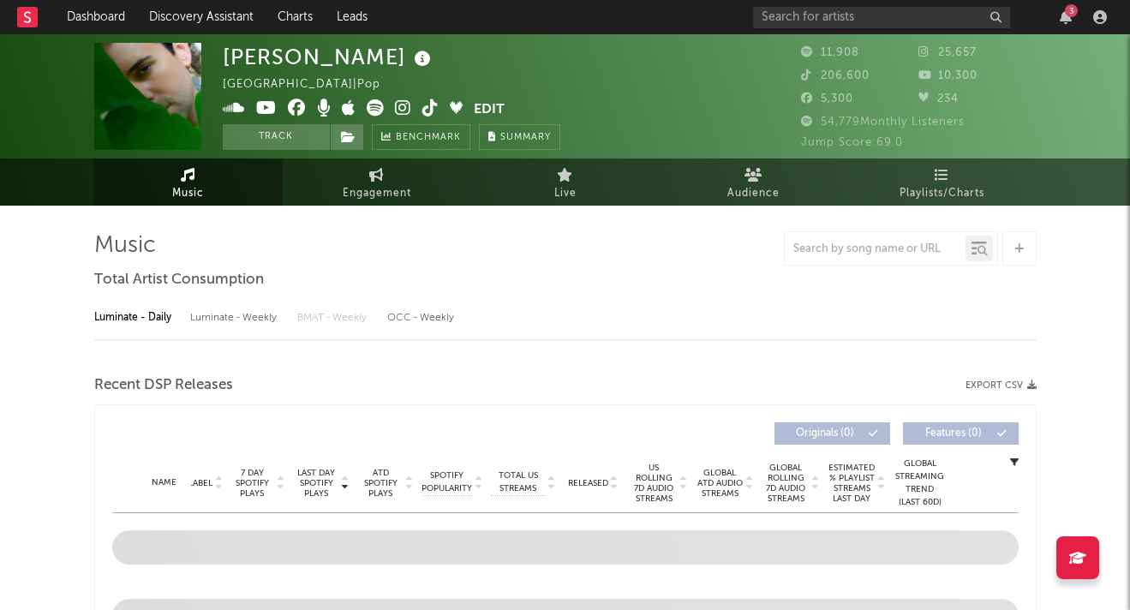
select select "6m"
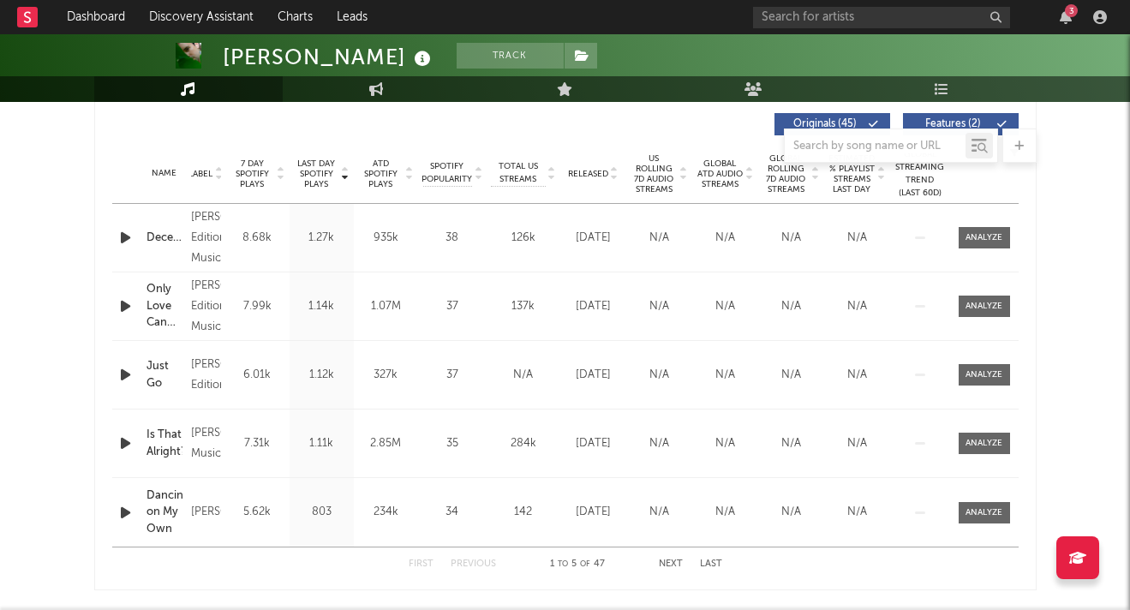
scroll to position [739, 0]
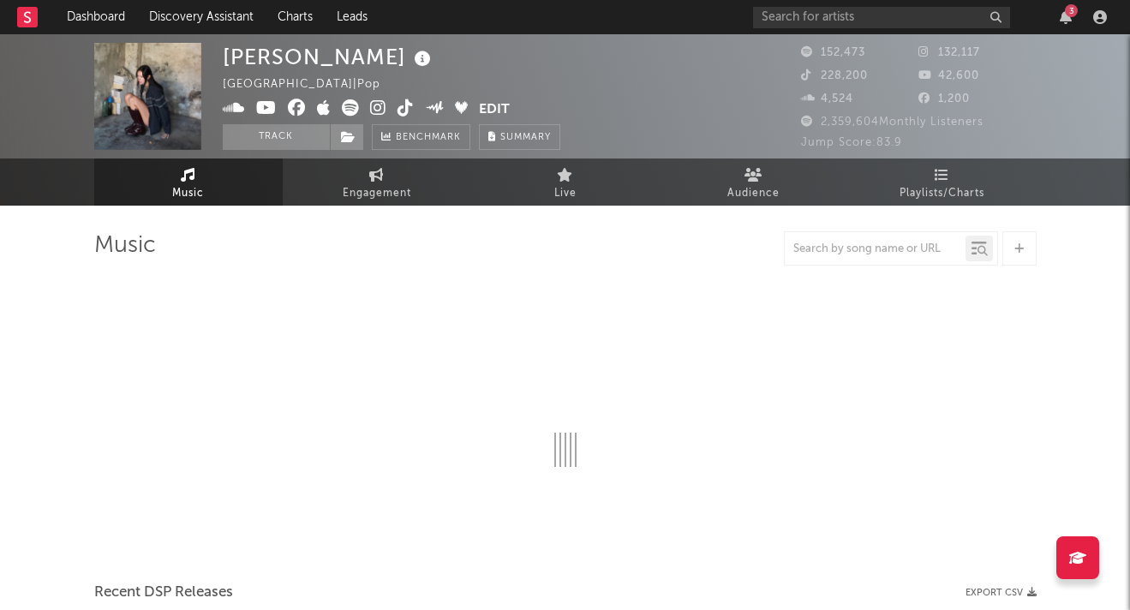
select select "6m"
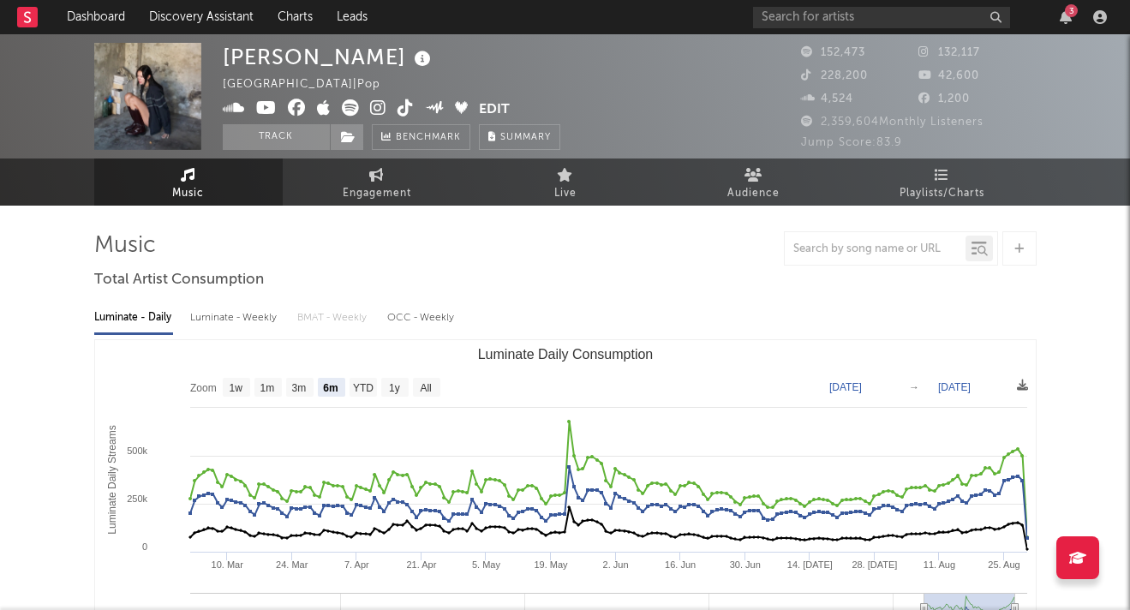
click at [240, 324] on div "Luminate - Weekly" at bounding box center [235, 317] width 90 height 29
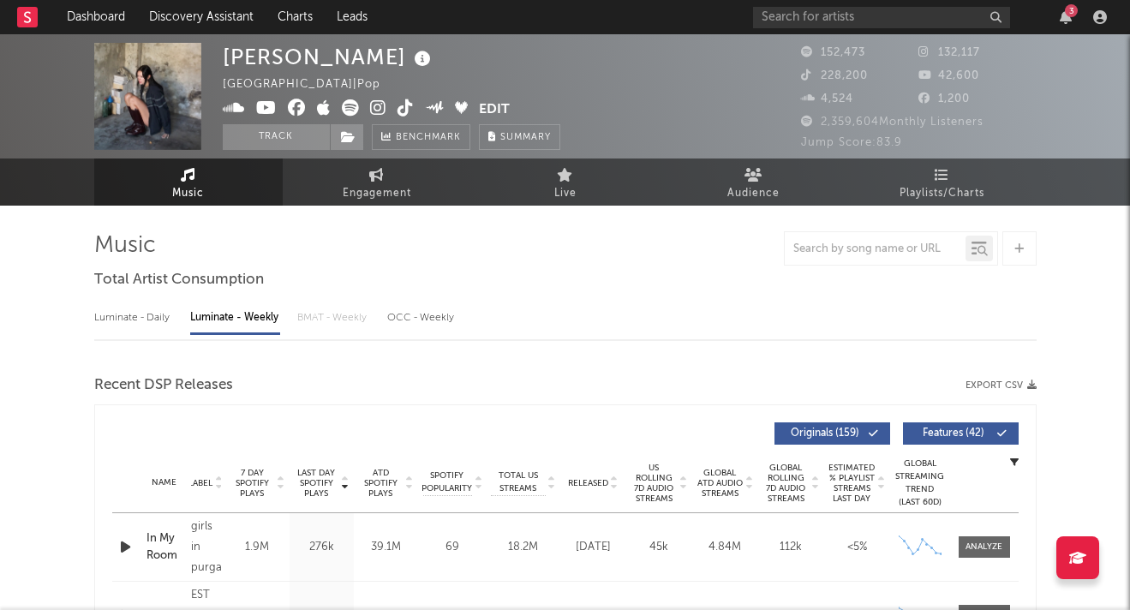
select select "6m"
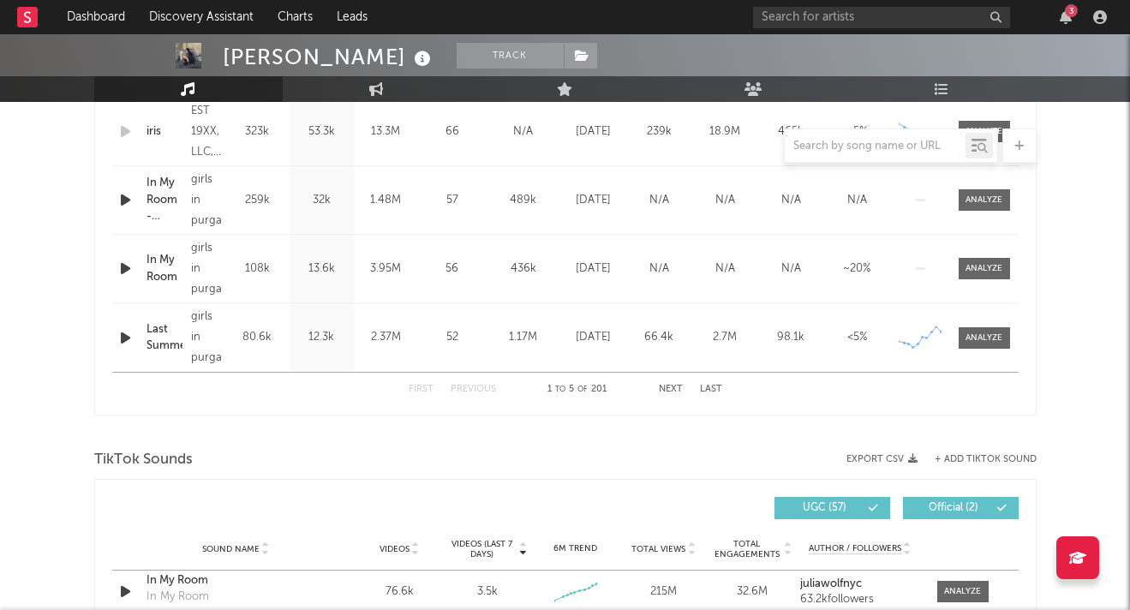
scroll to position [829, 0]
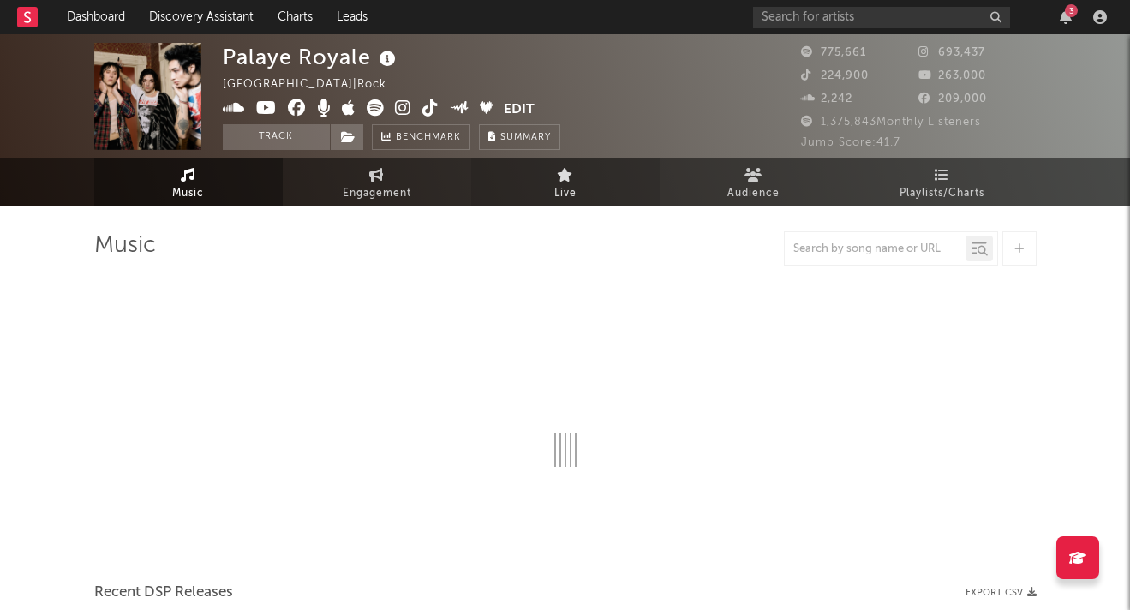
select select "6m"
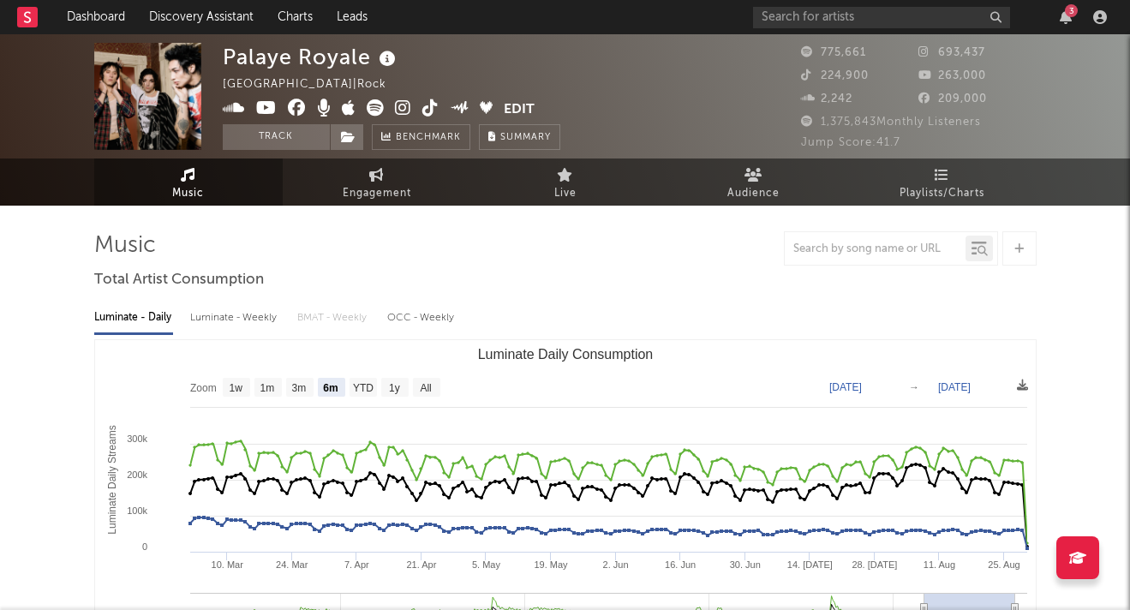
click at [245, 315] on div "Luminate - Weekly" at bounding box center [235, 317] width 90 height 29
select select "6m"
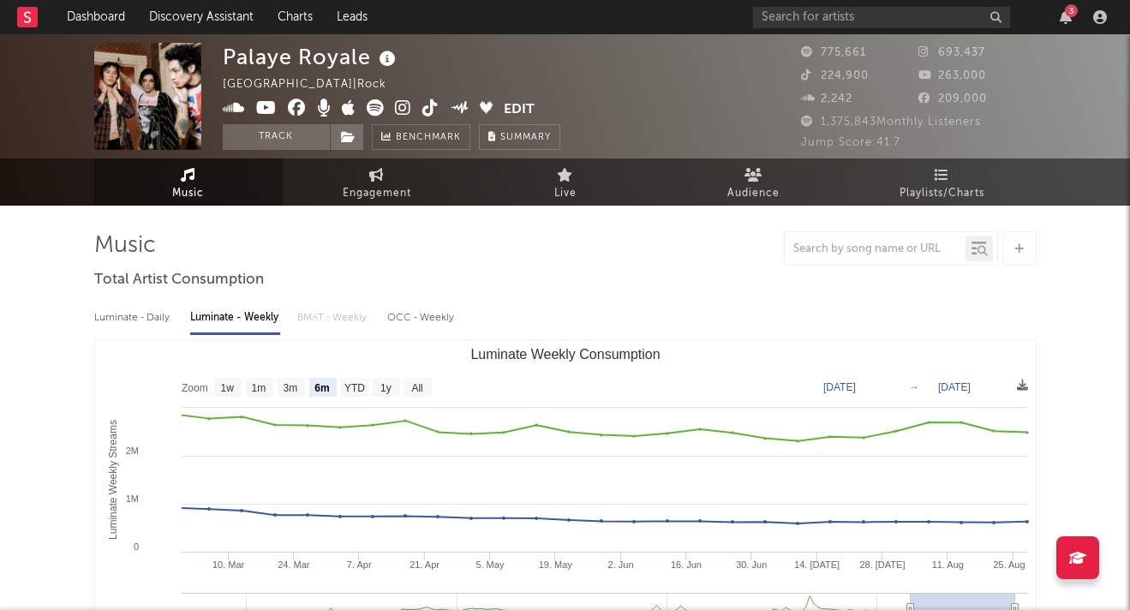
click at [396, 111] on icon at bounding box center [403, 107] width 16 height 17
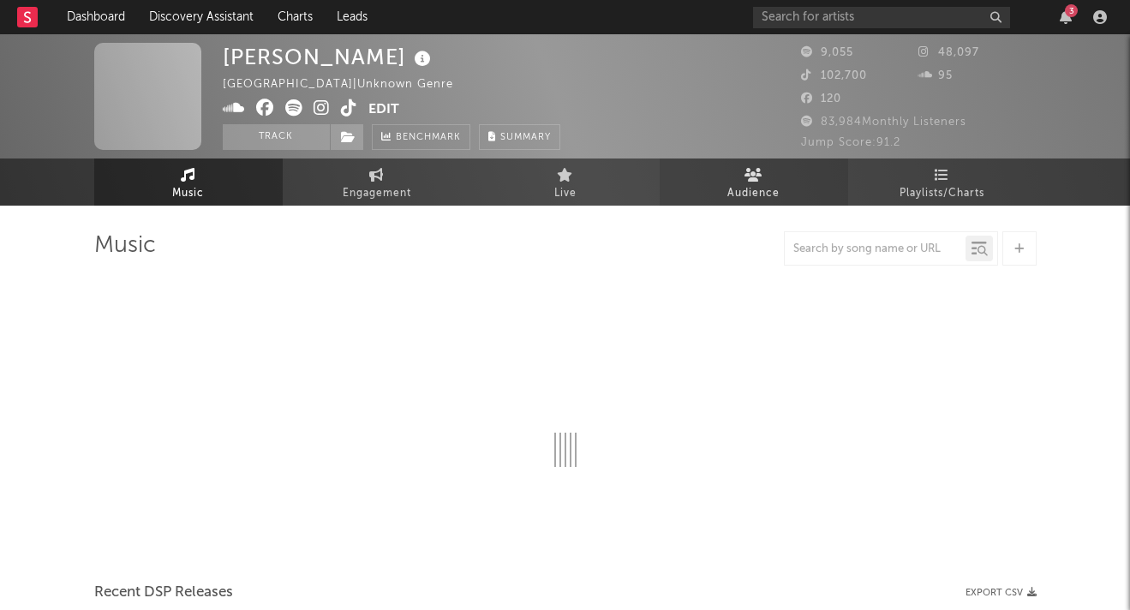
select select "6m"
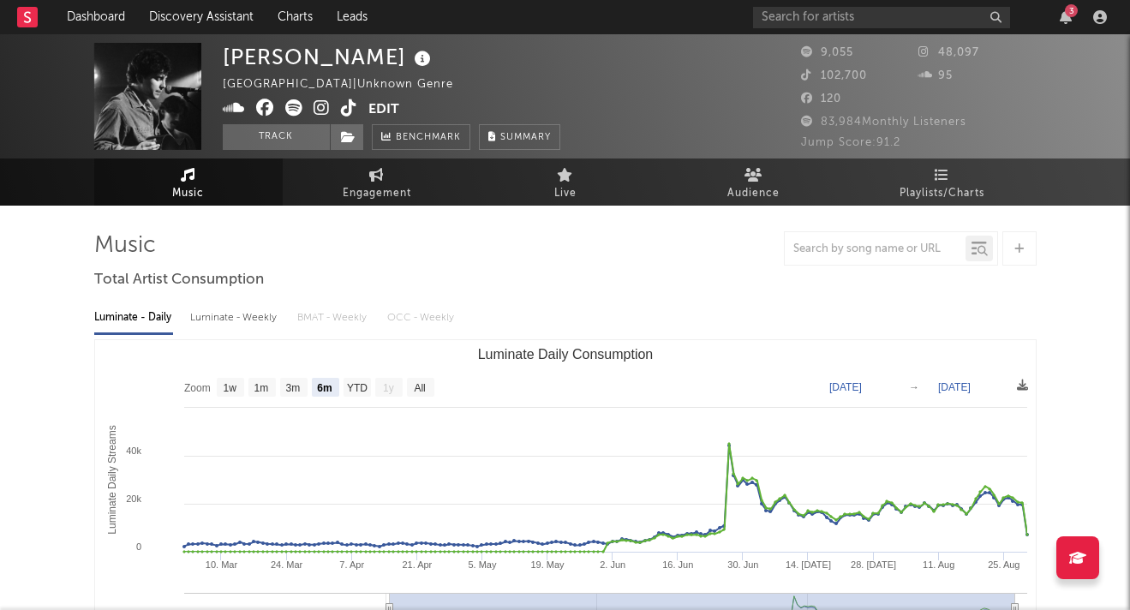
click at [221, 319] on div "Luminate - Weekly" at bounding box center [235, 317] width 90 height 29
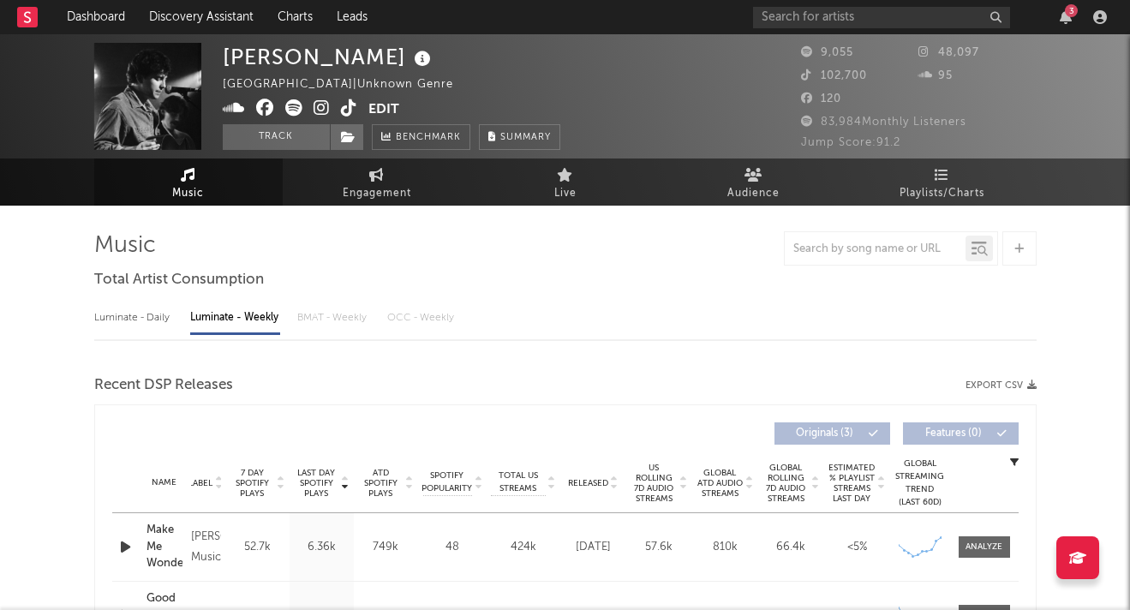
select select "6m"
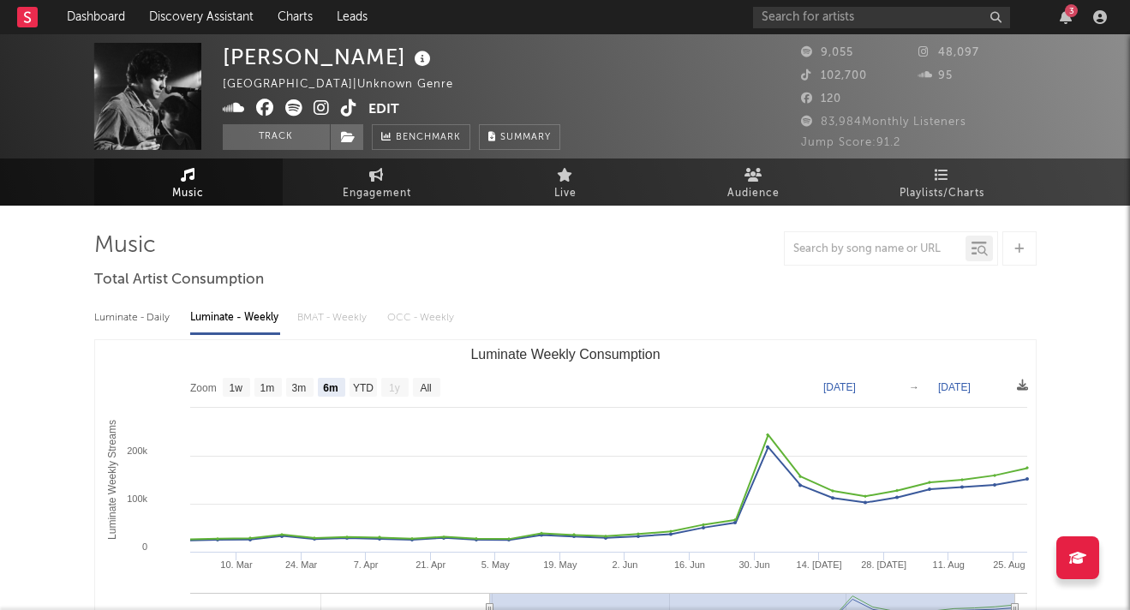
click at [315, 104] on icon at bounding box center [322, 107] width 16 height 17
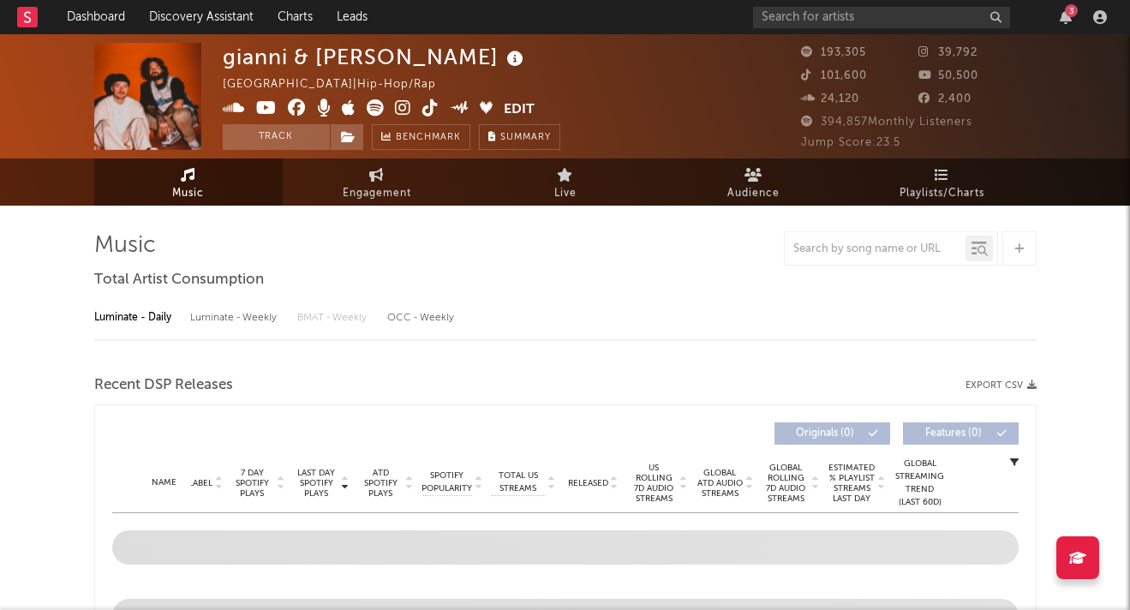
select select "6m"
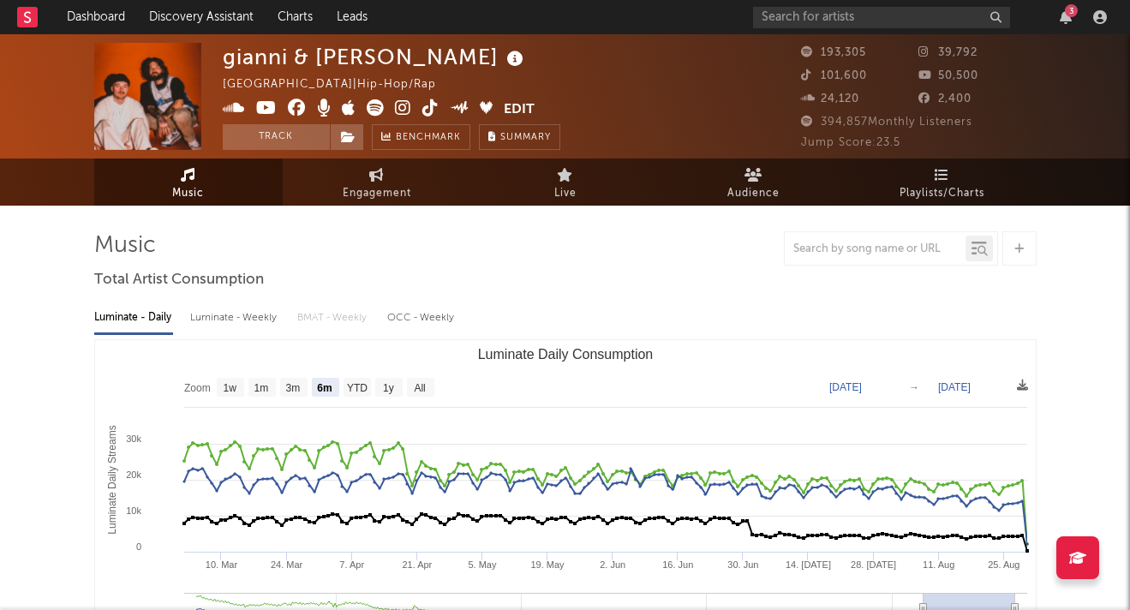
click at [220, 317] on div "Luminate - Weekly" at bounding box center [235, 317] width 90 height 29
select select "6m"
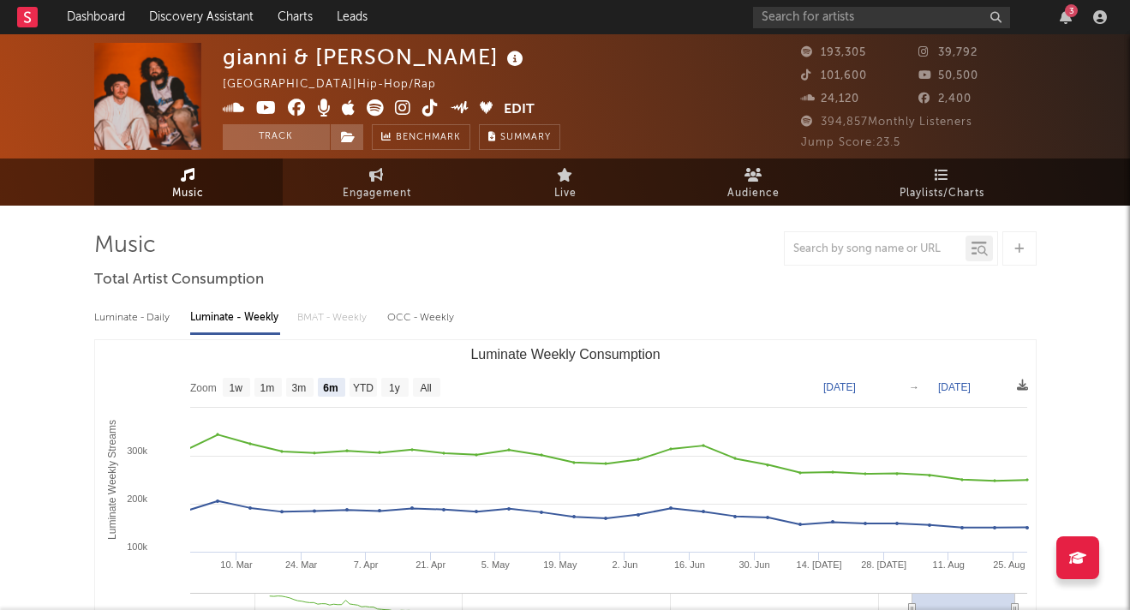
click at [399, 106] on icon at bounding box center [403, 107] width 16 height 17
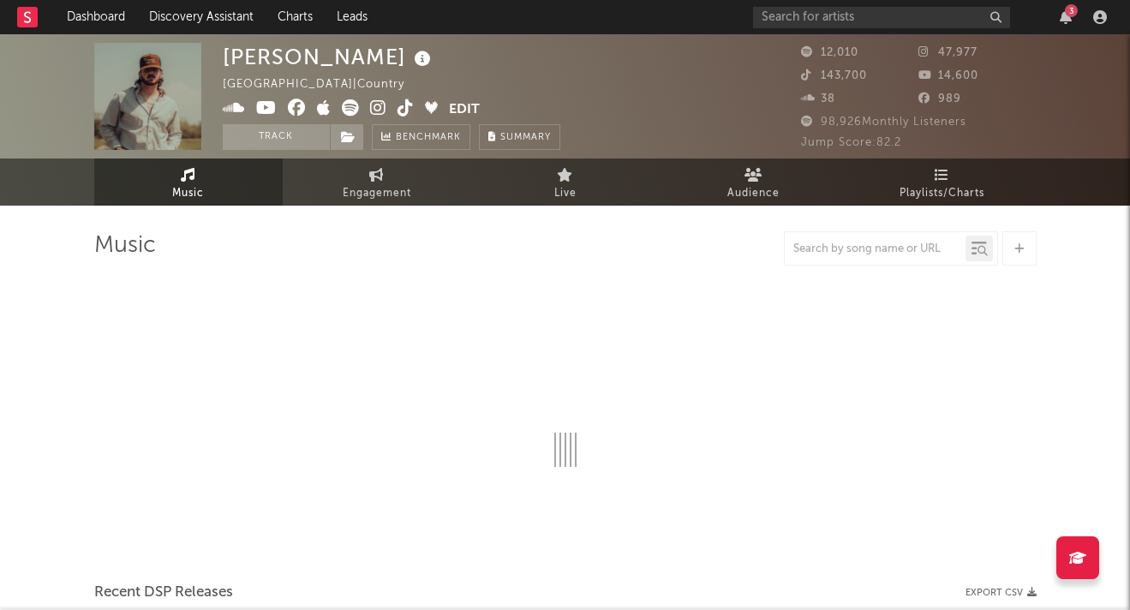
select select "6m"
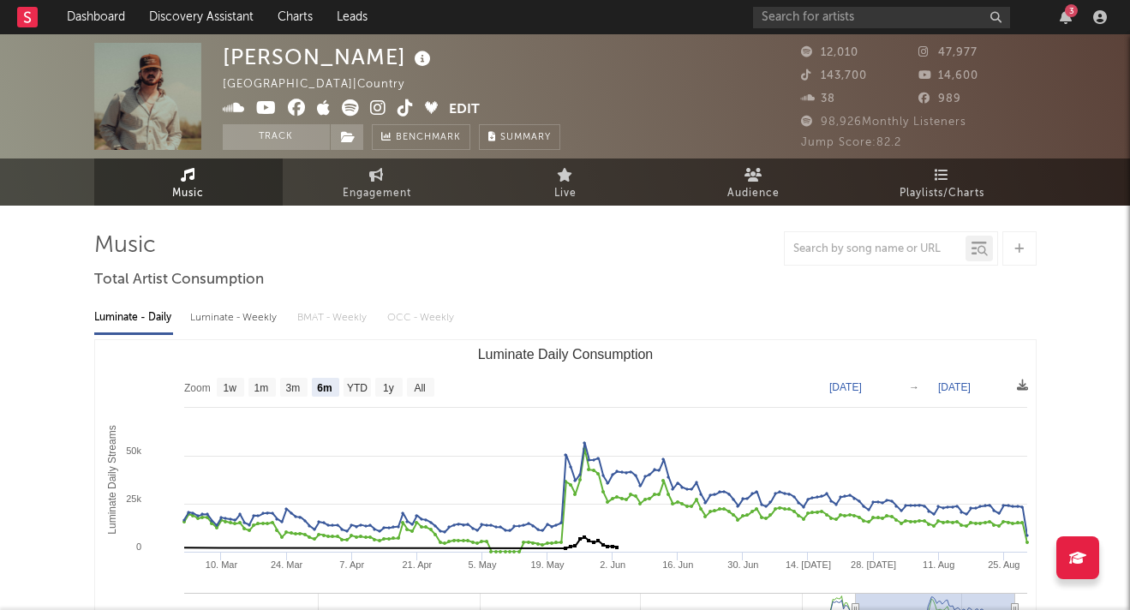
click at [215, 313] on div "Luminate - Weekly" at bounding box center [235, 317] width 90 height 29
select select "6m"
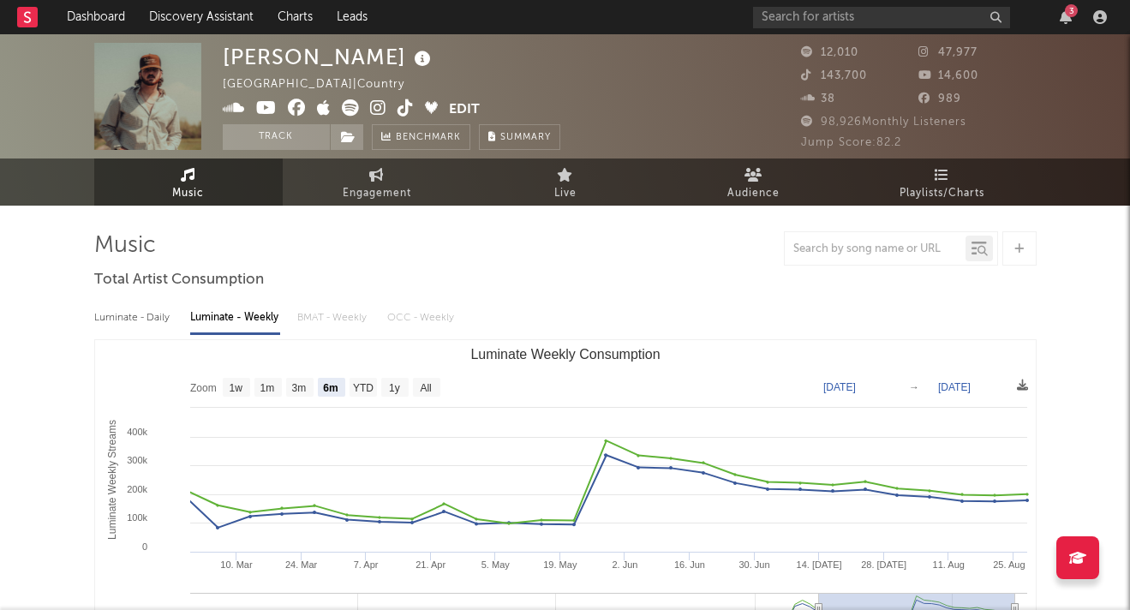
click at [381, 105] on icon at bounding box center [378, 107] width 16 height 17
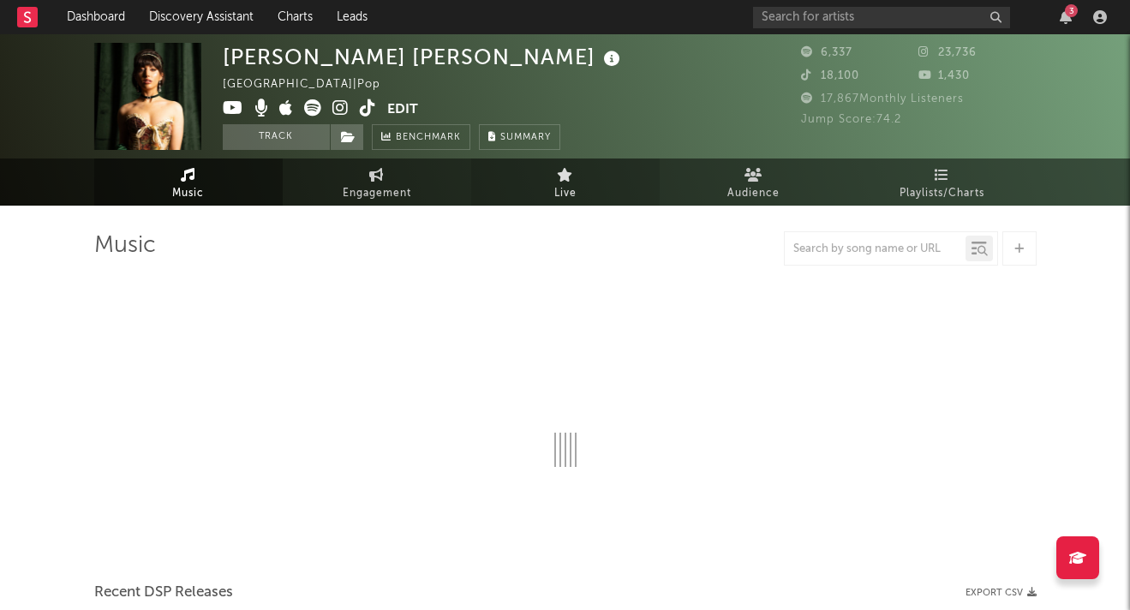
select select "6m"
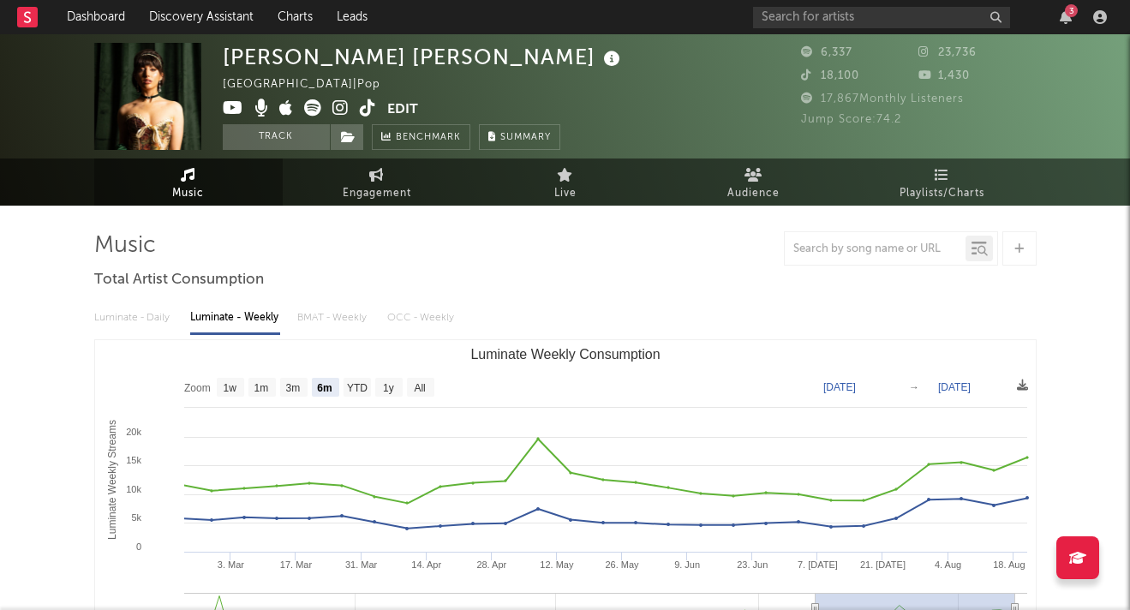
click at [336, 101] on icon at bounding box center [340, 107] width 16 height 17
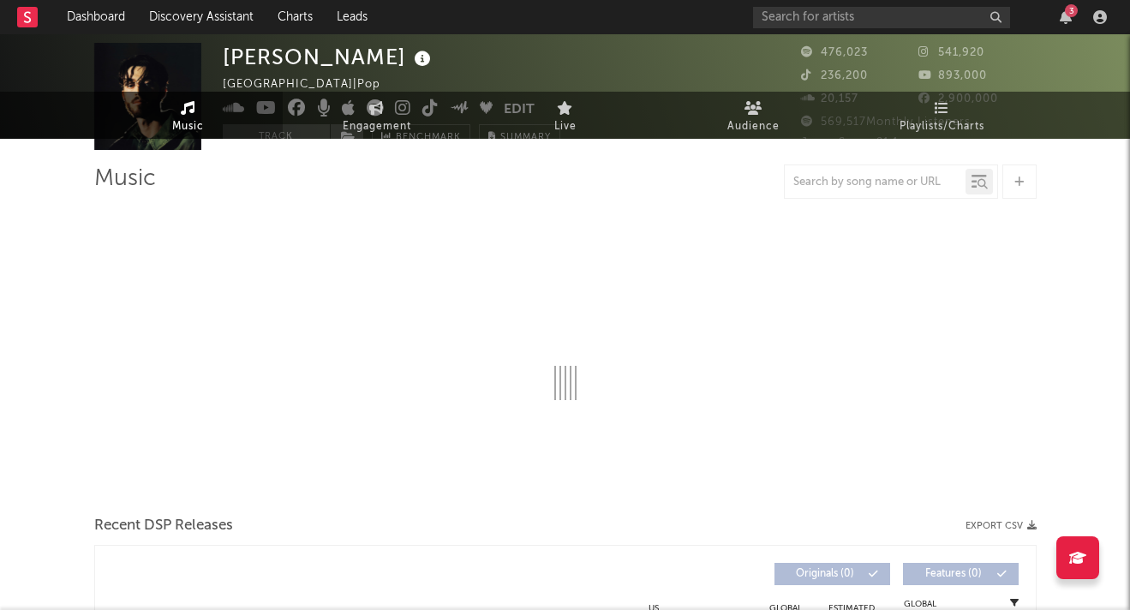
select select "6m"
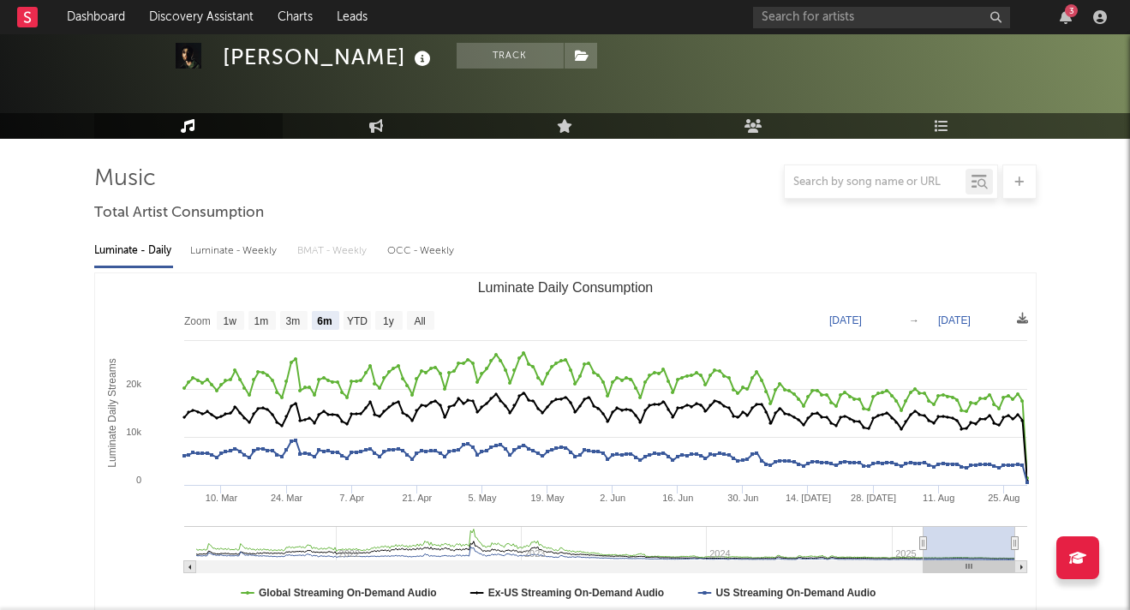
scroll to position [230, 0]
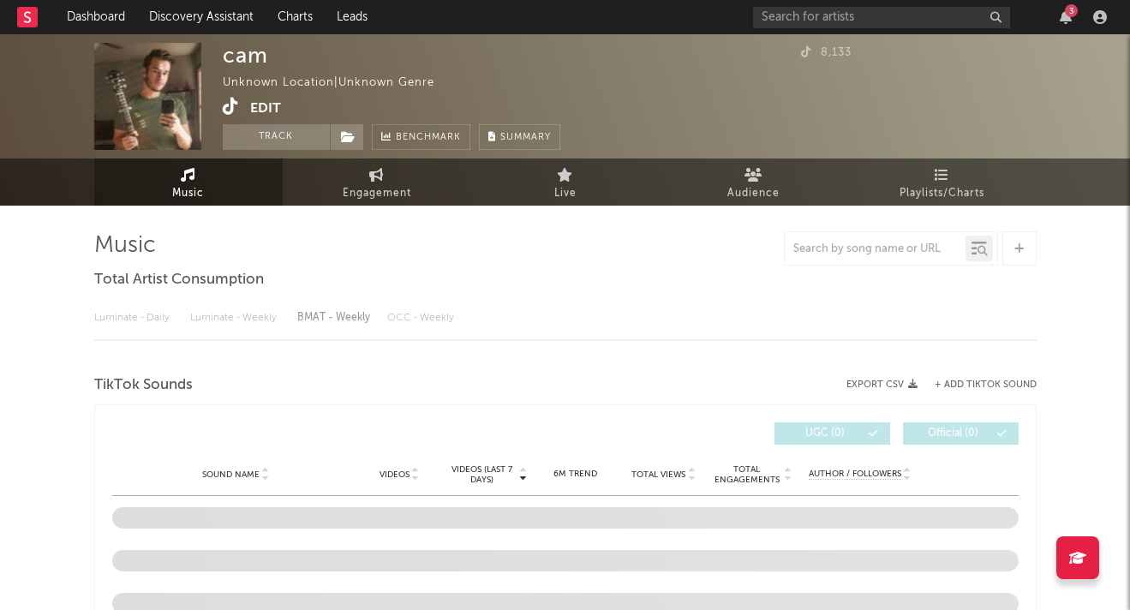
select select "1w"
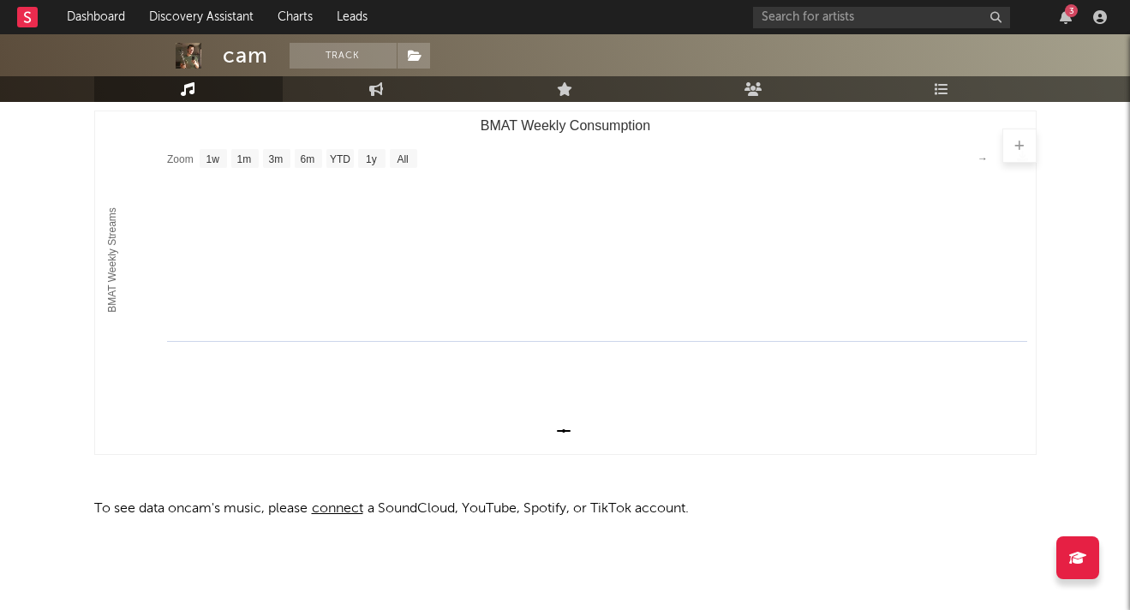
scroll to position [229, 0]
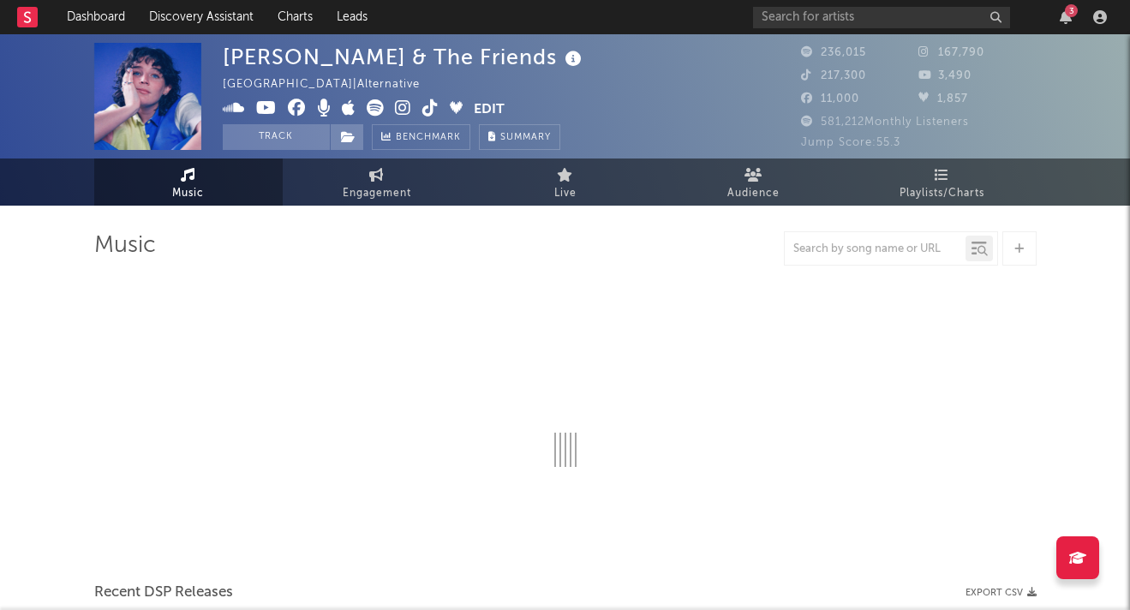
select select "6m"
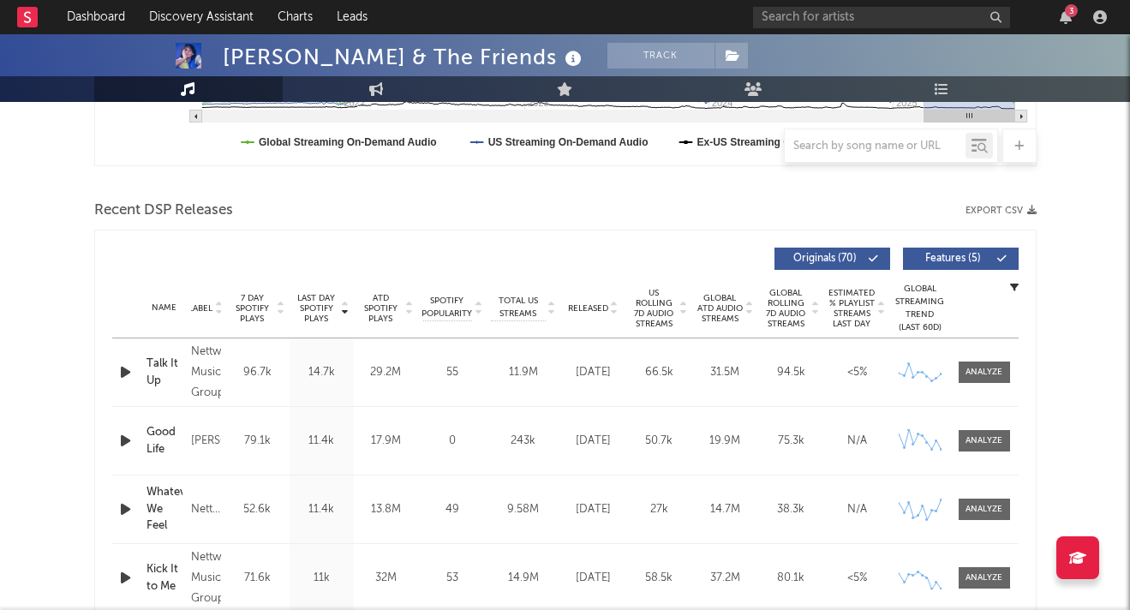
scroll to position [520, 0]
